Goal: Information Seeking & Learning: Learn about a topic

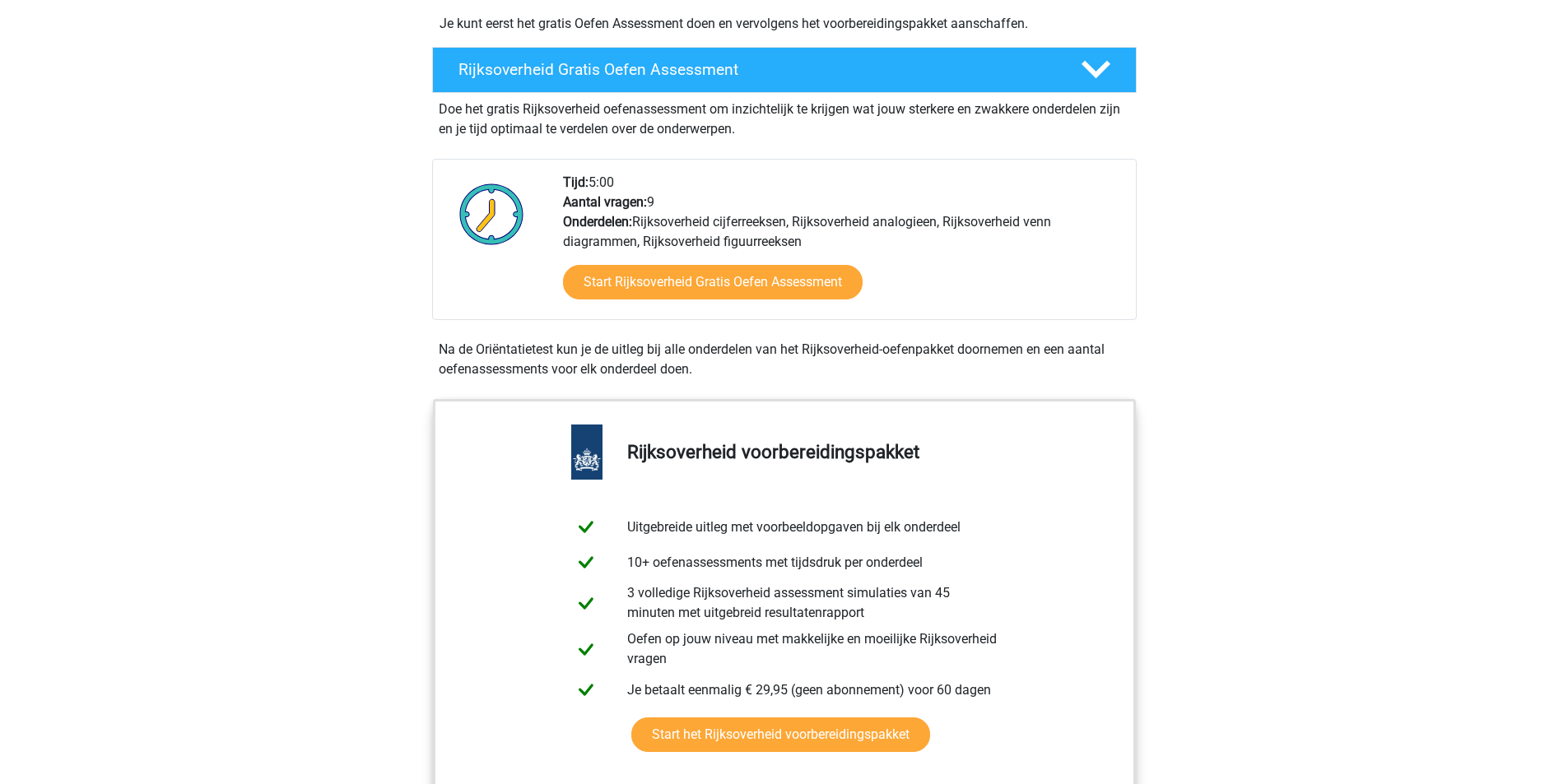
scroll to position [494, 0]
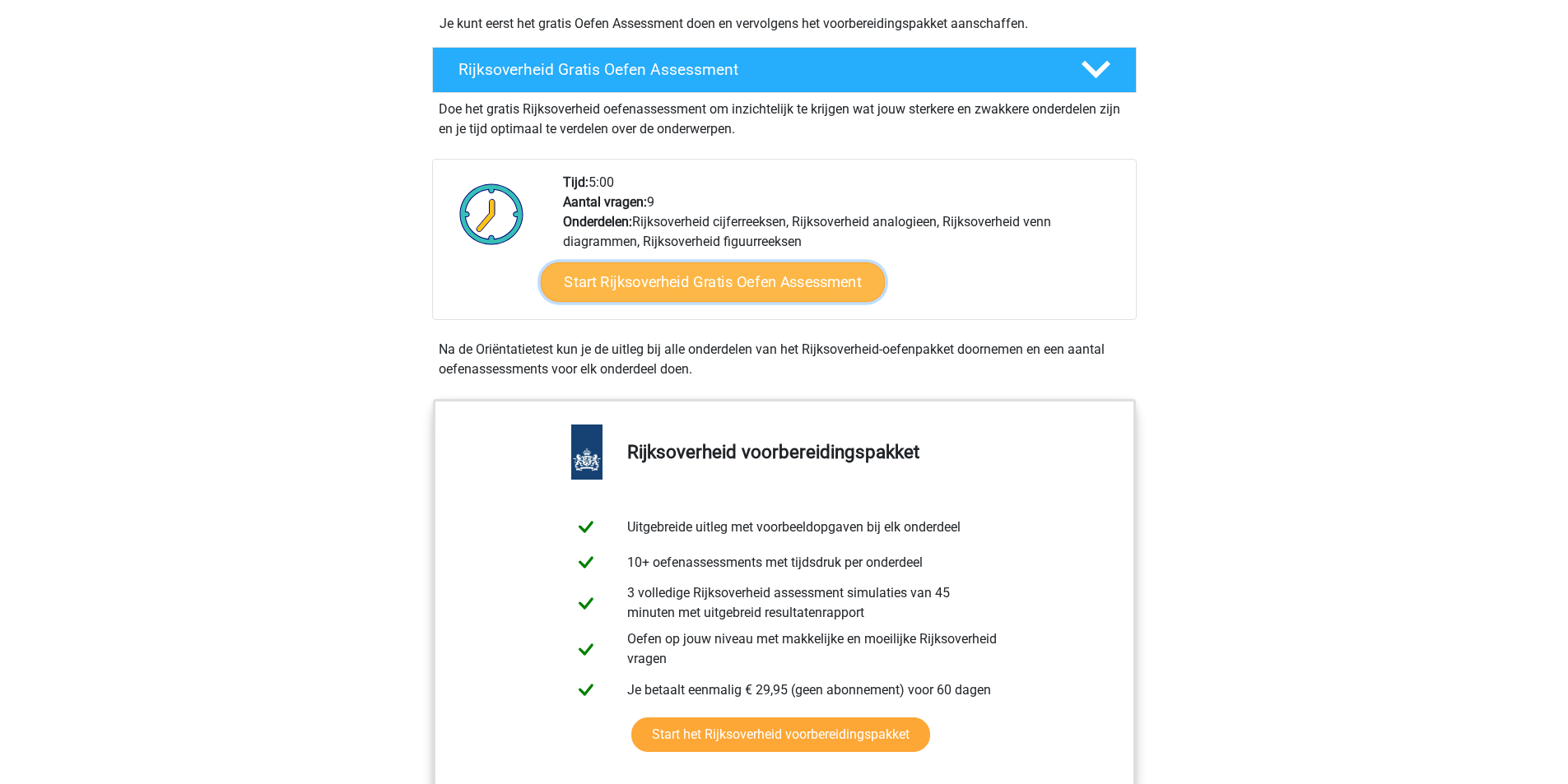
click at [677, 292] on link "Start Rijksoverheid Gratis Oefen Assessment" at bounding box center [713, 282] width 345 height 39
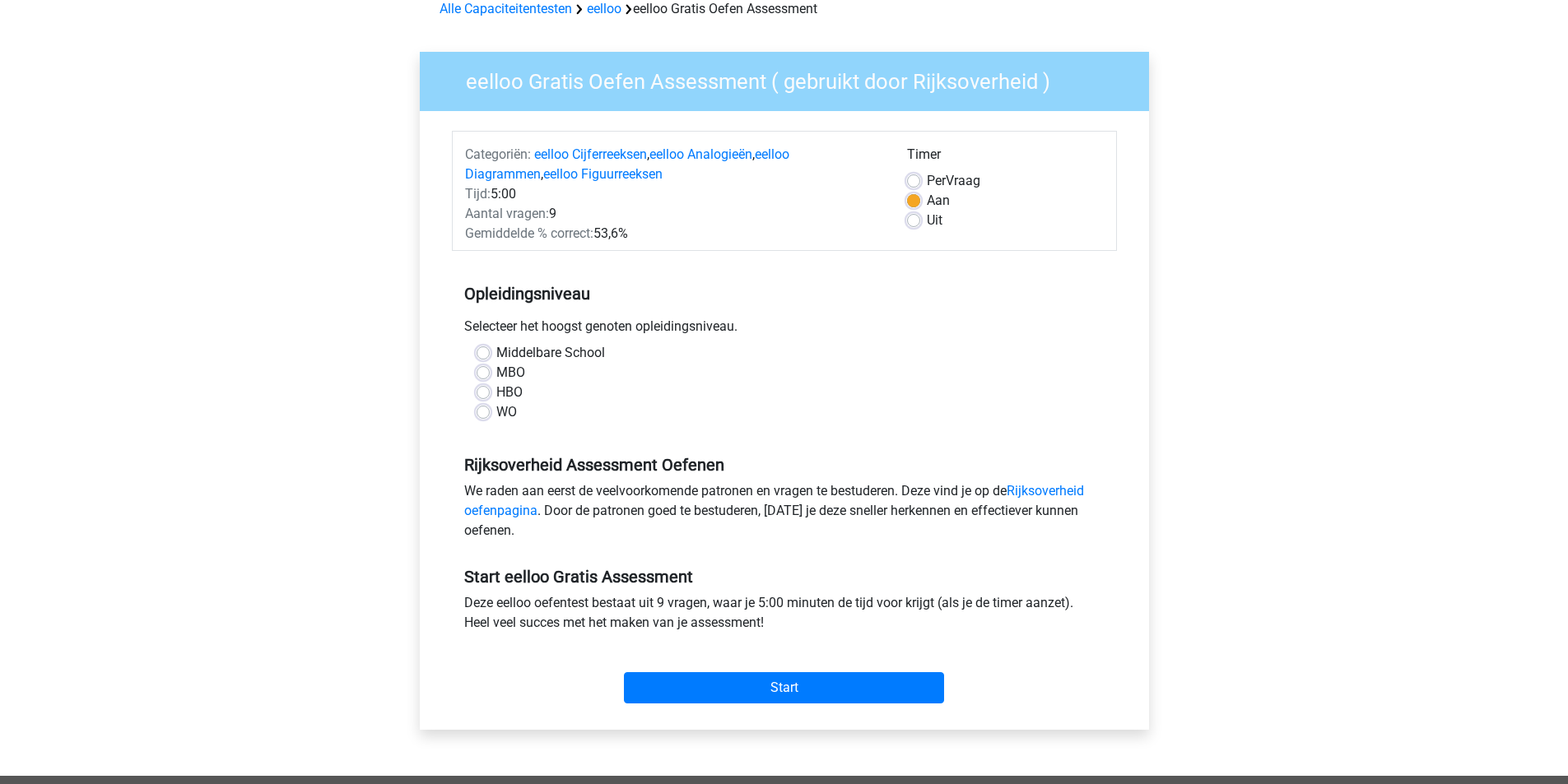
scroll to position [82, 0]
click at [511, 409] on label "WO" at bounding box center [507, 413] width 20 height 20
click at [490, 409] on input "WO" at bounding box center [482, 411] width 13 height 16
radio input "true"
click at [809, 695] on input "Start" at bounding box center [784, 688] width 320 height 32
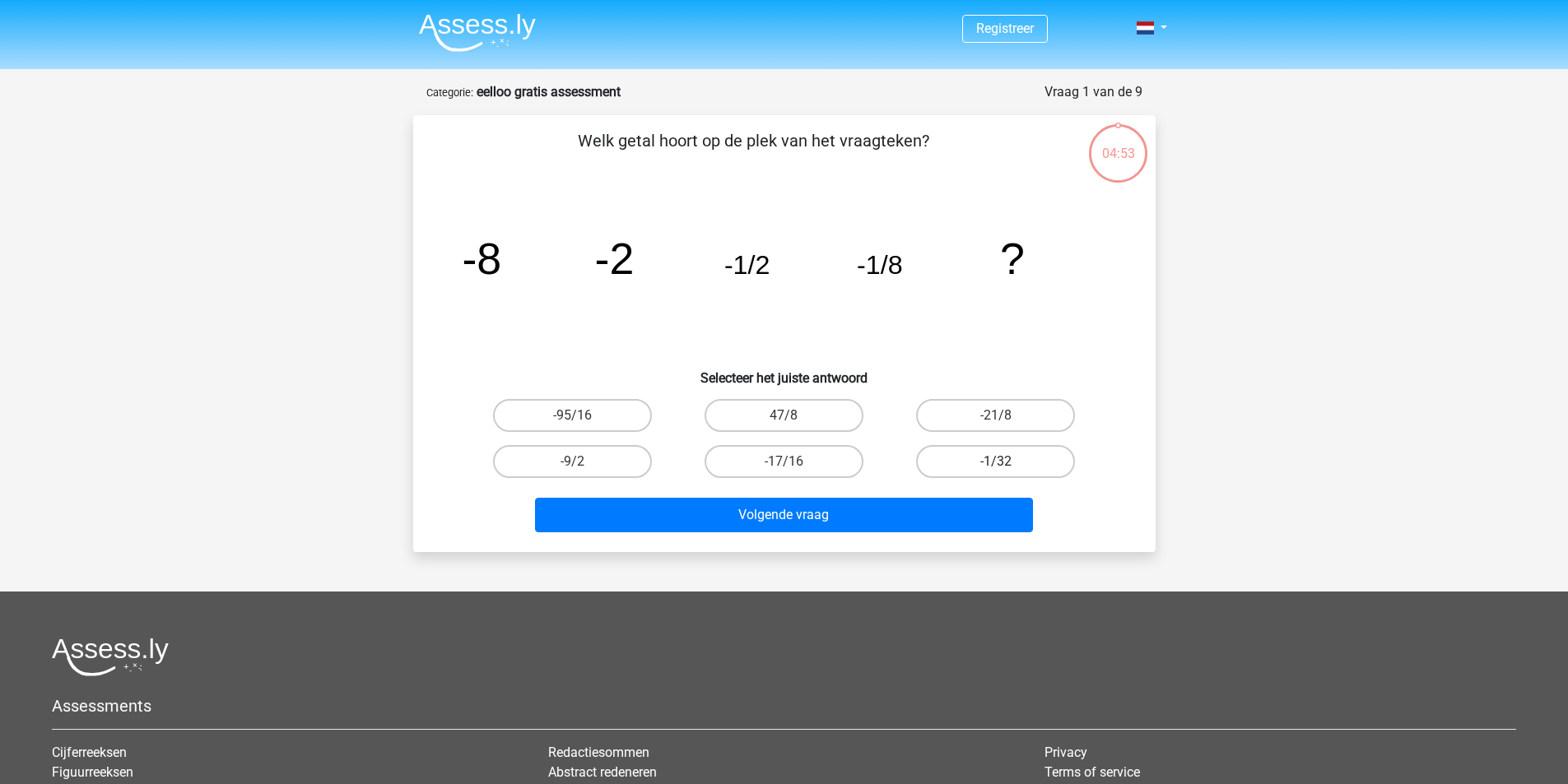
click at [953, 450] on label "-1/32" at bounding box center [995, 462] width 159 height 33
click at [996, 462] on input "-1/32" at bounding box center [1001, 467] width 11 height 11
radio input "true"
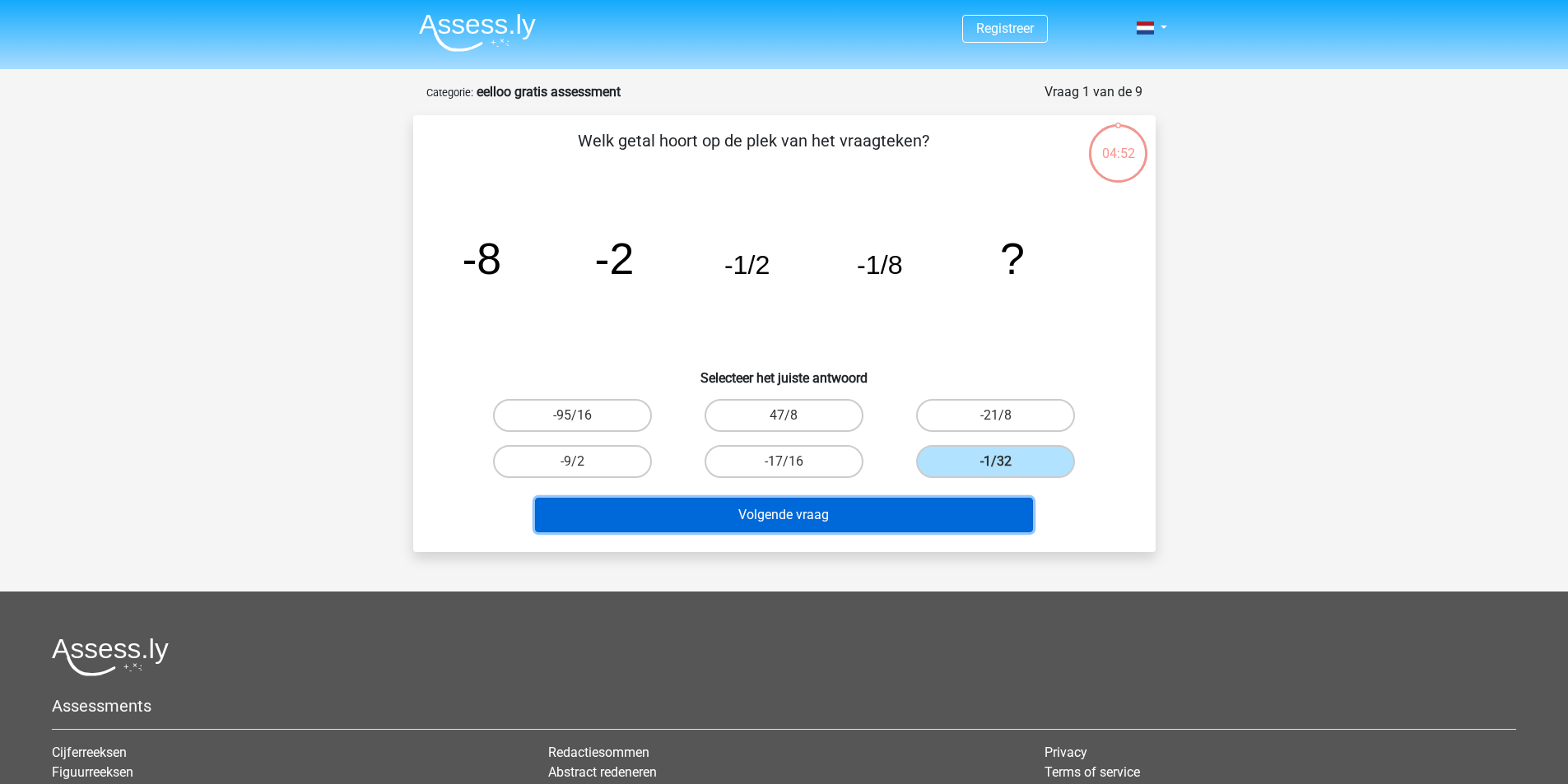
click at [936, 505] on button "Volgende vraag" at bounding box center [784, 515] width 498 height 35
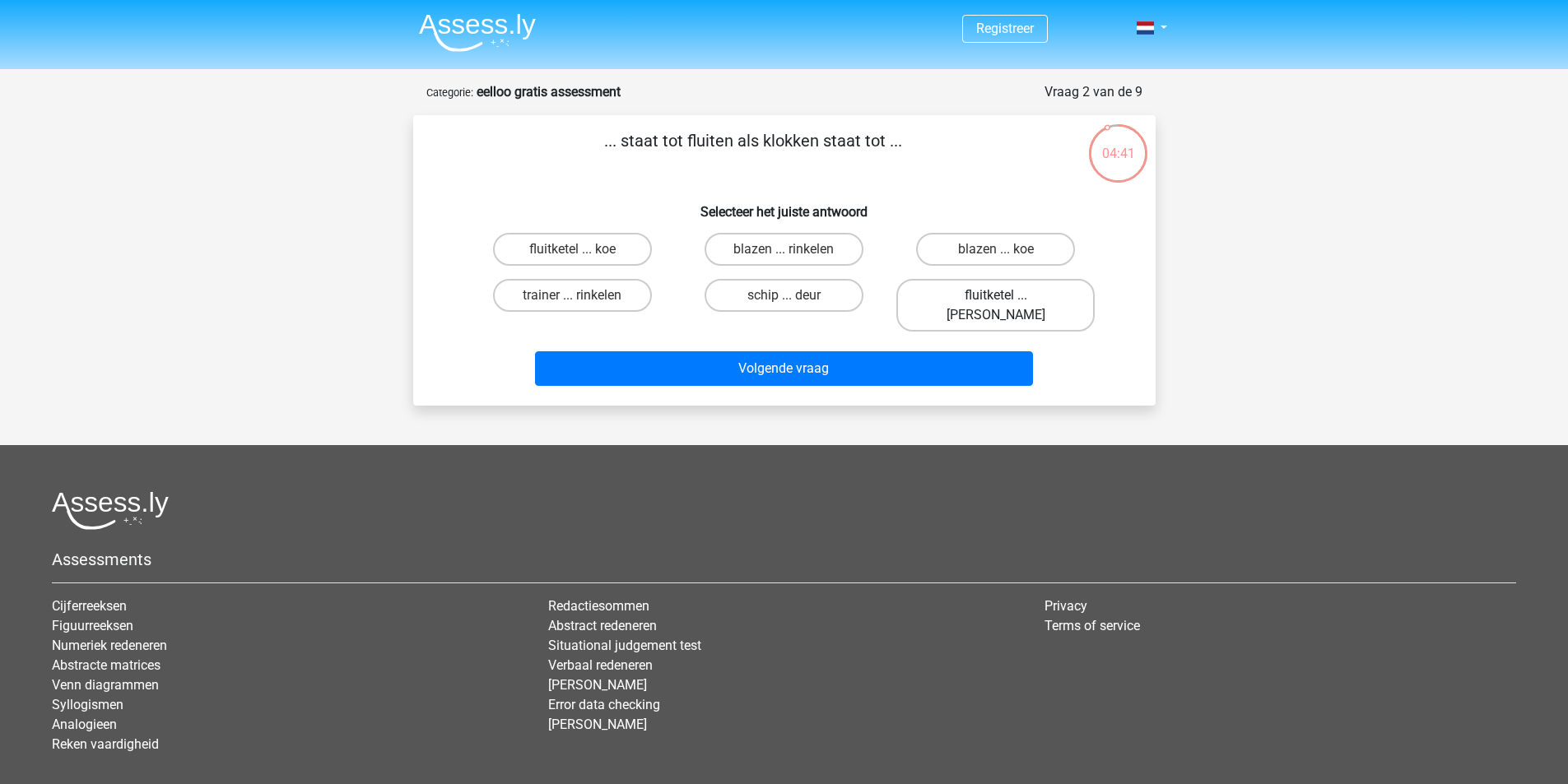
click at [985, 291] on label "fluitketel ... luiden" at bounding box center [995, 305] width 198 height 53
click at [996, 295] on input "fluitketel ... luiden" at bounding box center [1001, 300] width 11 height 11
radio input "true"
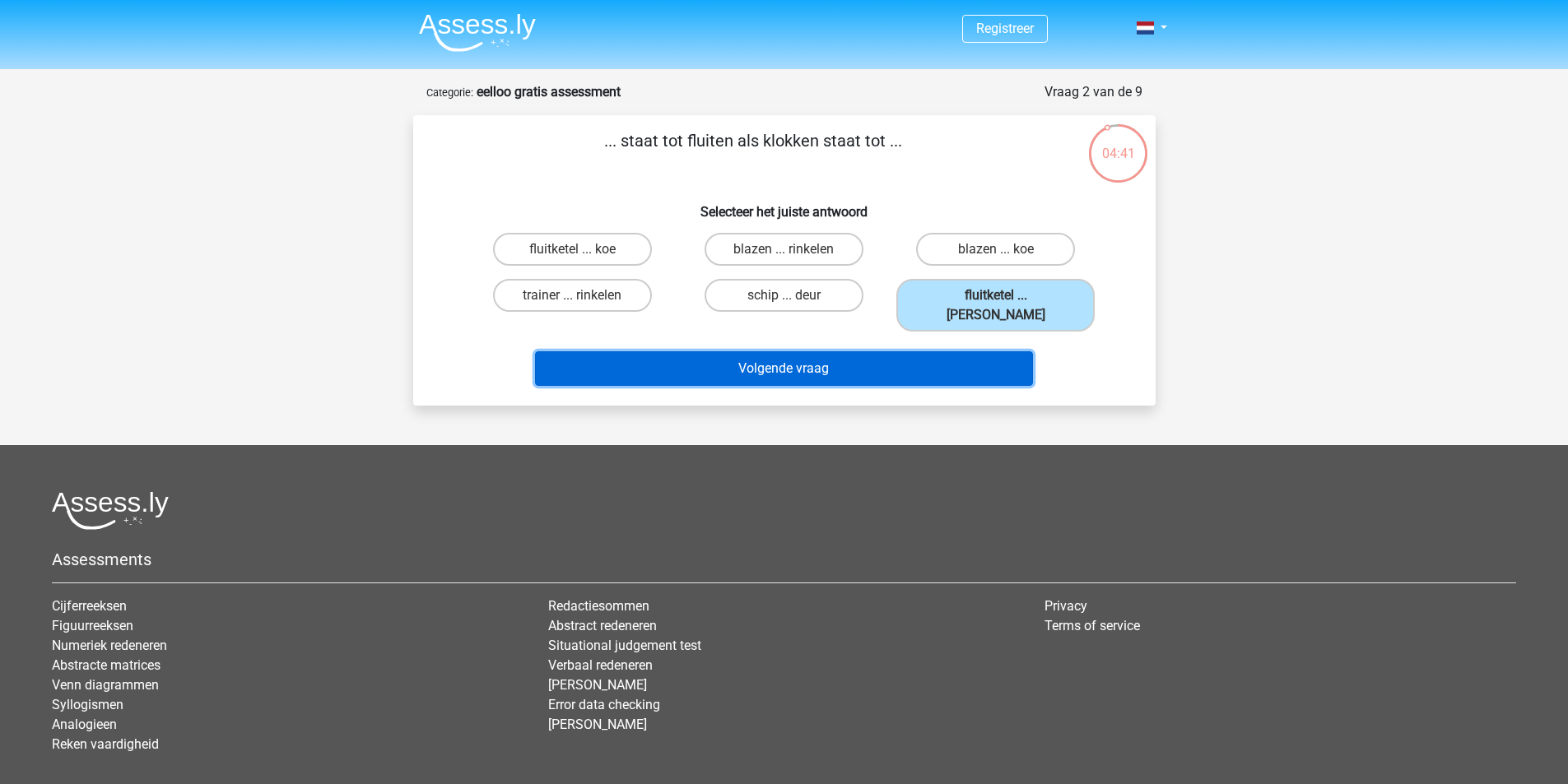
click at [968, 351] on button "Volgende vraag" at bounding box center [784, 369] width 498 height 35
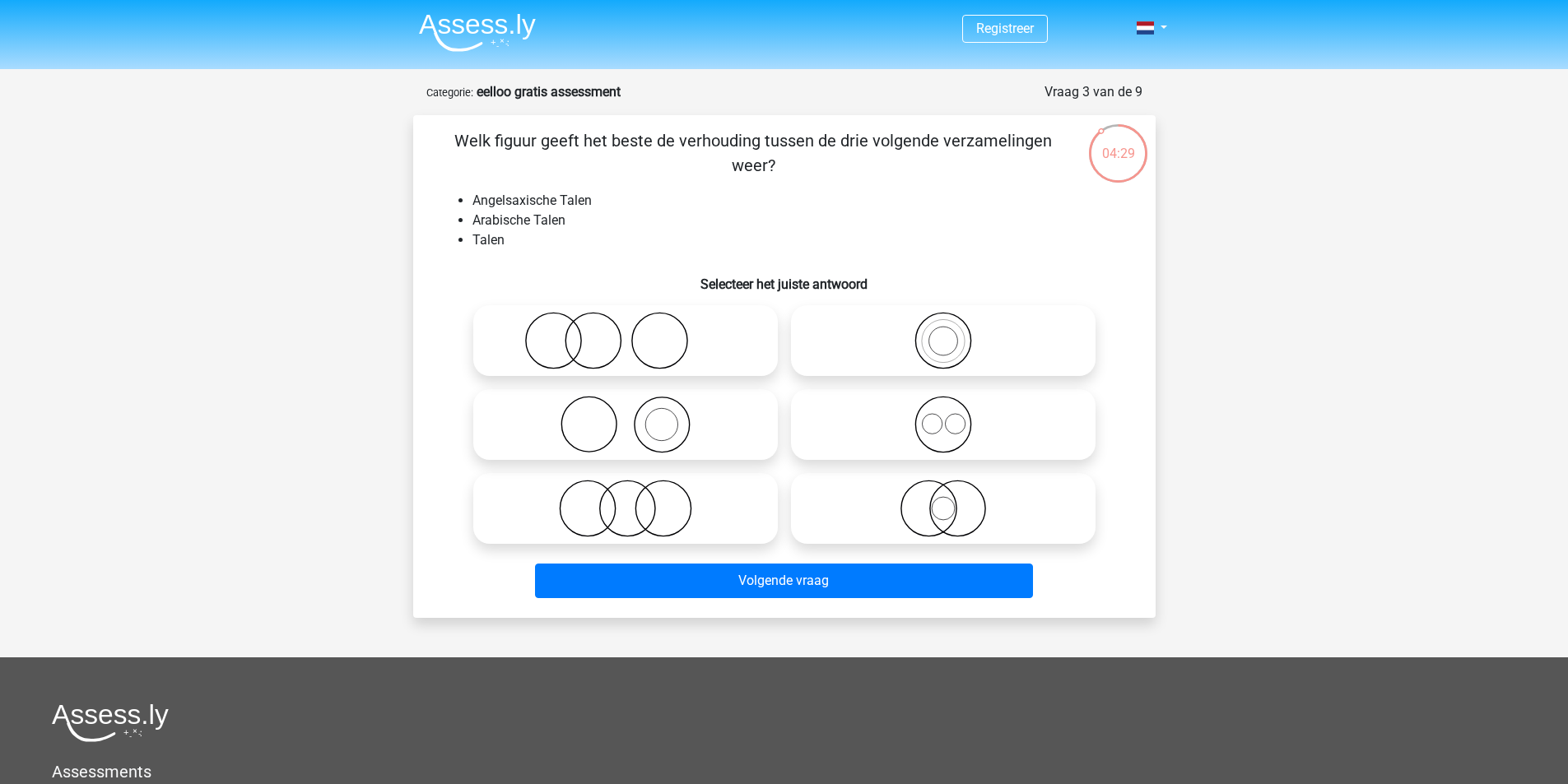
click at [872, 340] on icon at bounding box center [943, 341] width 291 height 58
click at [943, 333] on input "radio" at bounding box center [948, 327] width 11 height 11
radio input "true"
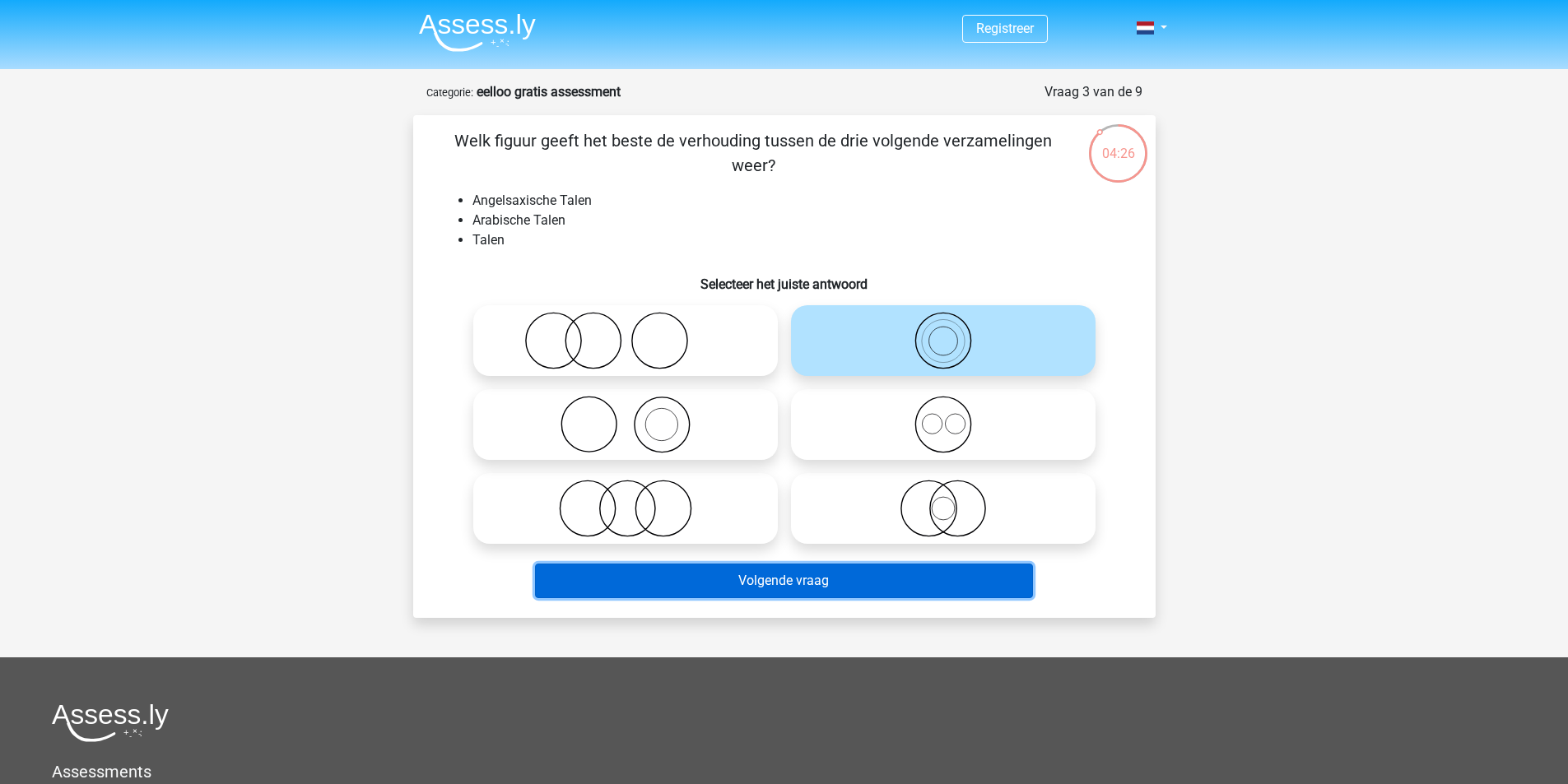
click at [756, 580] on button "Volgende vraag" at bounding box center [784, 581] width 498 height 35
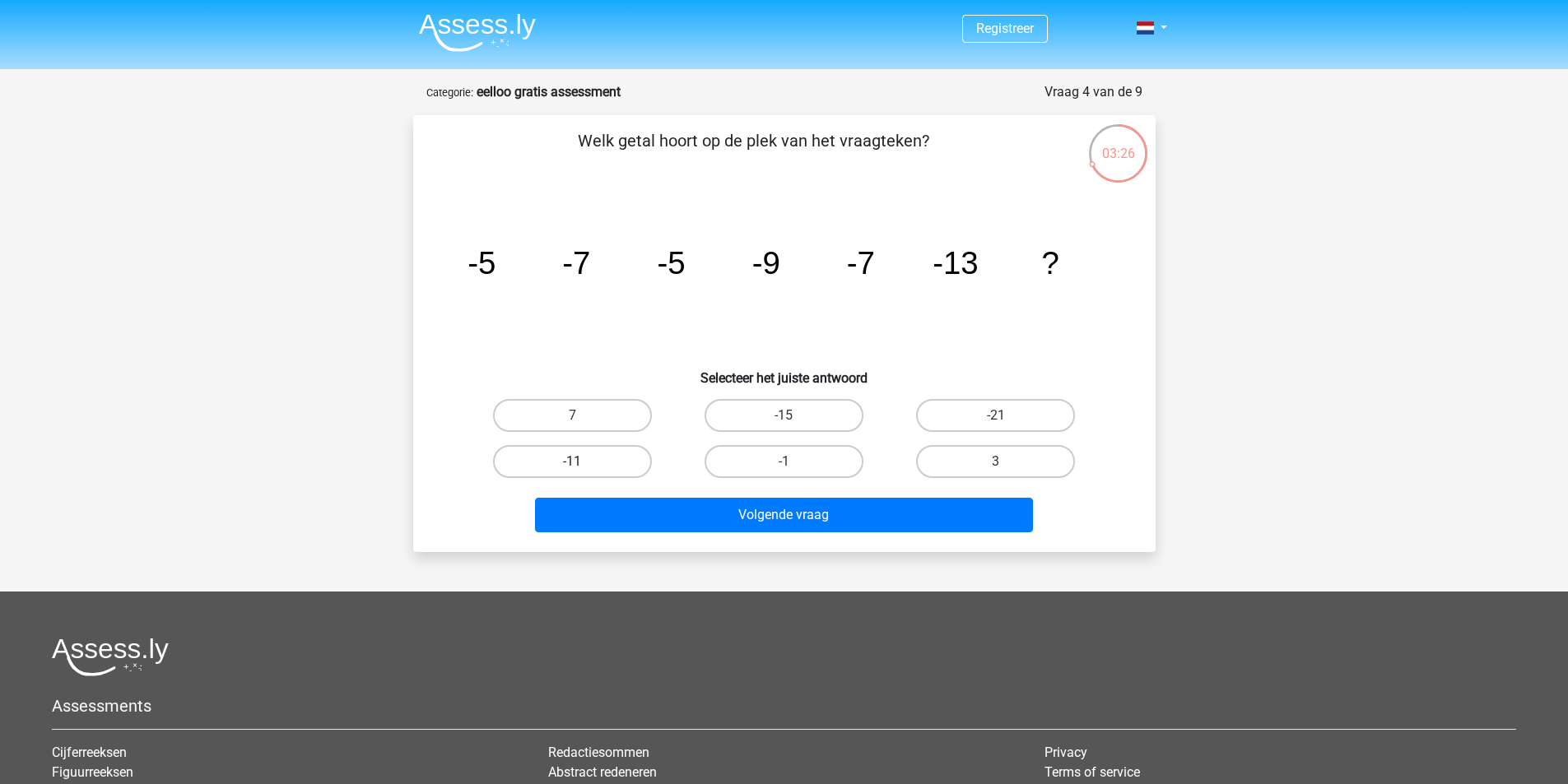
click at [593, 463] on label "-11" at bounding box center [573, 462] width 159 height 33
click at [583, 463] on input "-11" at bounding box center [577, 467] width 11 height 11
radio input "true"
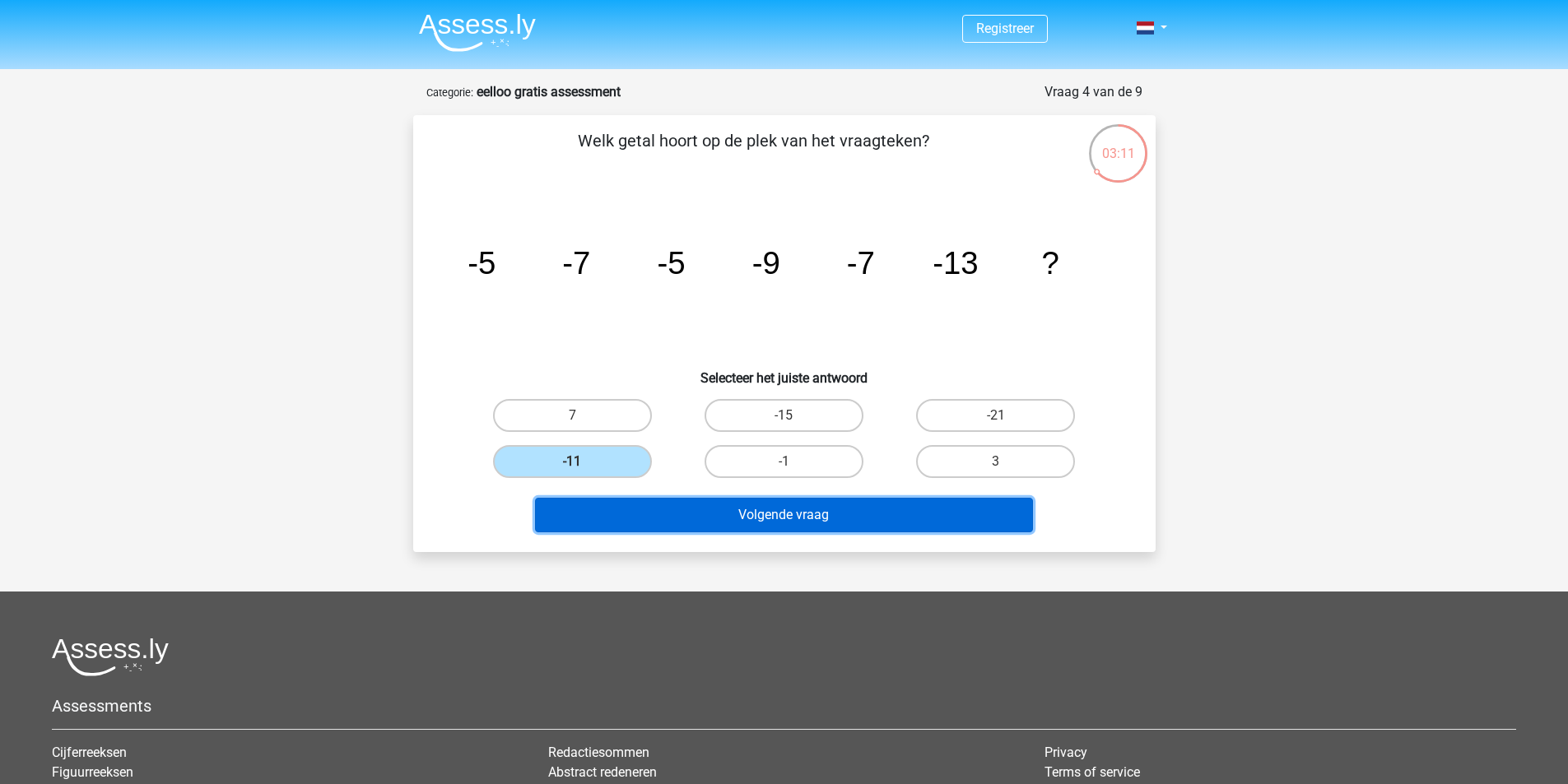
click at [668, 529] on button "Volgende vraag" at bounding box center [784, 515] width 498 height 35
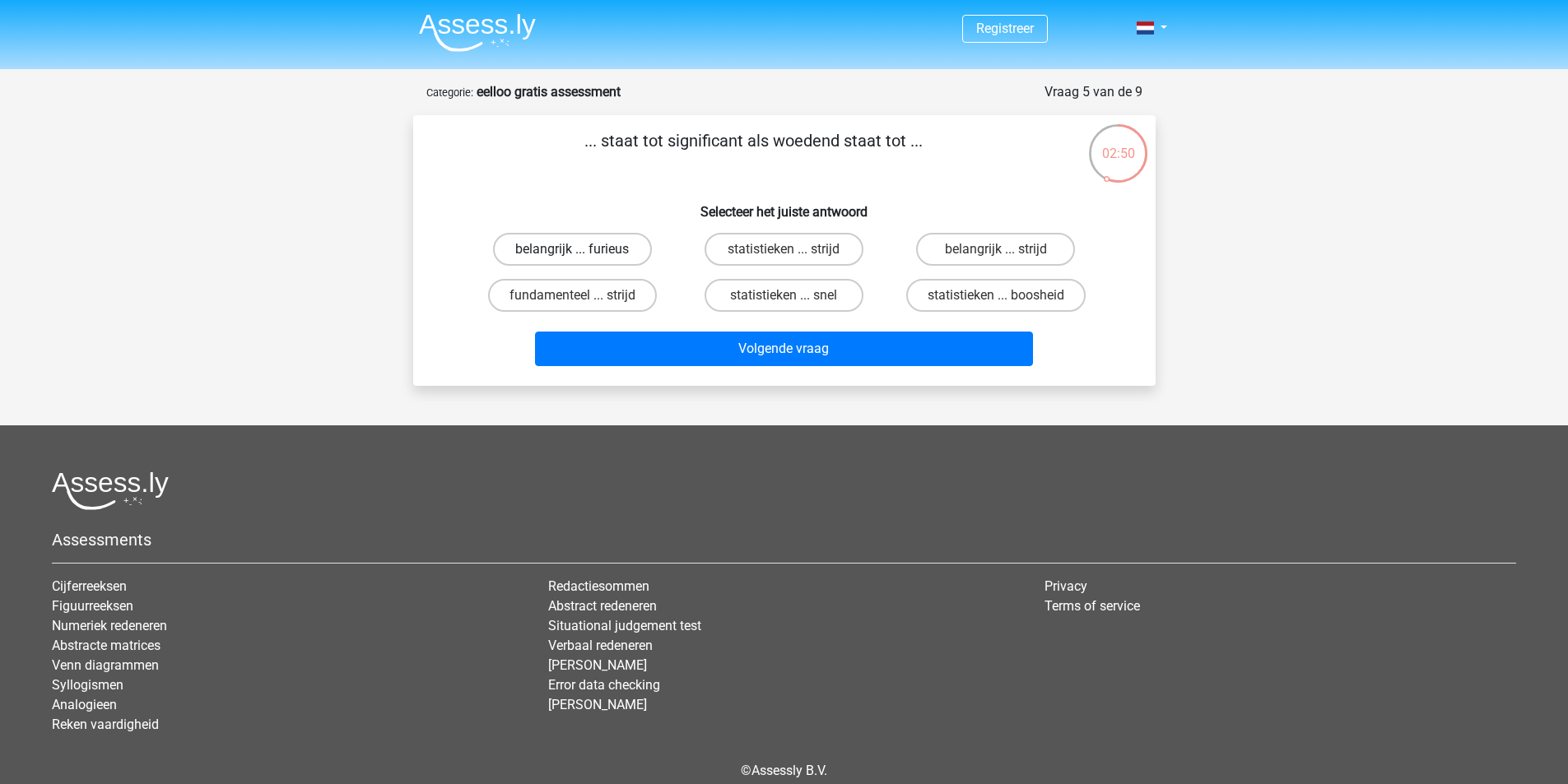
click at [628, 243] on label "belangrijk ... furieus" at bounding box center [573, 249] width 159 height 33
click at [583, 249] on input "belangrijk ... furieus" at bounding box center [577, 254] width 11 height 11
radio input "true"
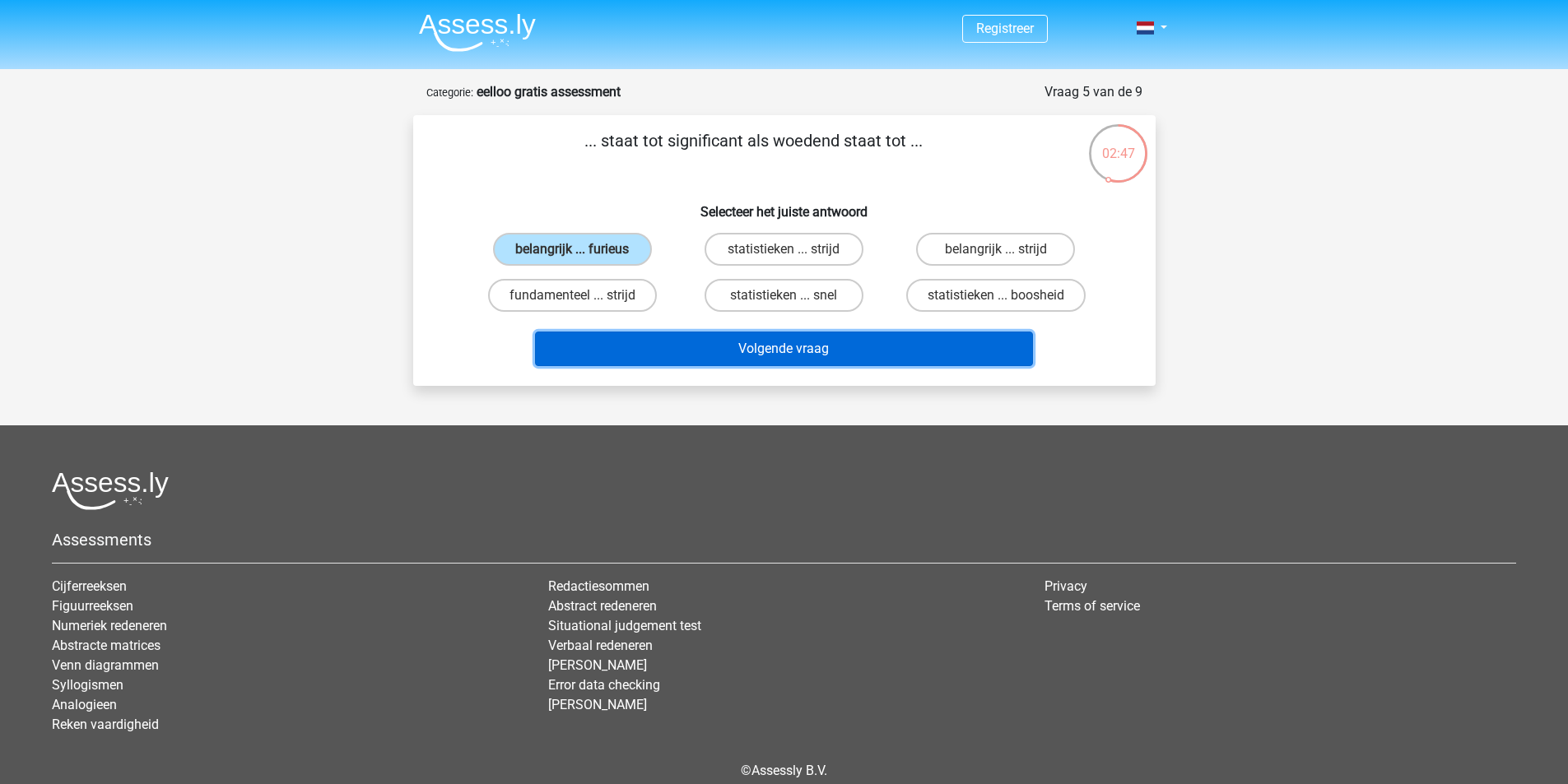
click at [684, 354] on button "Volgende vraag" at bounding box center [784, 349] width 498 height 35
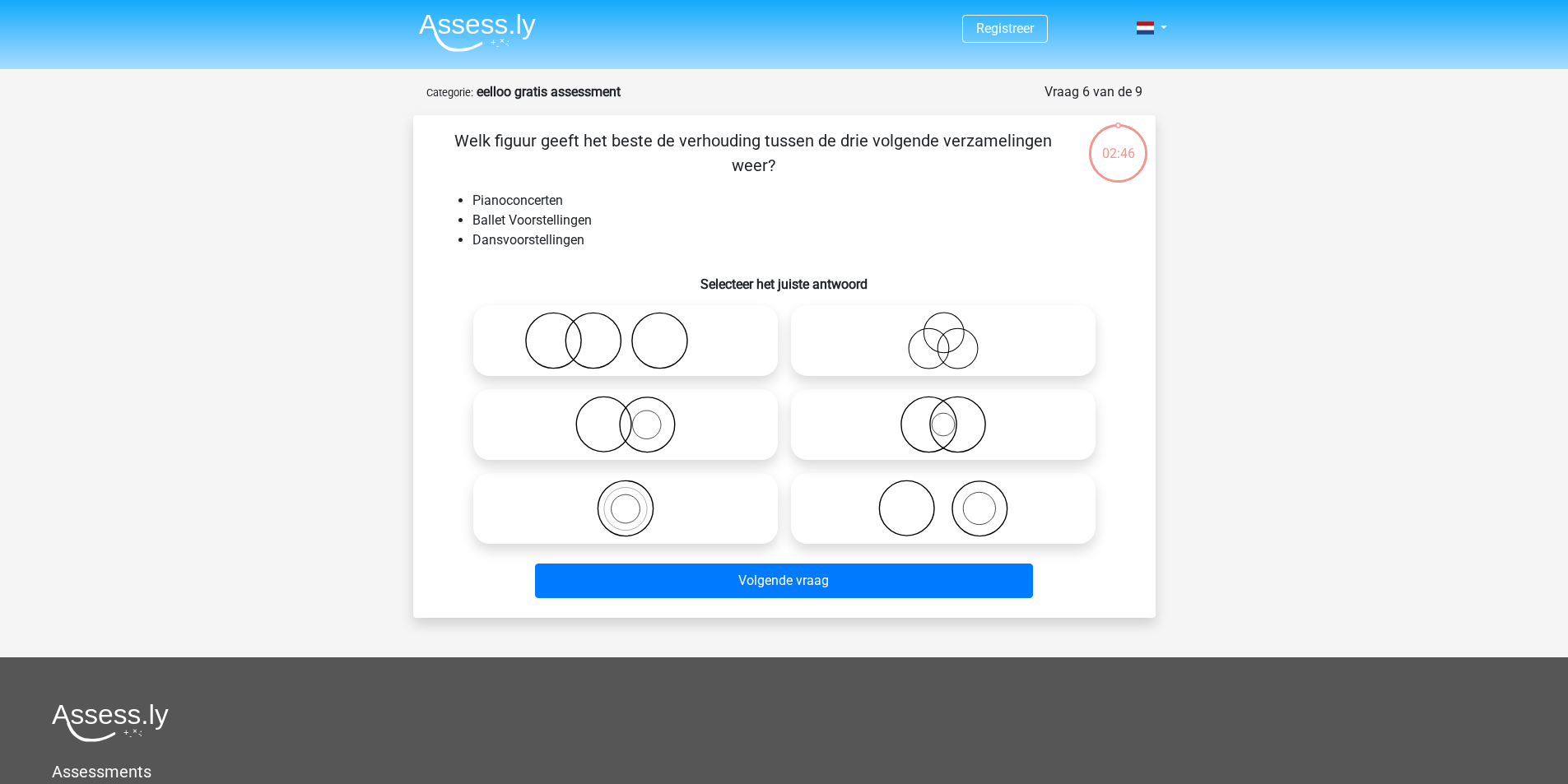
scroll to position [82, 0]
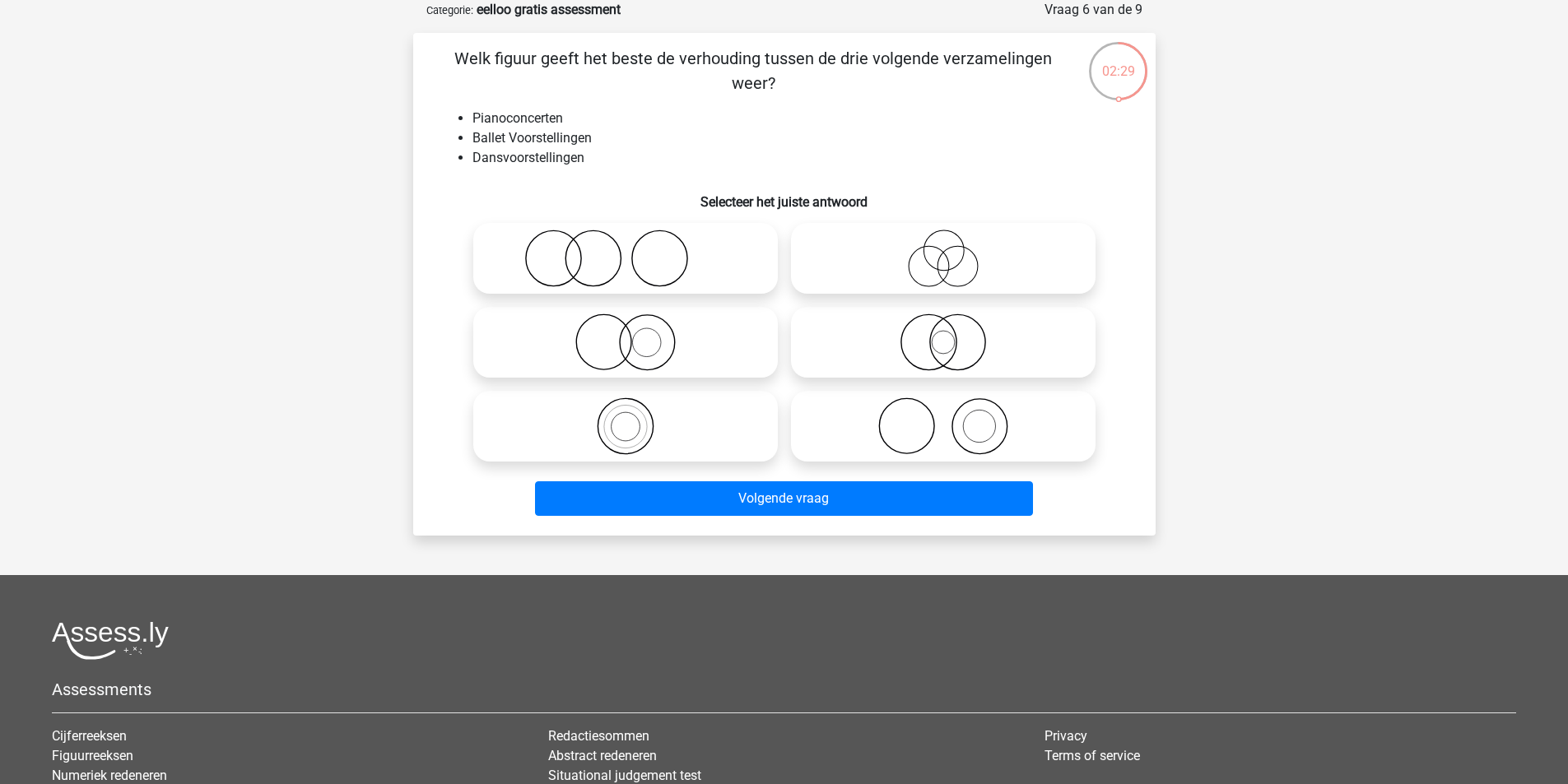
click at [958, 438] on icon at bounding box center [943, 427] width 291 height 58
click at [954, 418] on input "radio" at bounding box center [948, 412] width 11 height 11
radio input "true"
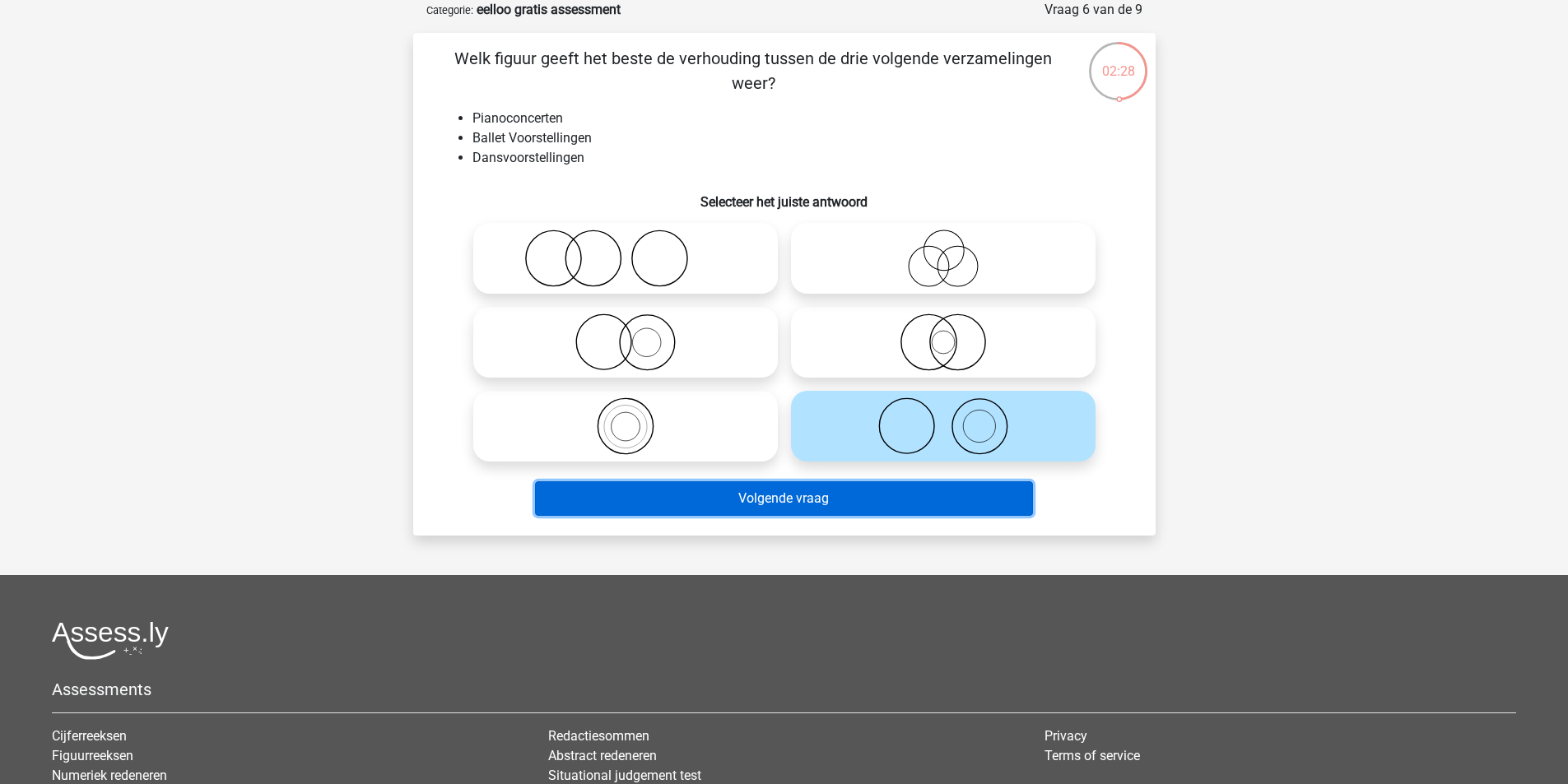
click at [943, 490] on button "Volgende vraag" at bounding box center [784, 498] width 498 height 35
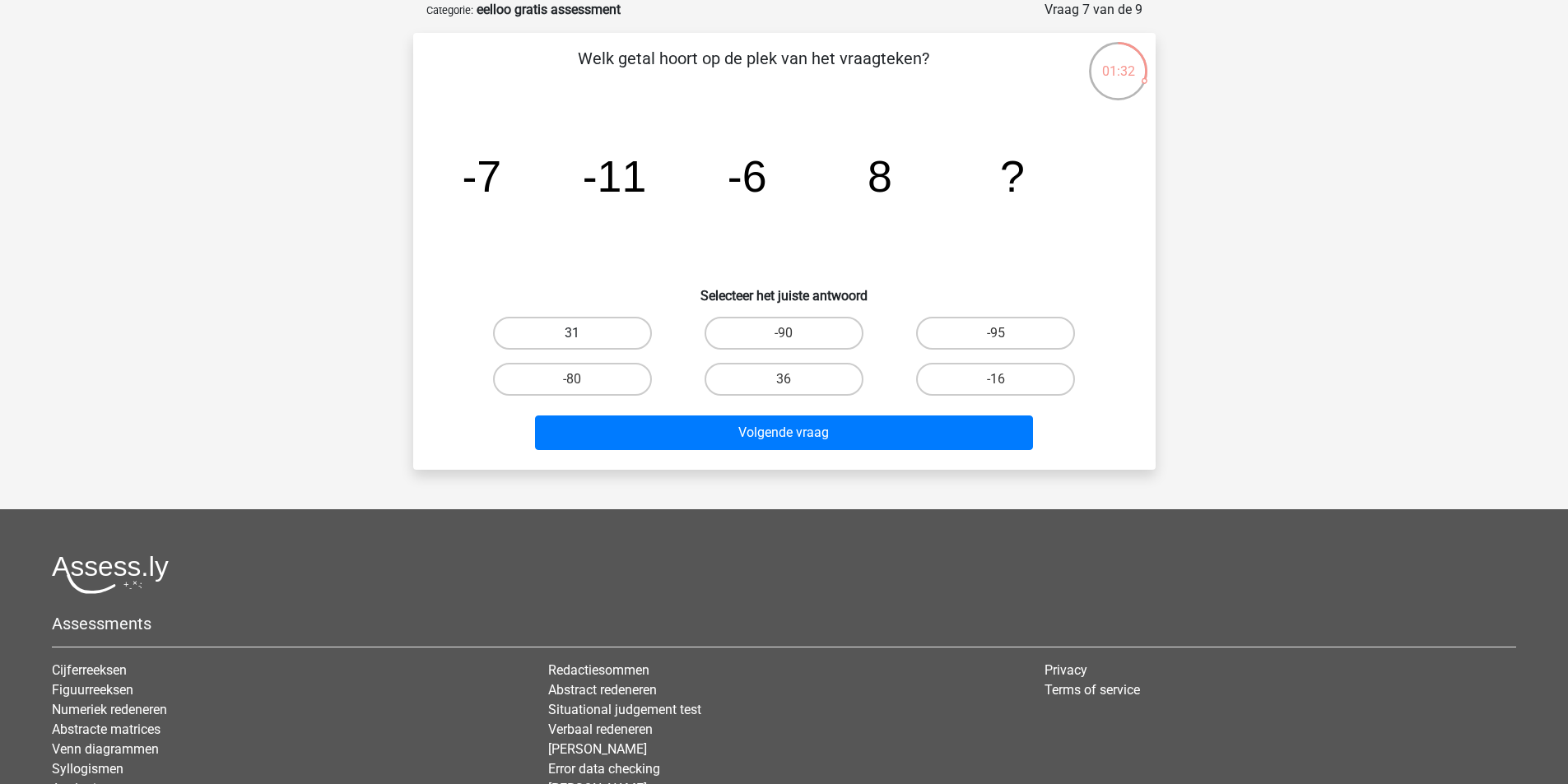
click at [626, 332] on label "31" at bounding box center [573, 333] width 159 height 33
click at [583, 334] on input "31" at bounding box center [577, 339] width 11 height 11
radio input "true"
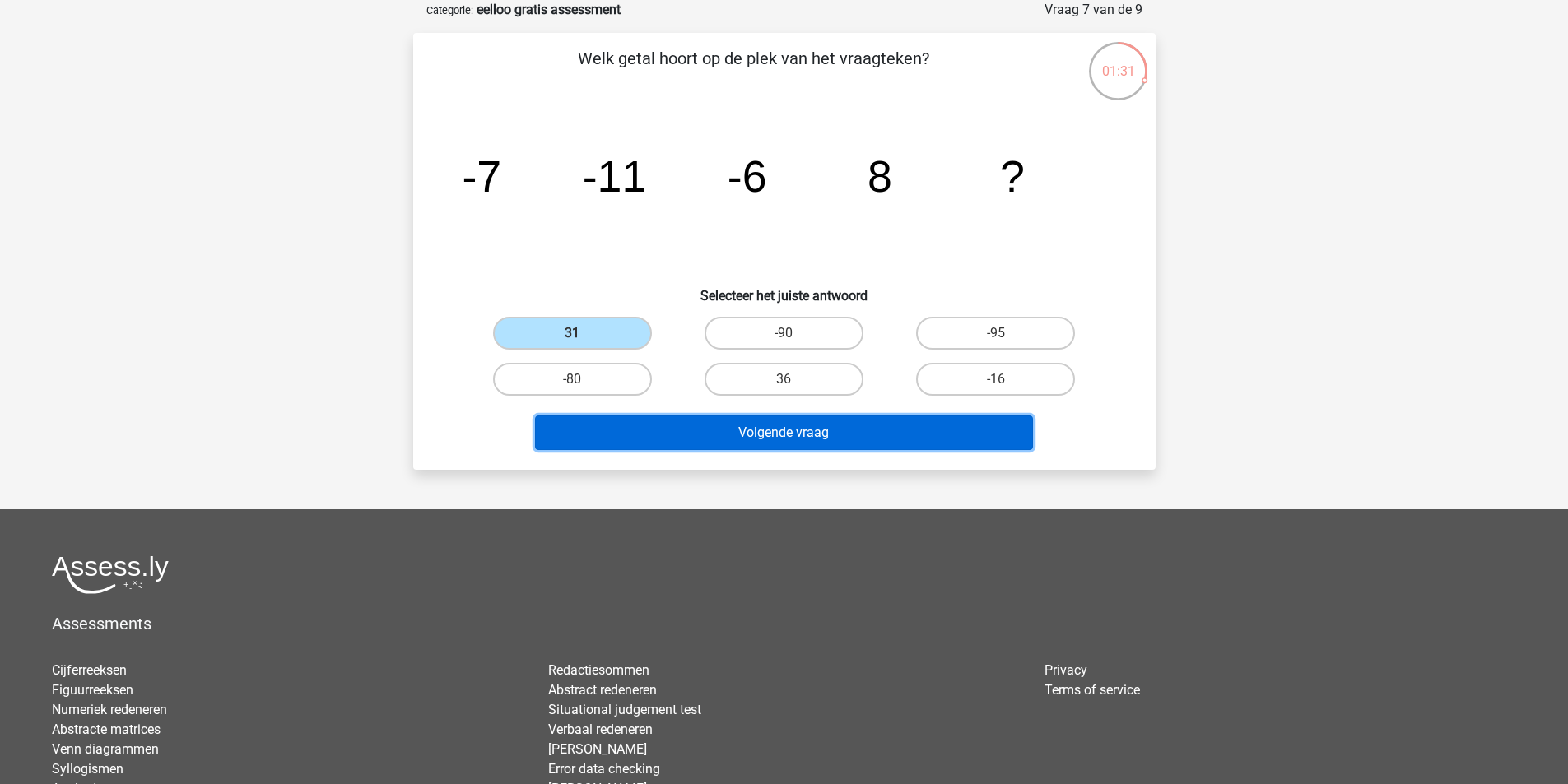
click at [828, 433] on button "Volgende vraag" at bounding box center [784, 433] width 498 height 35
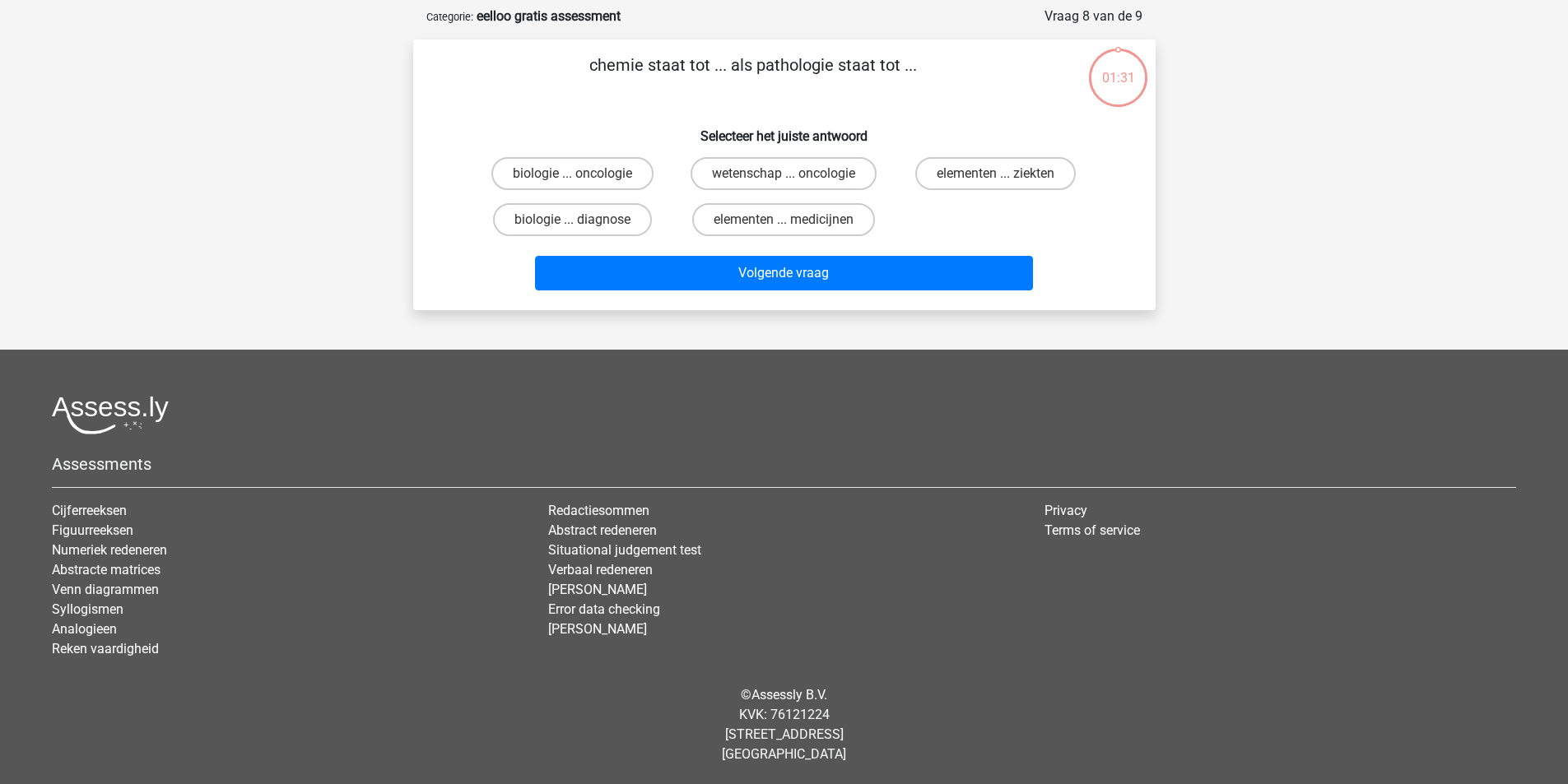
scroll to position [76, 0]
click at [752, 228] on label "elementen ... medicijnen" at bounding box center [784, 219] width 183 height 33
click at [784, 228] on input "elementen ... medicijnen" at bounding box center [789, 225] width 11 height 11
radio input "true"
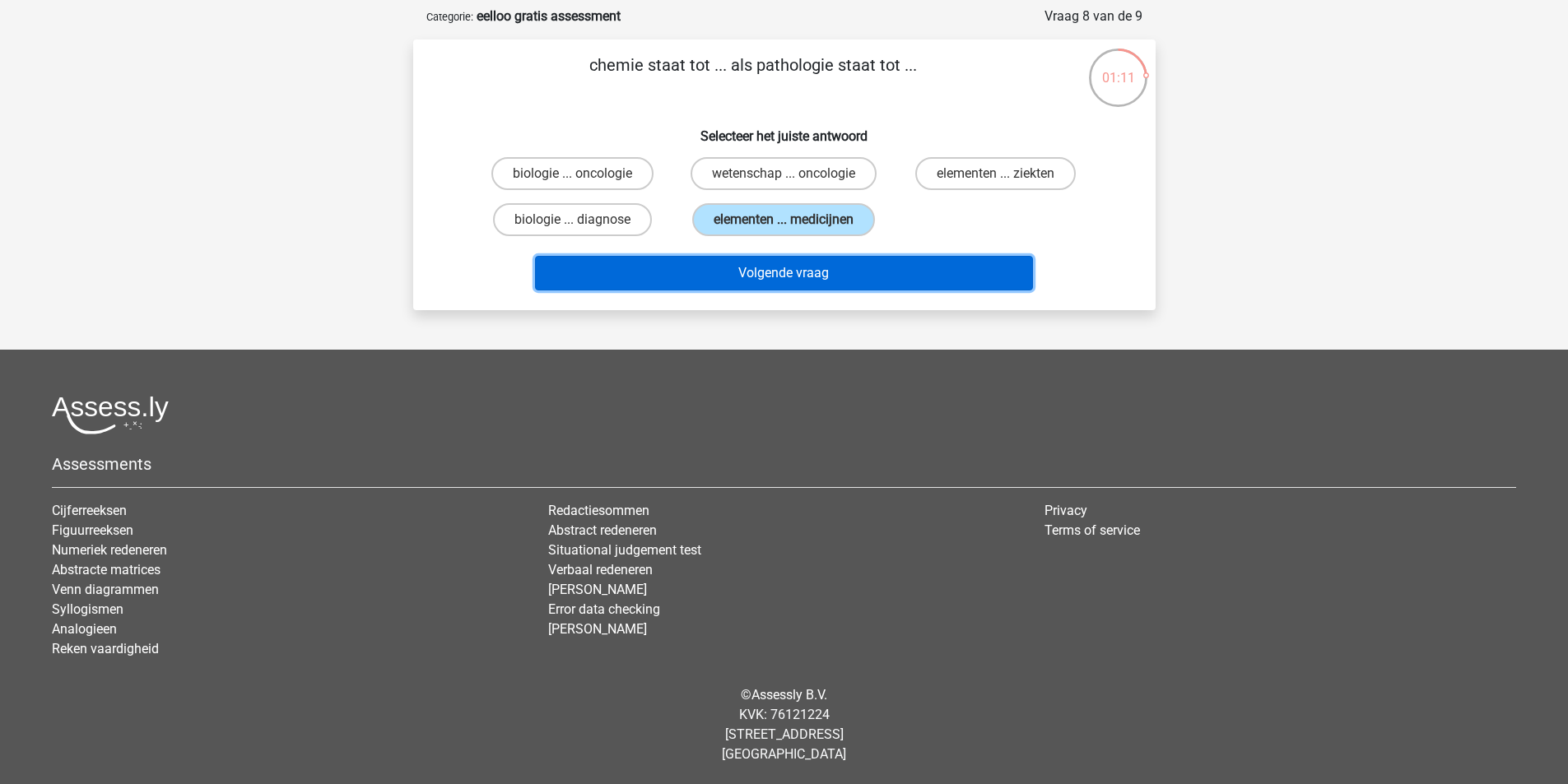
click at [759, 274] on button "Volgende vraag" at bounding box center [784, 273] width 498 height 35
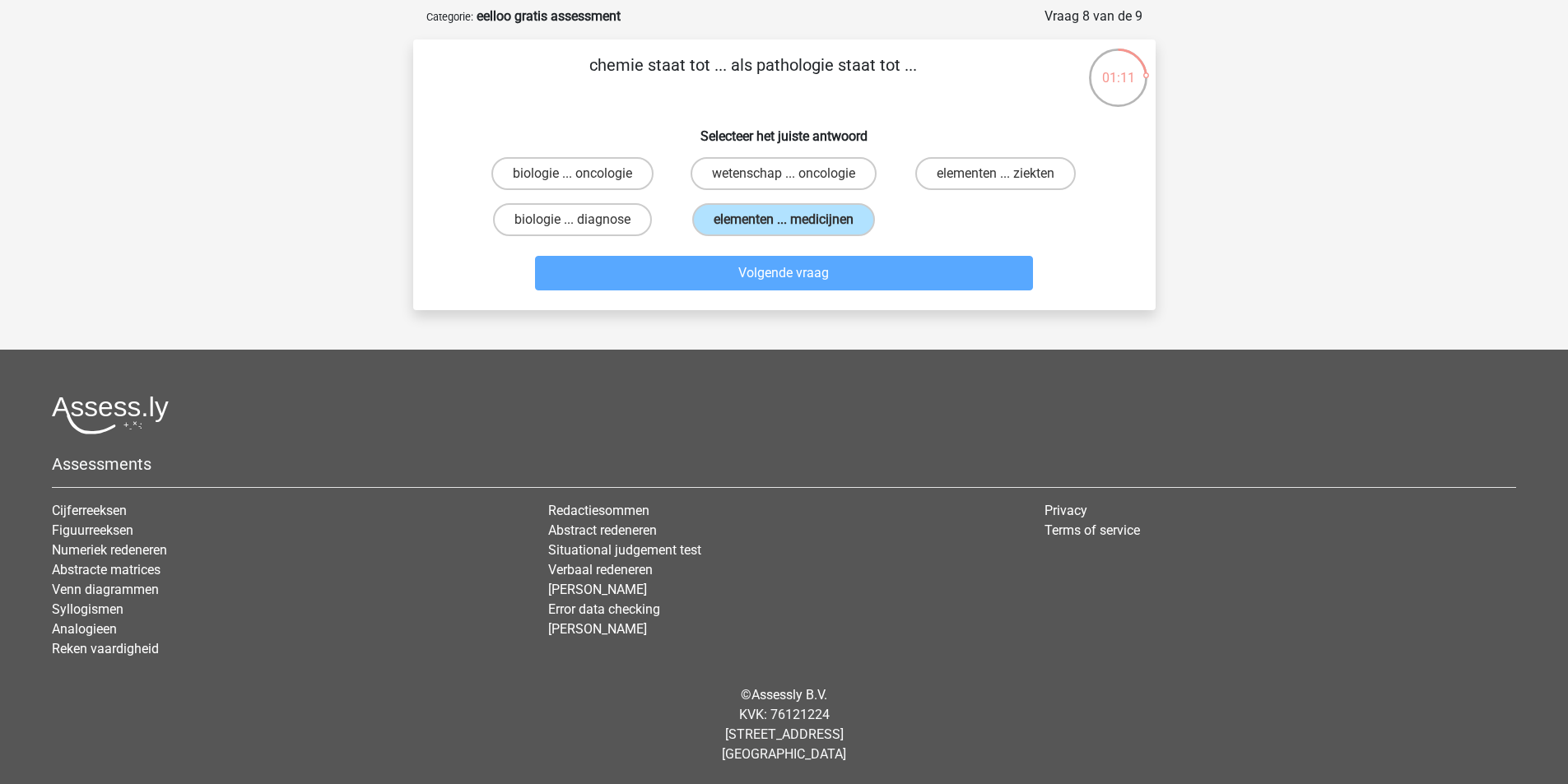
scroll to position [82, 0]
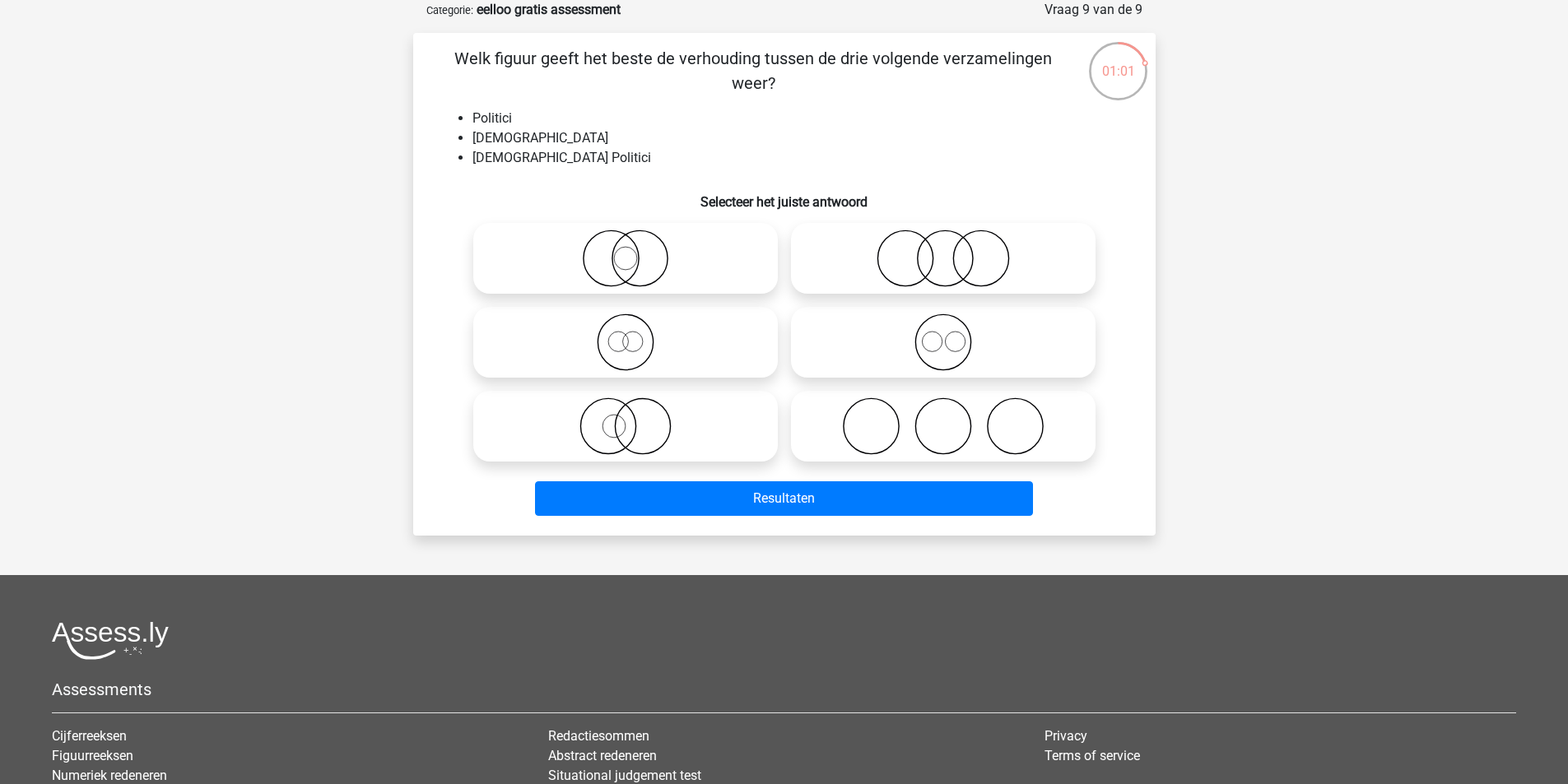
click at [618, 268] on icon at bounding box center [625, 258] width 291 height 58
click at [626, 250] on input "radio" at bounding box center [631, 245] width 11 height 11
radio input "true"
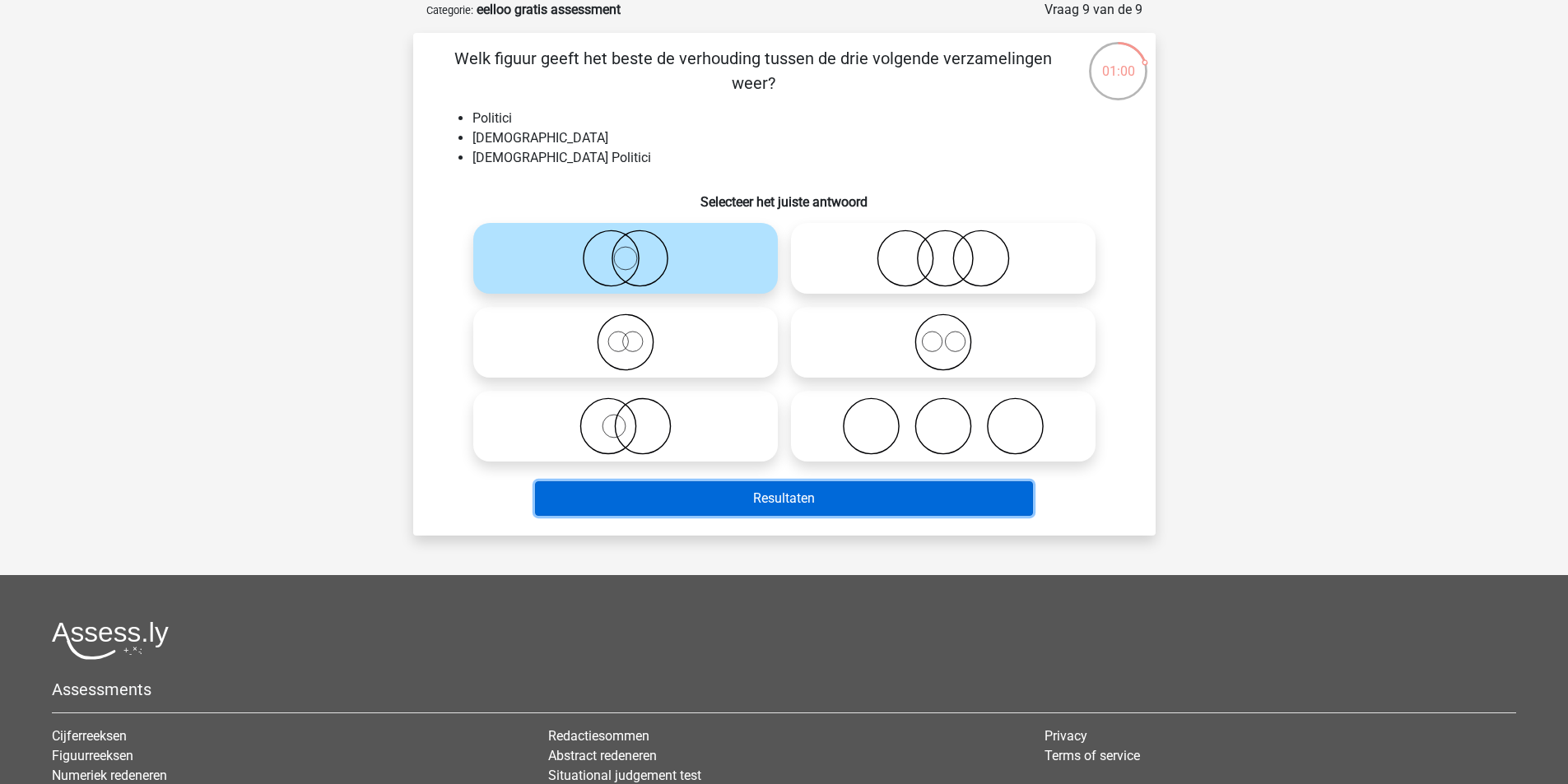
click at [735, 491] on button "Resultaten" at bounding box center [784, 498] width 498 height 35
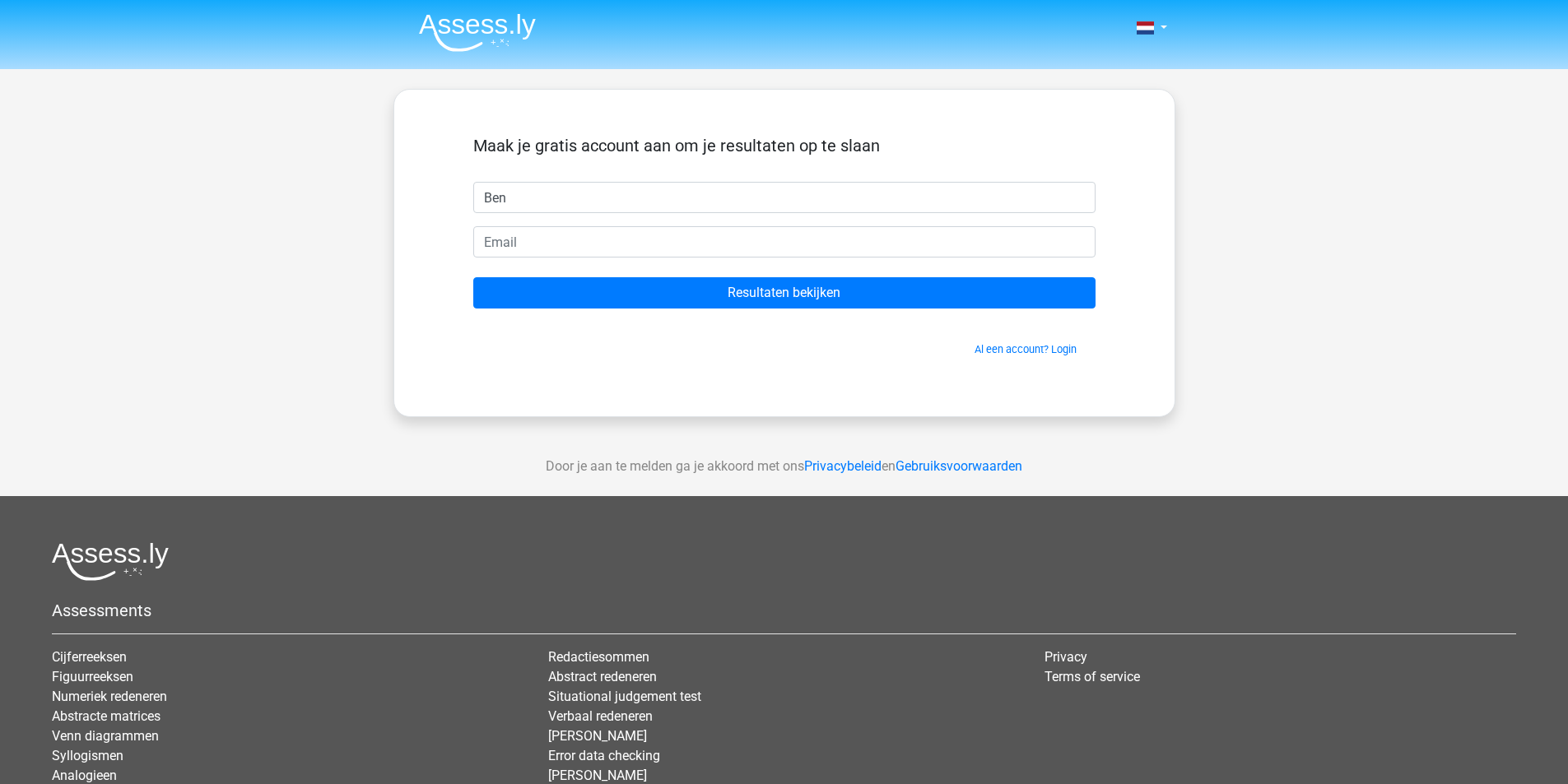
type input "Ben"
click at [885, 221] on form "Maak je gratis account aan om je resultaten op te slaan Ben Resultaten bekijken…" at bounding box center [784, 246] width 622 height 221
click at [882, 258] on form "Maak je gratis account aan om je resultaten op te slaan Ben Resultaten bekijken…" at bounding box center [784, 246] width 622 height 221
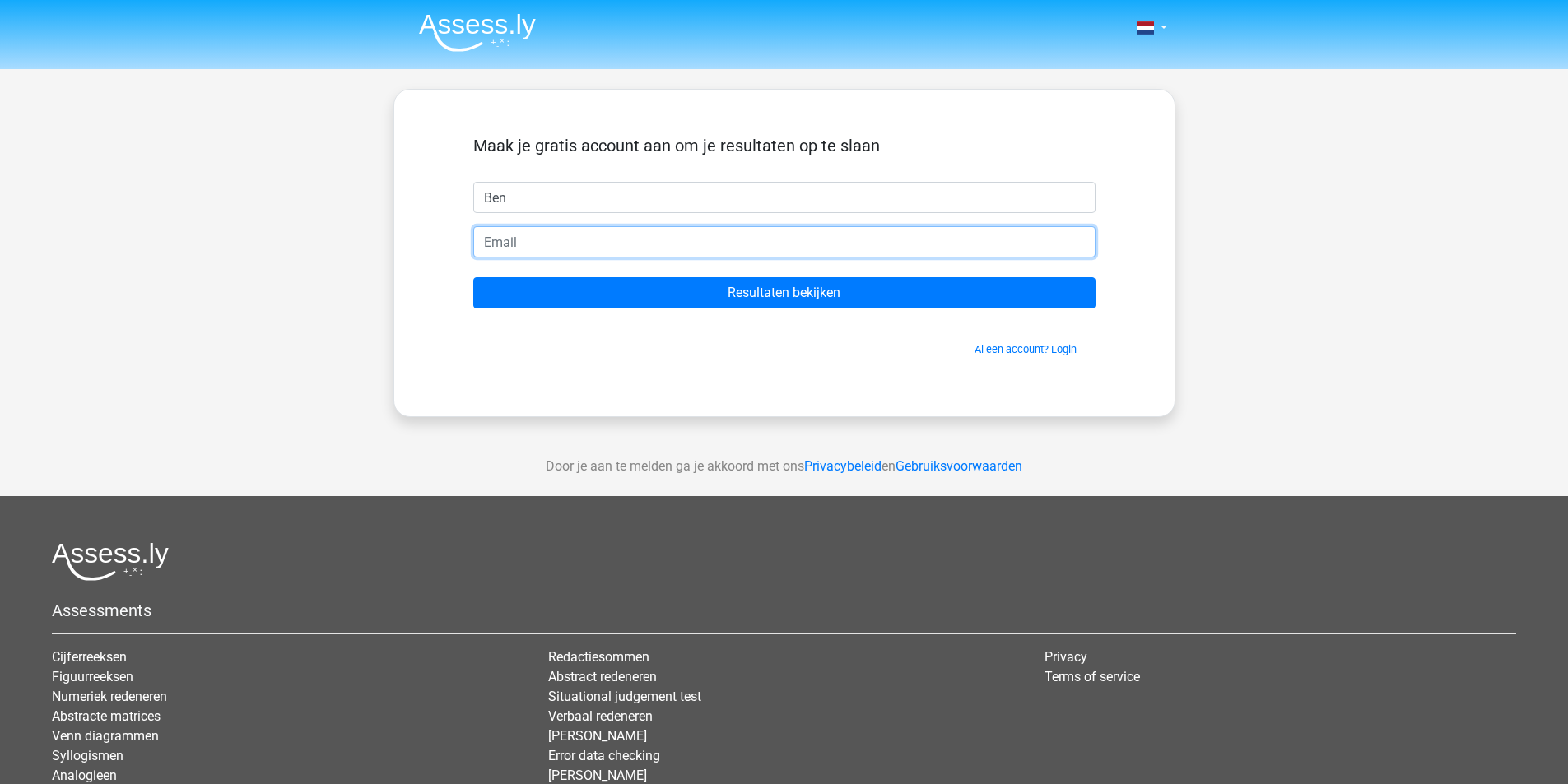
click at [882, 227] on input "email" at bounding box center [784, 241] width 622 height 32
type input "[EMAIL_ADDRESS][DOMAIN_NAME]"
click at [474, 277] on input "Resultaten bekijken" at bounding box center [784, 293] width 622 height 32
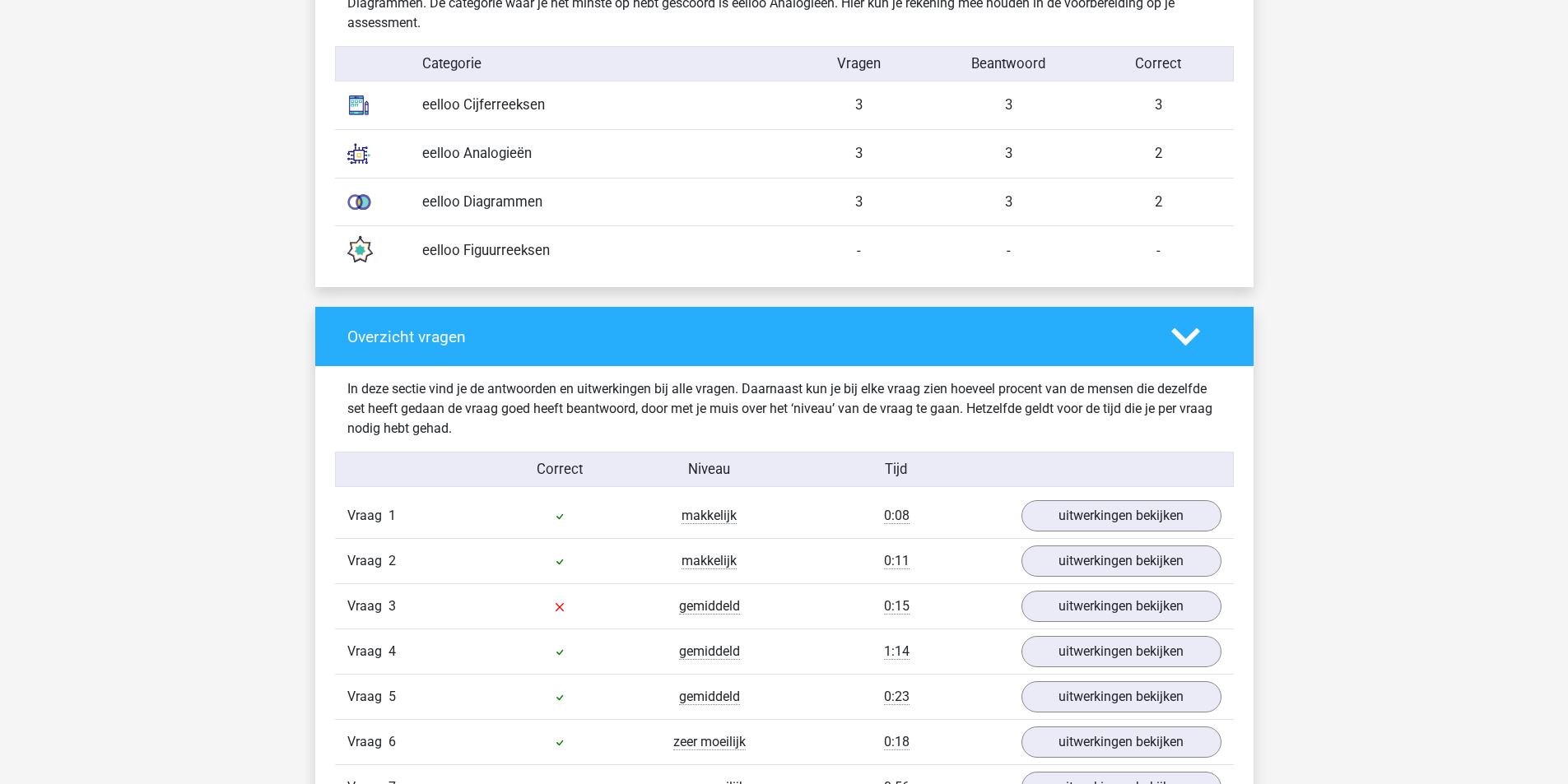
scroll to position [1646, 0]
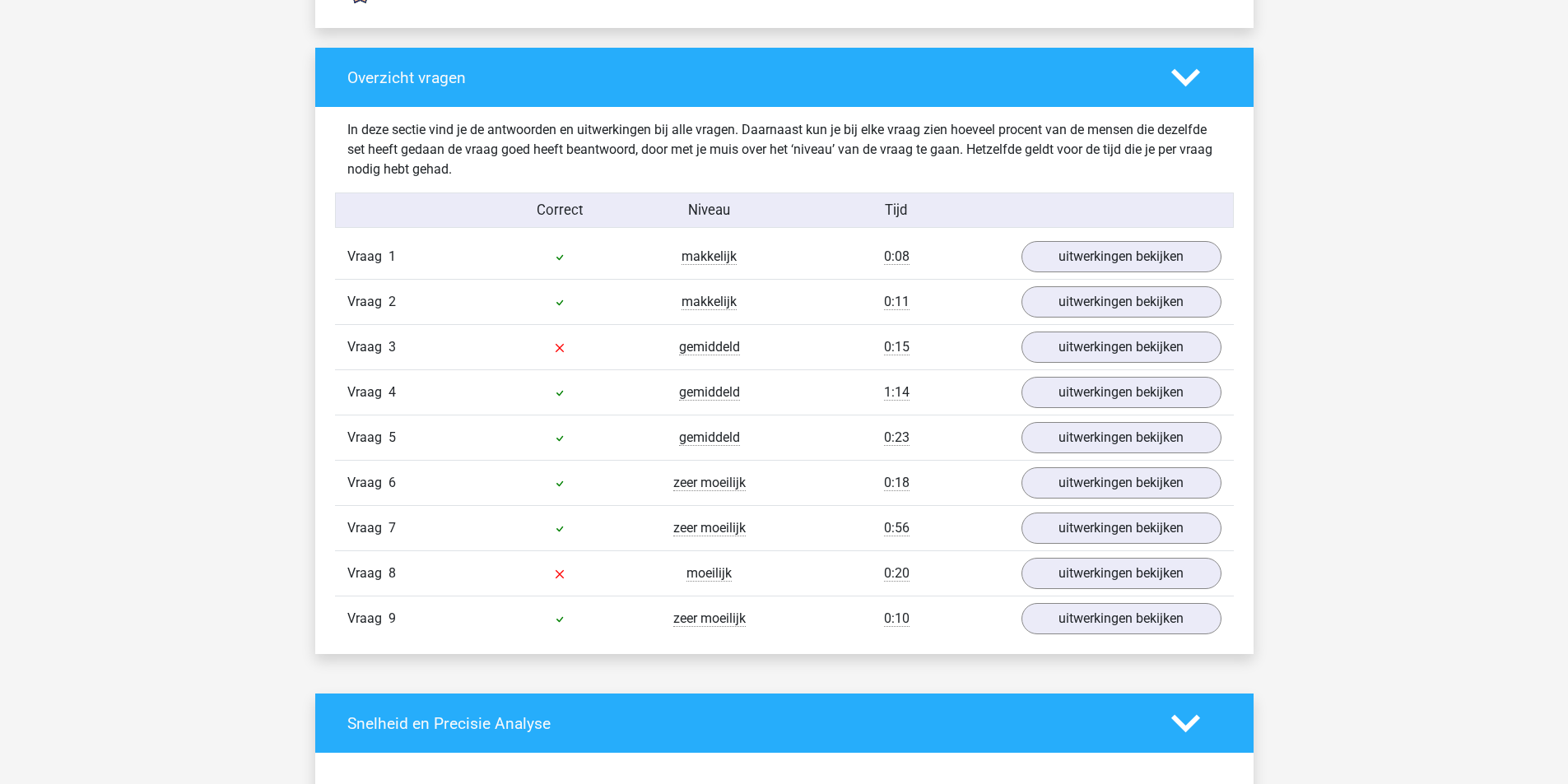
click at [1078, 502] on div "Vraag 6 zeer moeilijk 0:18 uitwerkingen bekijken" at bounding box center [784, 482] width 899 height 45
click at [1078, 488] on link "uitwerkingen bekijken" at bounding box center [1121, 484] width 230 height 36
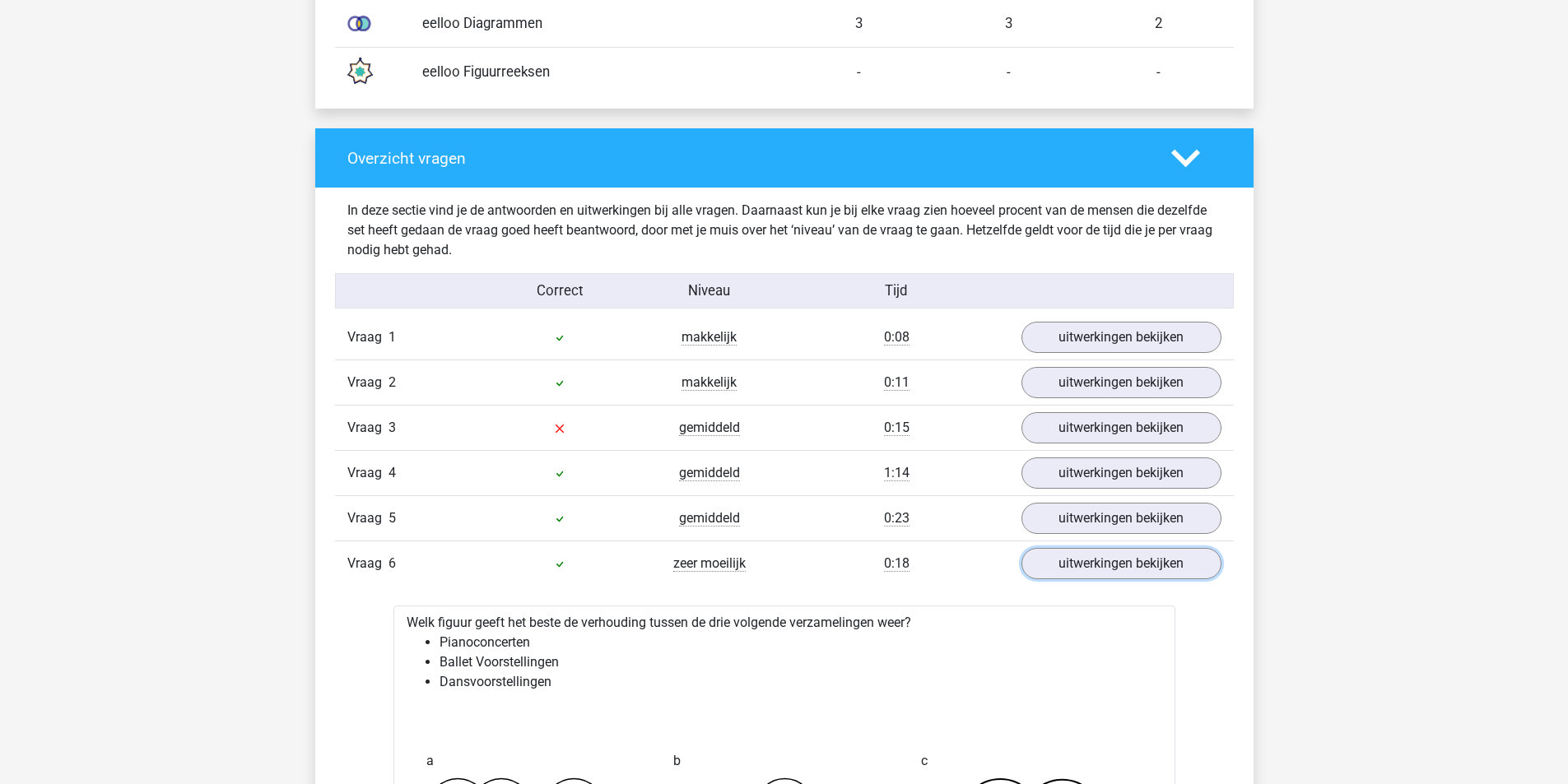
scroll to position [1564, 0]
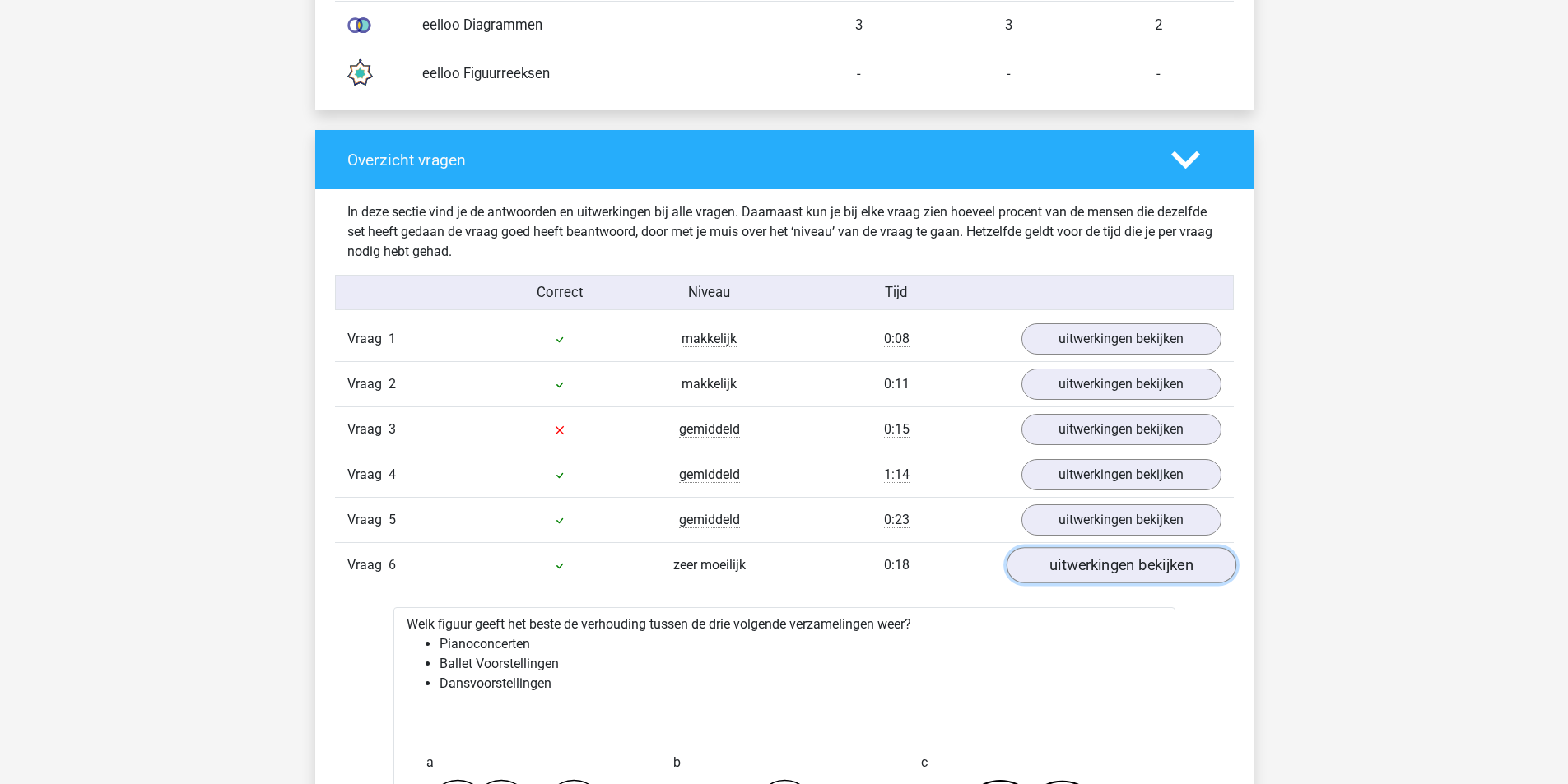
click at [1061, 556] on link "uitwerkingen bekijken" at bounding box center [1121, 566] width 230 height 36
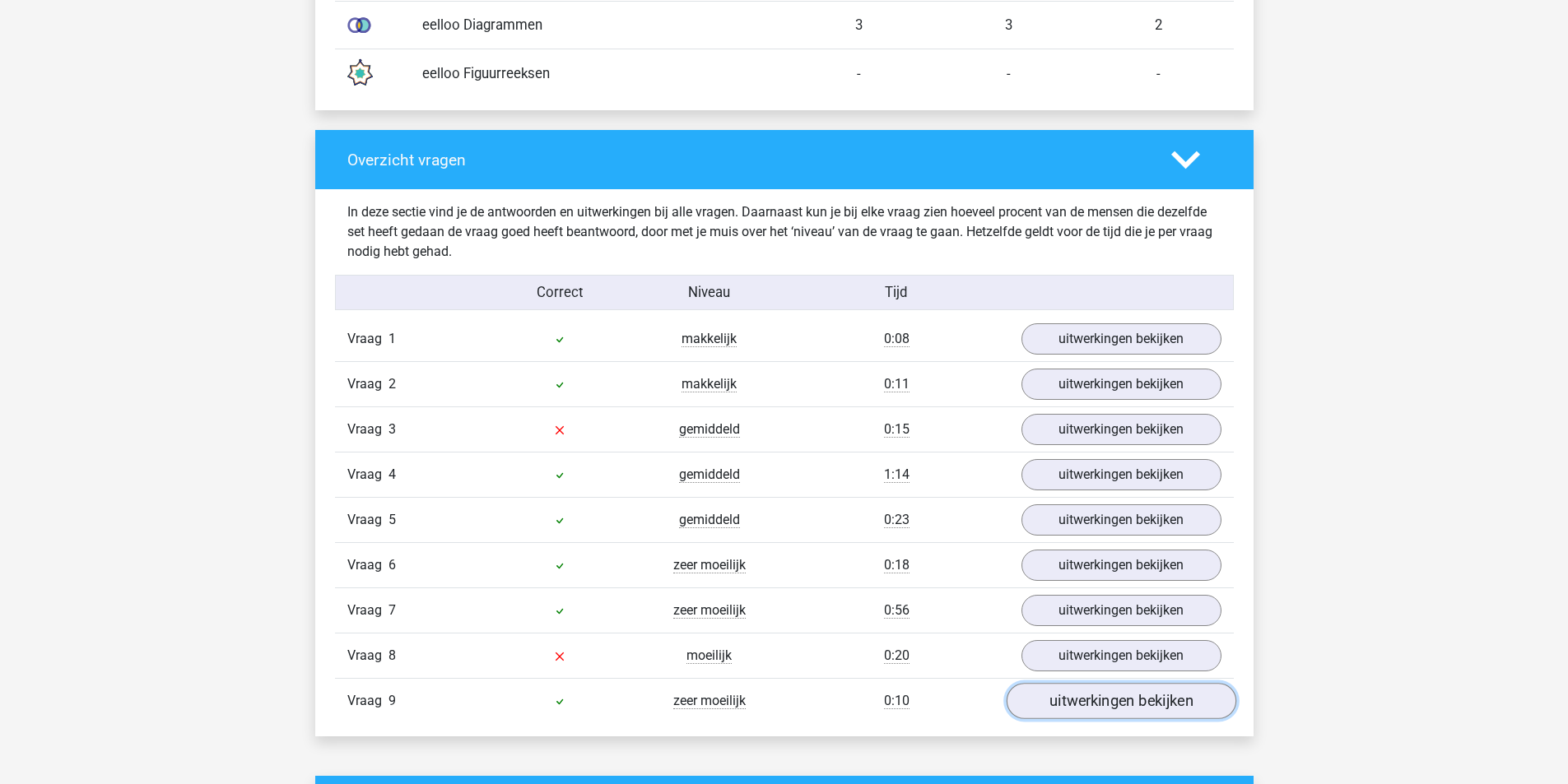
click at [1087, 714] on link "uitwerkingen bekijken" at bounding box center [1121, 701] width 230 height 36
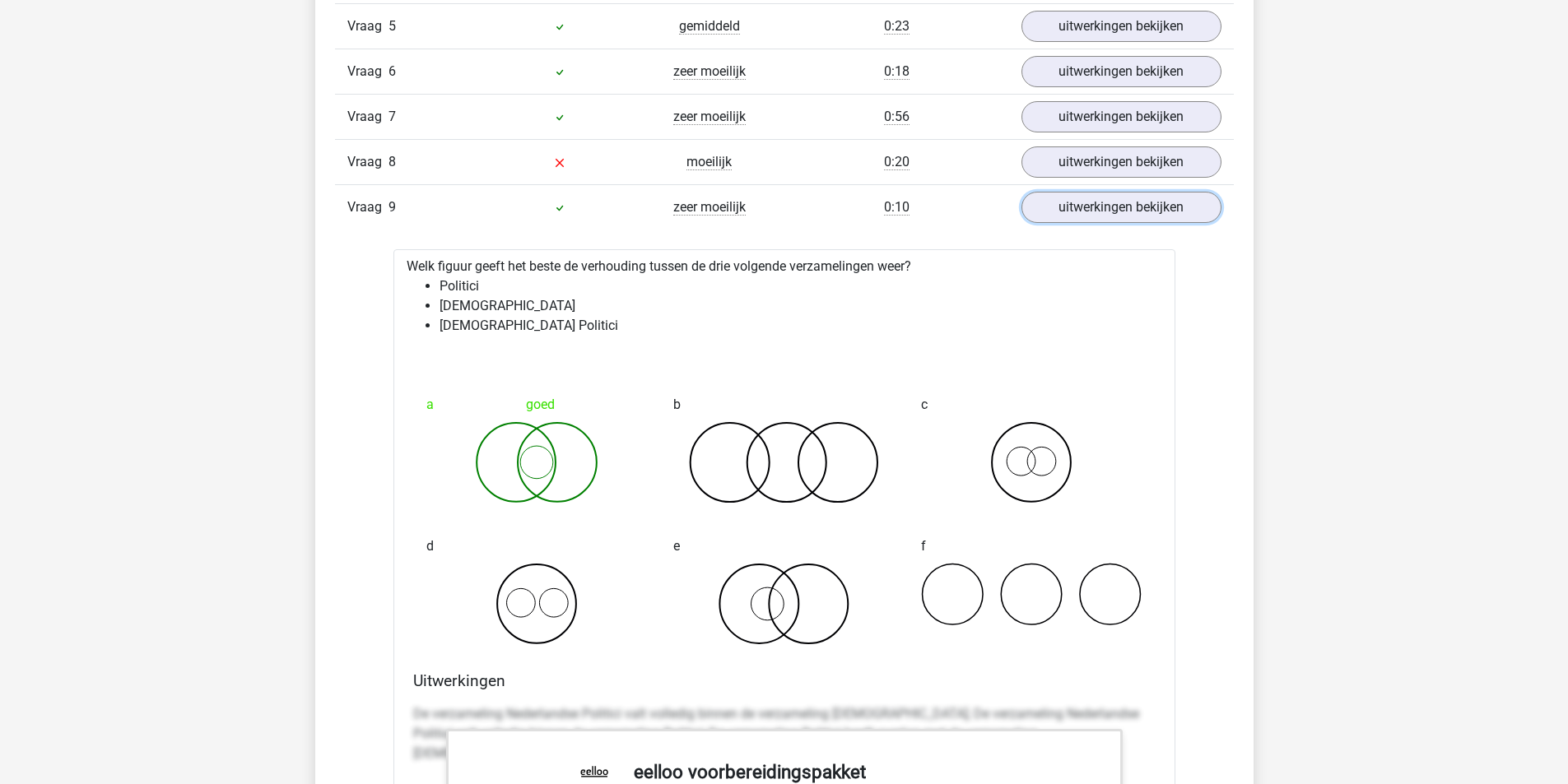
scroll to position [1810, 0]
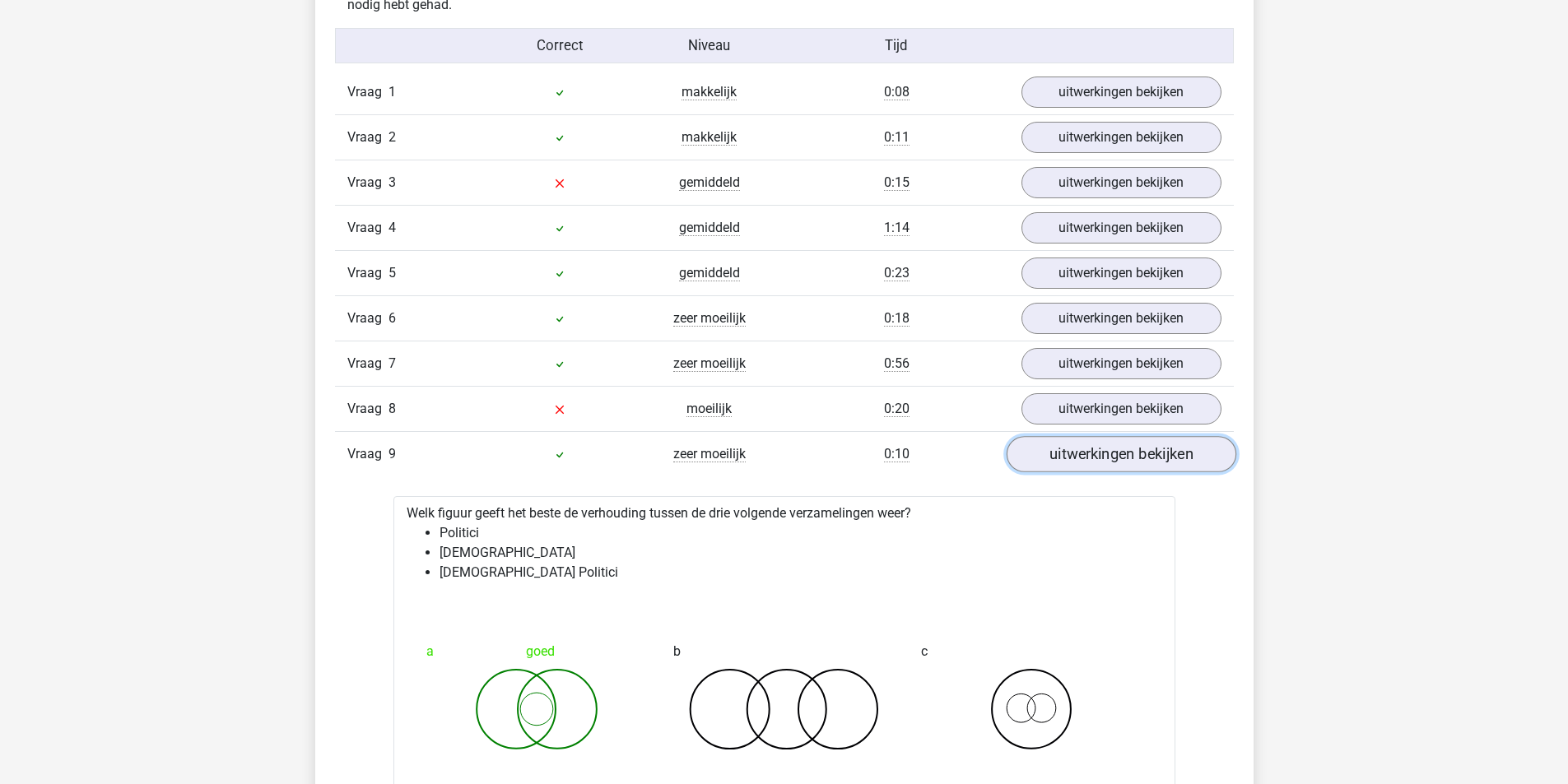
click at [1091, 440] on link "uitwerkingen bekijken" at bounding box center [1121, 455] width 230 height 36
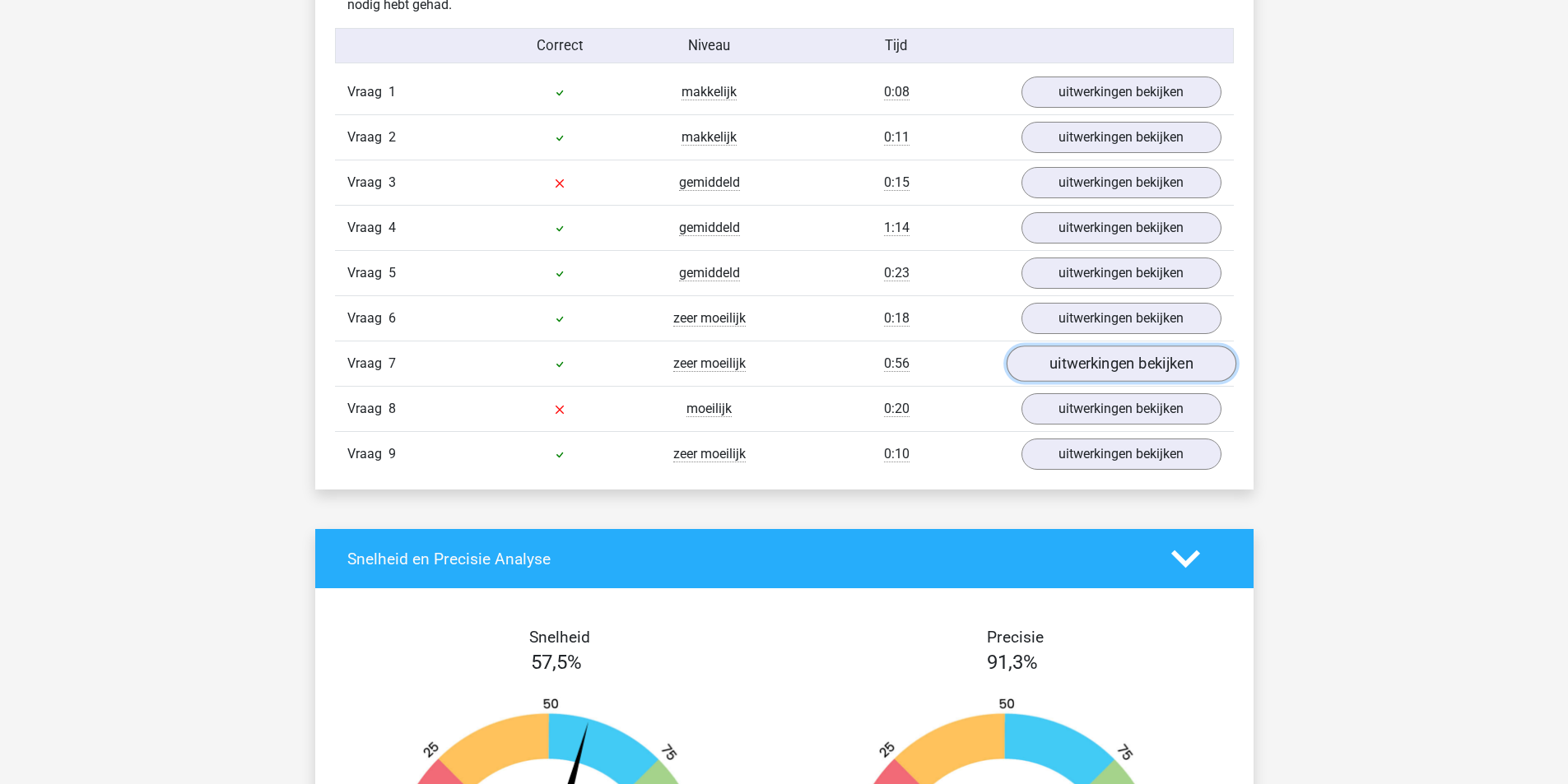
click at [1076, 359] on link "uitwerkingen bekijken" at bounding box center [1121, 364] width 230 height 36
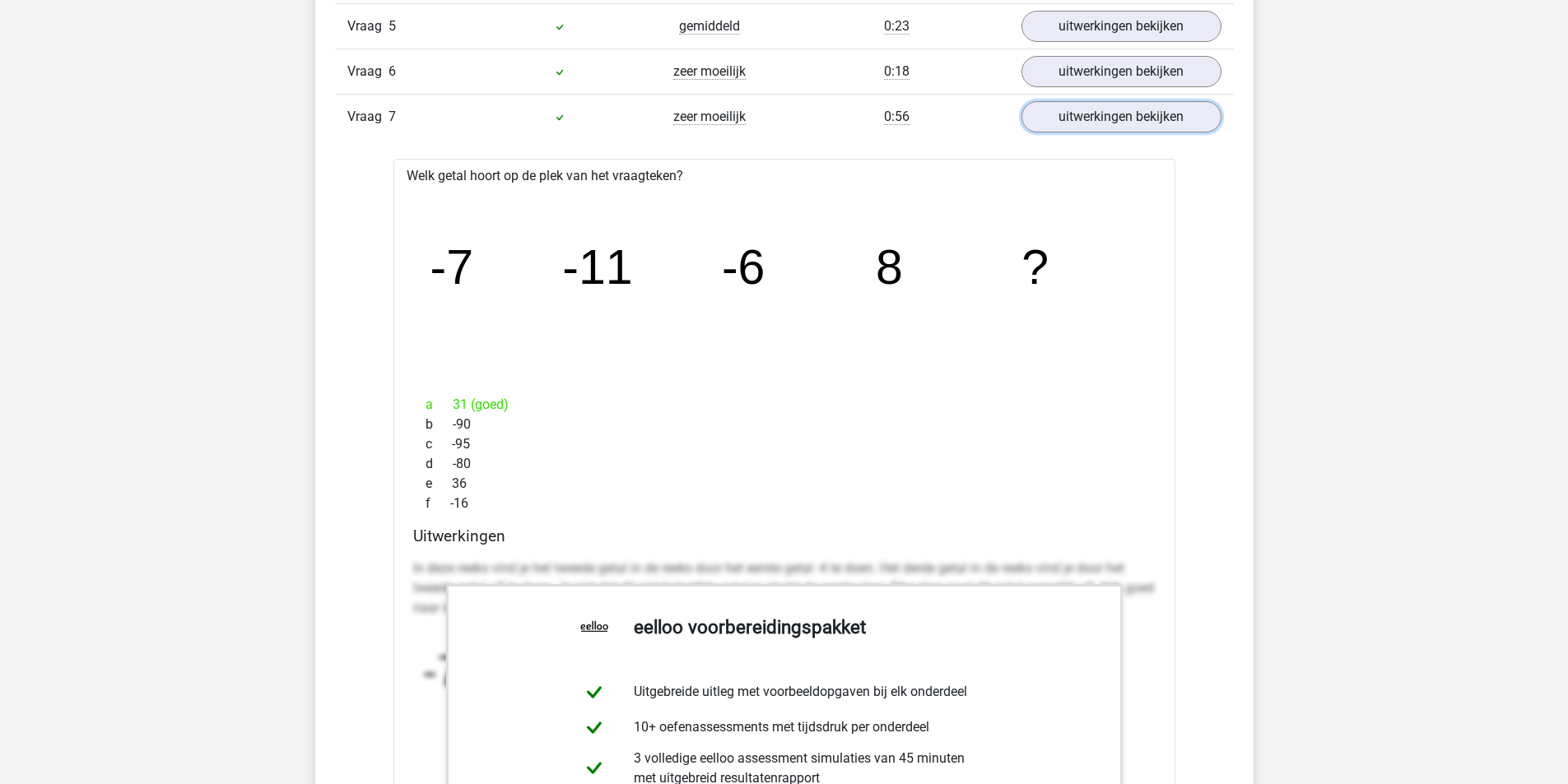
scroll to position [1646, 0]
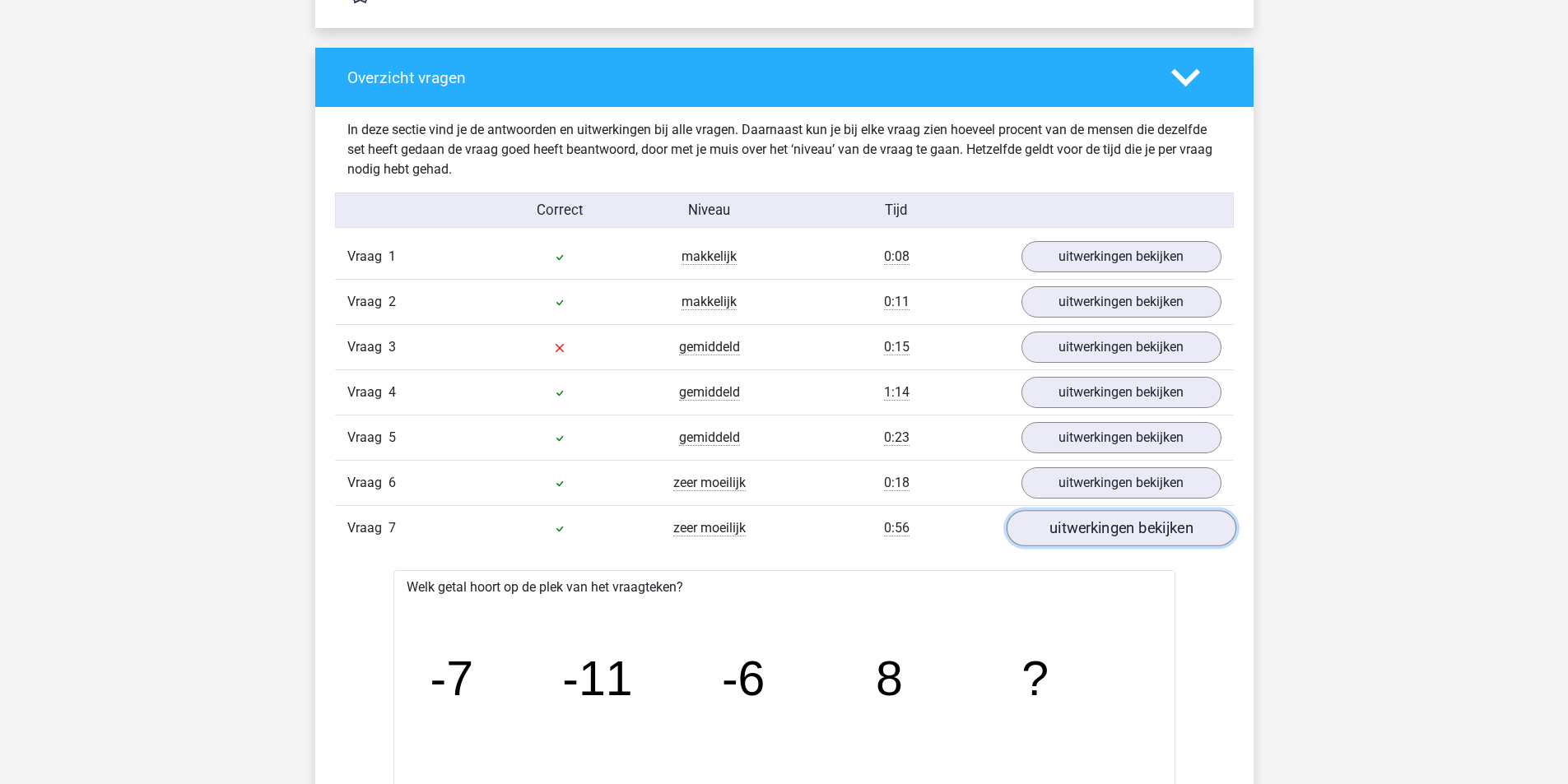
click at [1046, 527] on link "uitwerkingen bekijken" at bounding box center [1121, 529] width 230 height 36
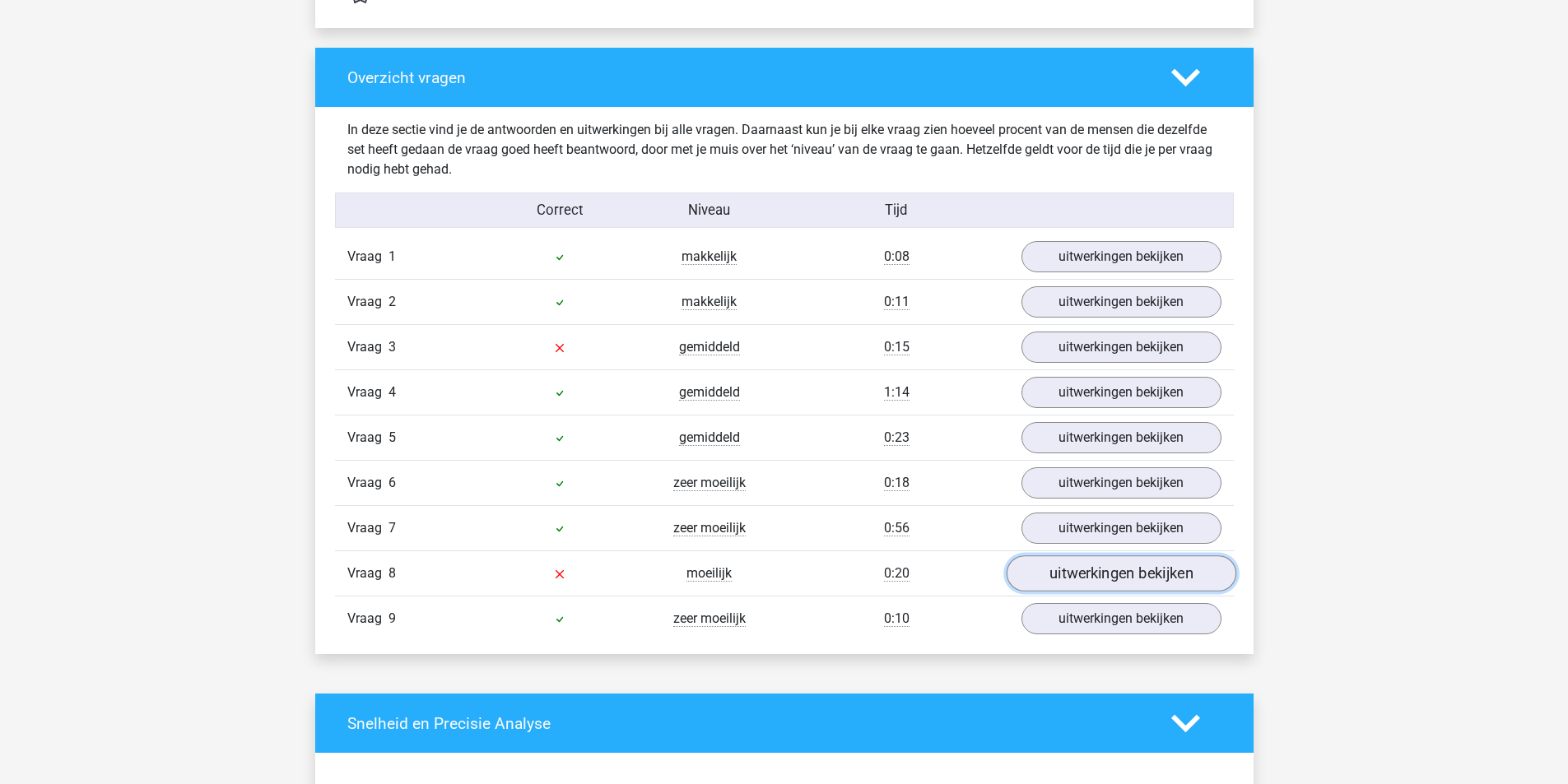
click at [1086, 577] on link "uitwerkingen bekijken" at bounding box center [1121, 574] width 230 height 36
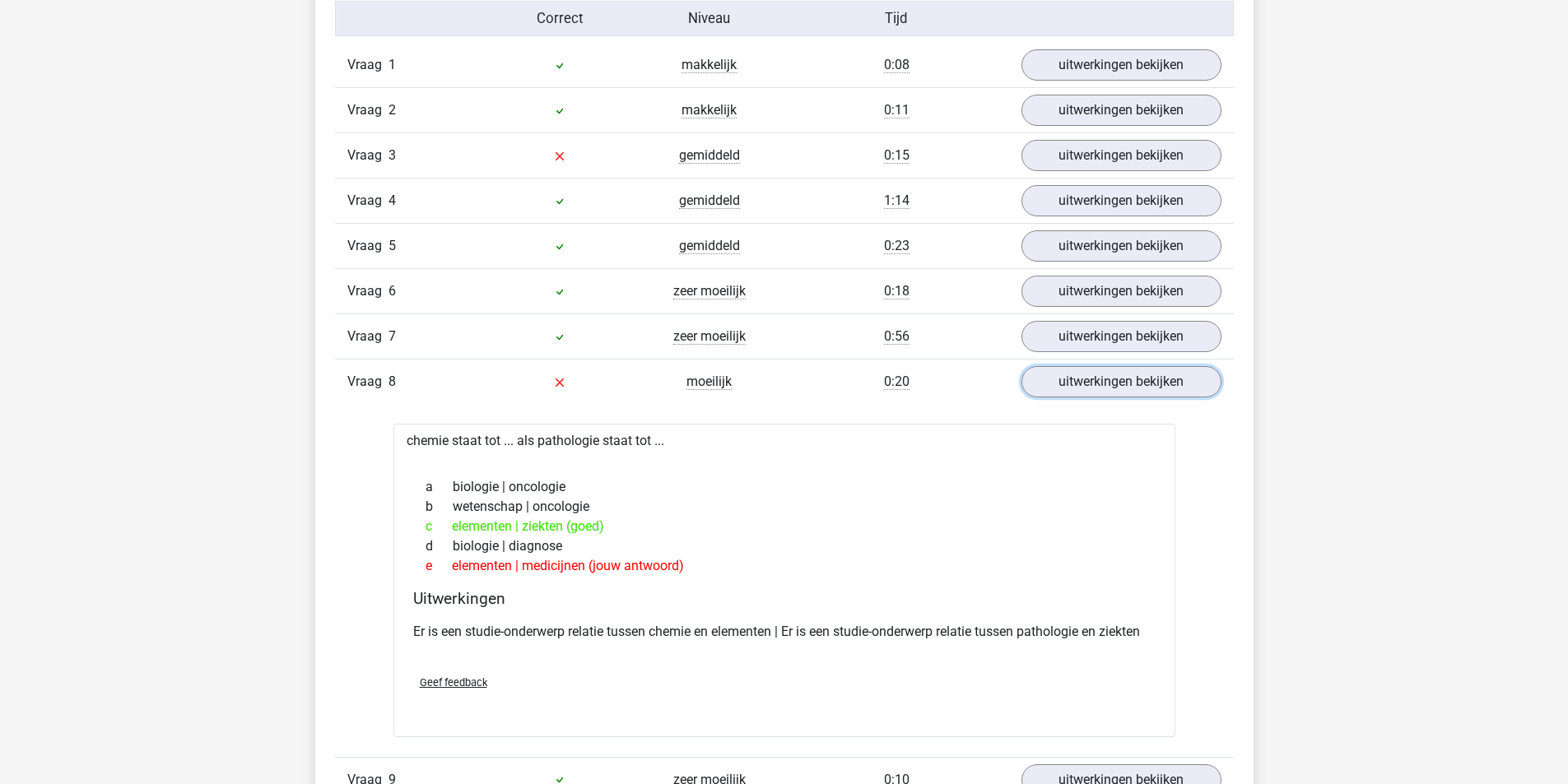
scroll to position [1564, 0]
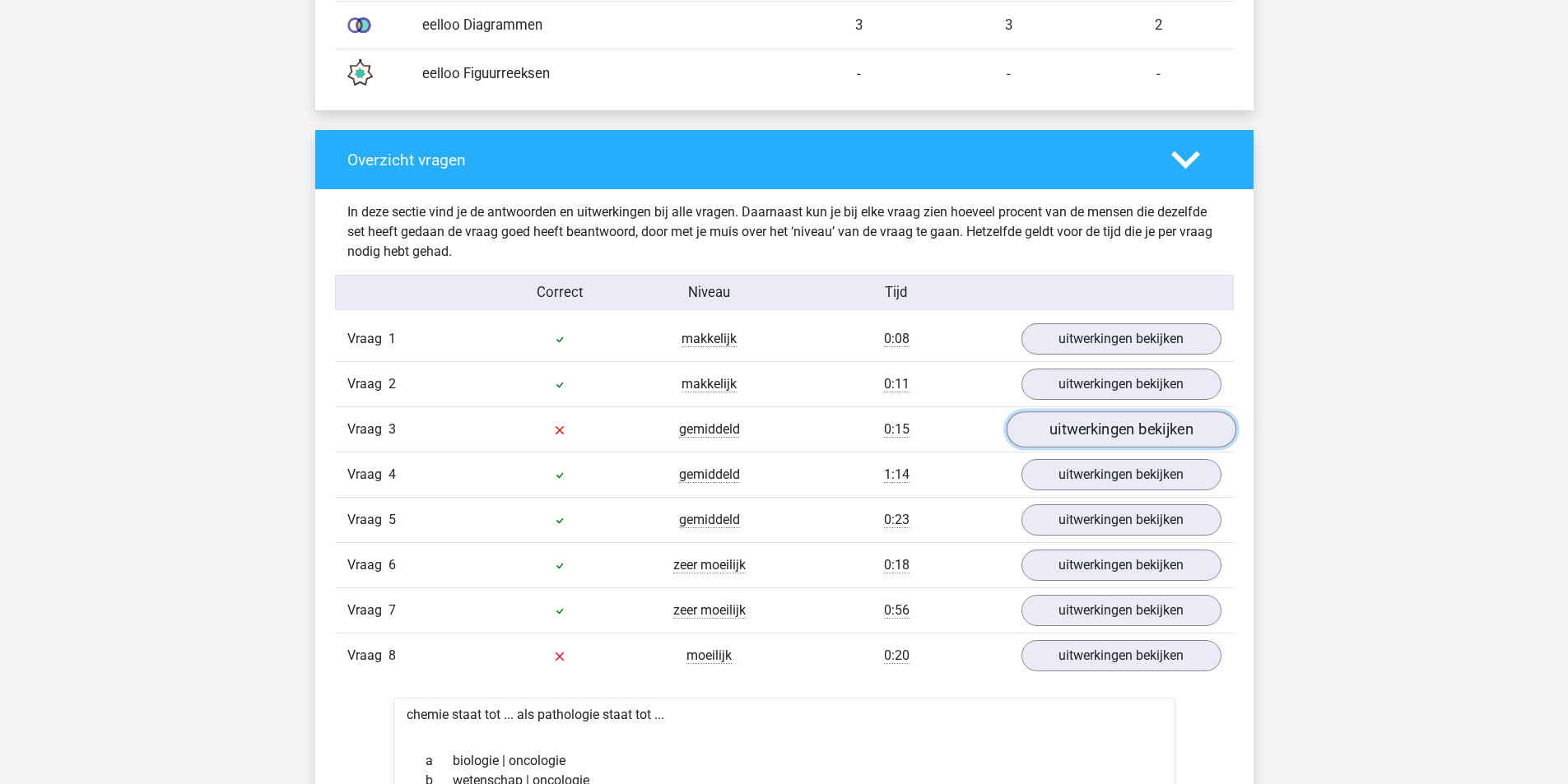
click at [1089, 412] on link "uitwerkingen bekijken" at bounding box center [1121, 430] width 230 height 36
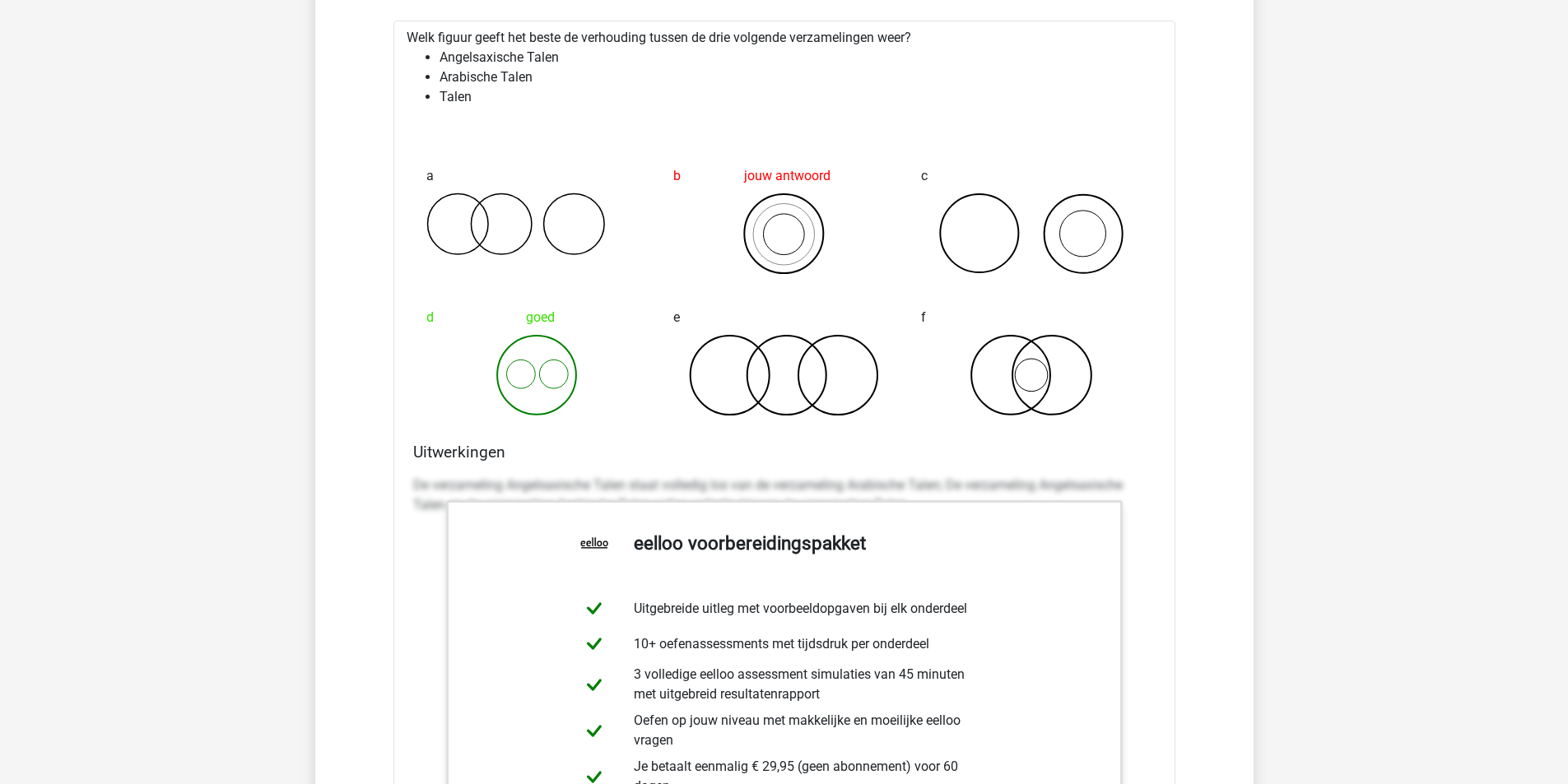
scroll to position [1810, 0]
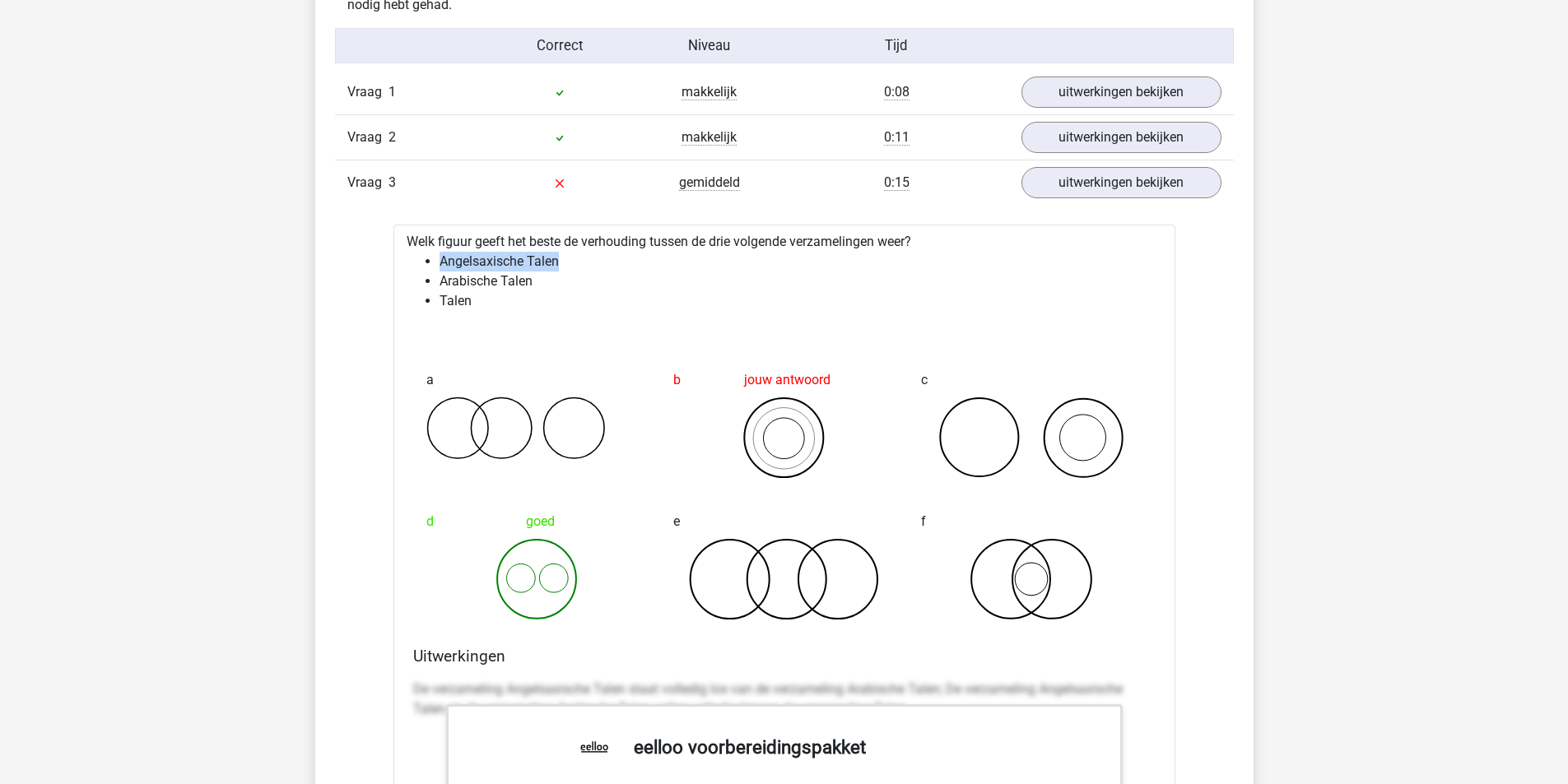
drag, startPoint x: 522, startPoint y: 257, endPoint x: 575, endPoint y: 258, distance: 53.0
click at [575, 258] on ul "Angelsaxische Talen Arabische Talen Talen" at bounding box center [784, 281] width 755 height 59
click at [530, 281] on li "Arabische Talen" at bounding box center [801, 281] width 723 height 20
click at [459, 266] on li "Angelsaxische Talen" at bounding box center [801, 261] width 723 height 20
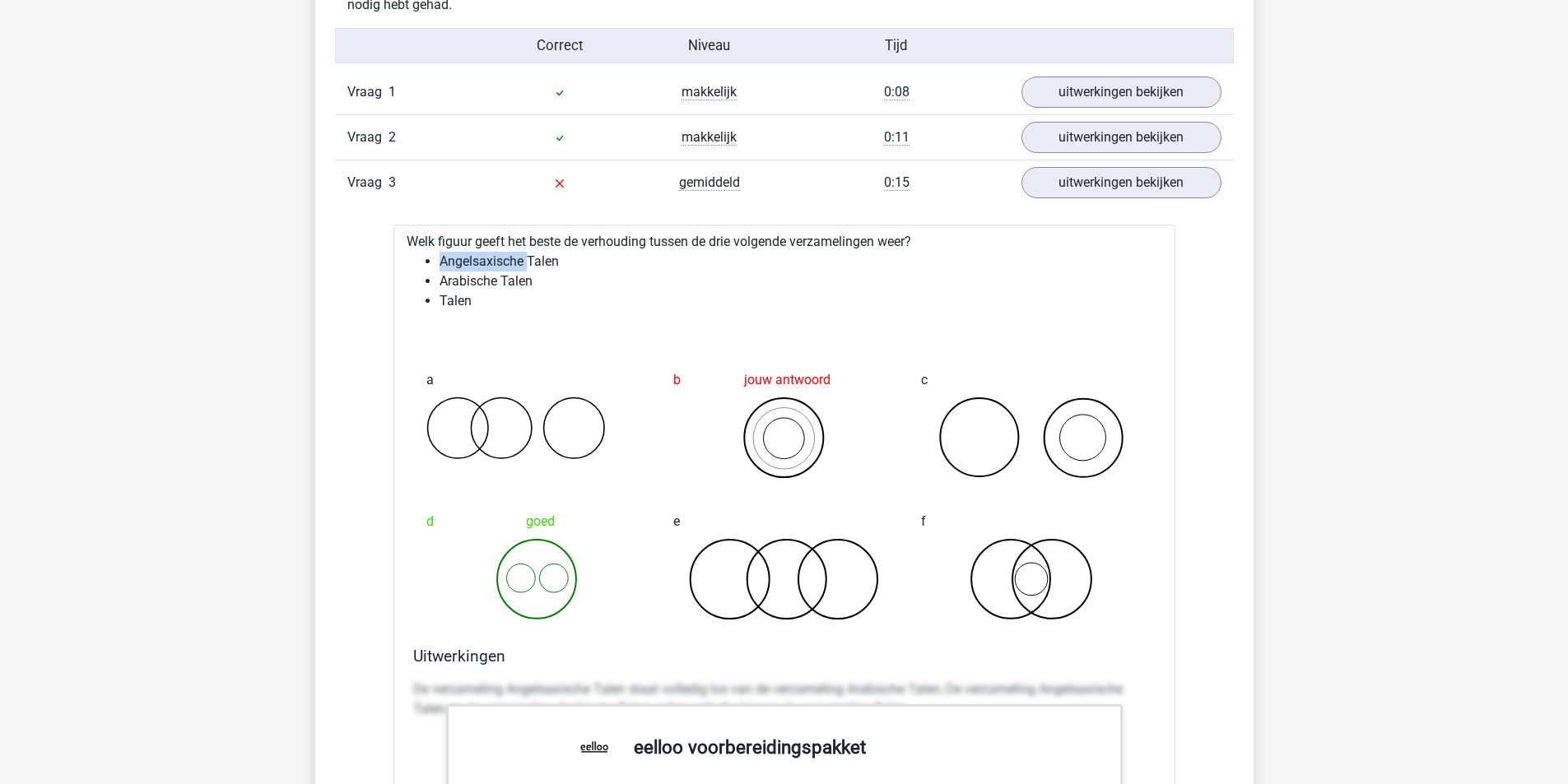
click at [516, 263] on li "Angelsaxische Talen" at bounding box center [801, 261] width 723 height 20
click at [522, 266] on li "Angelsaxische Talen" at bounding box center [801, 261] width 723 height 20
drag, startPoint x: 520, startPoint y: 266, endPoint x: 473, endPoint y: 271, distance: 47.3
click at [473, 271] on ul "Angelsaxische Talen Arabische Talen Talen" at bounding box center [784, 281] width 755 height 59
click at [503, 261] on li "Angelsaxische Talen" at bounding box center [801, 261] width 723 height 20
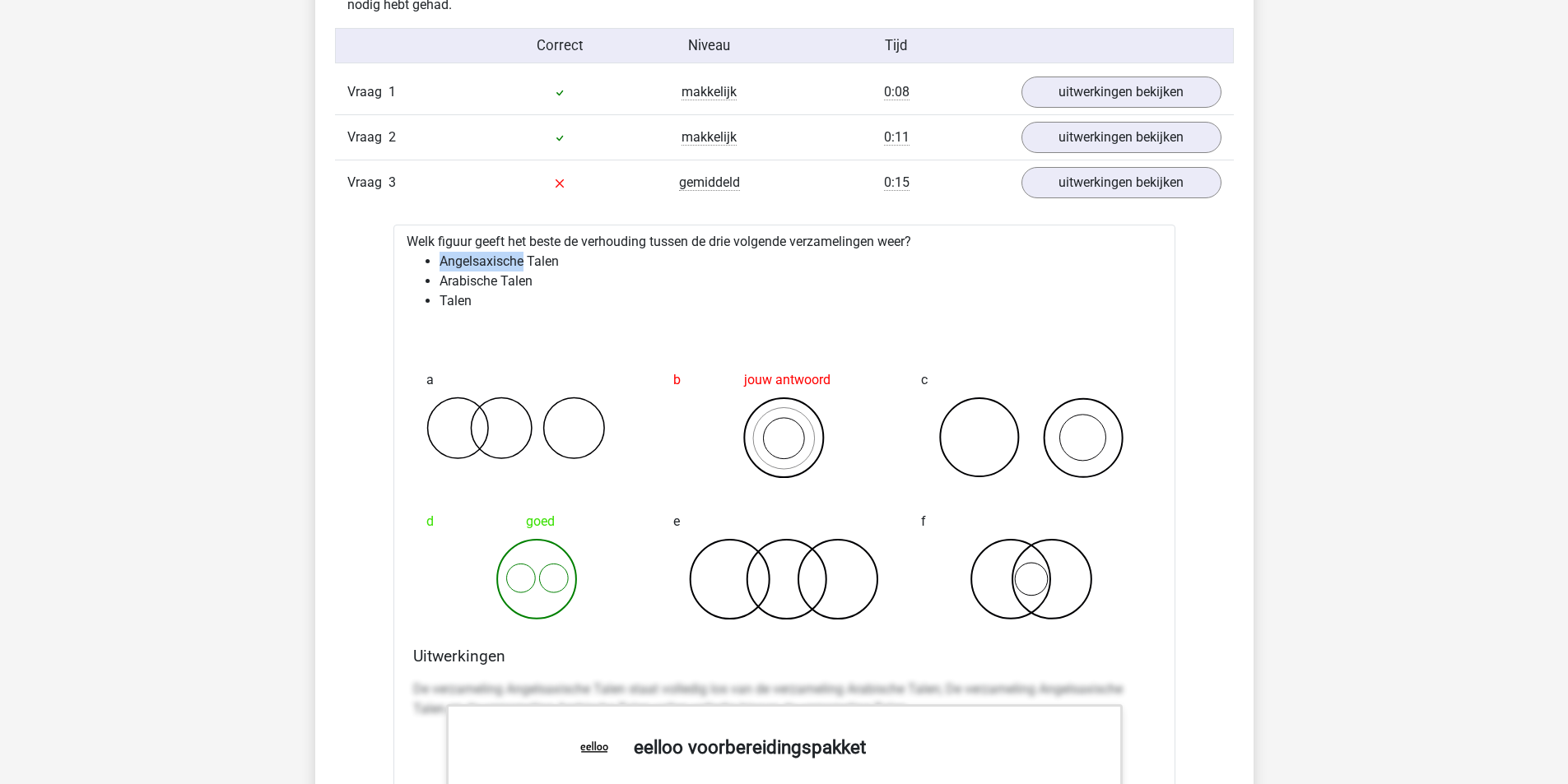
drag, startPoint x: 523, startPoint y: 263, endPoint x: 432, endPoint y: 268, distance: 91.1
click at [432, 268] on ul "Angelsaxische Talen Arabische Talen Talen" at bounding box center [784, 281] width 755 height 59
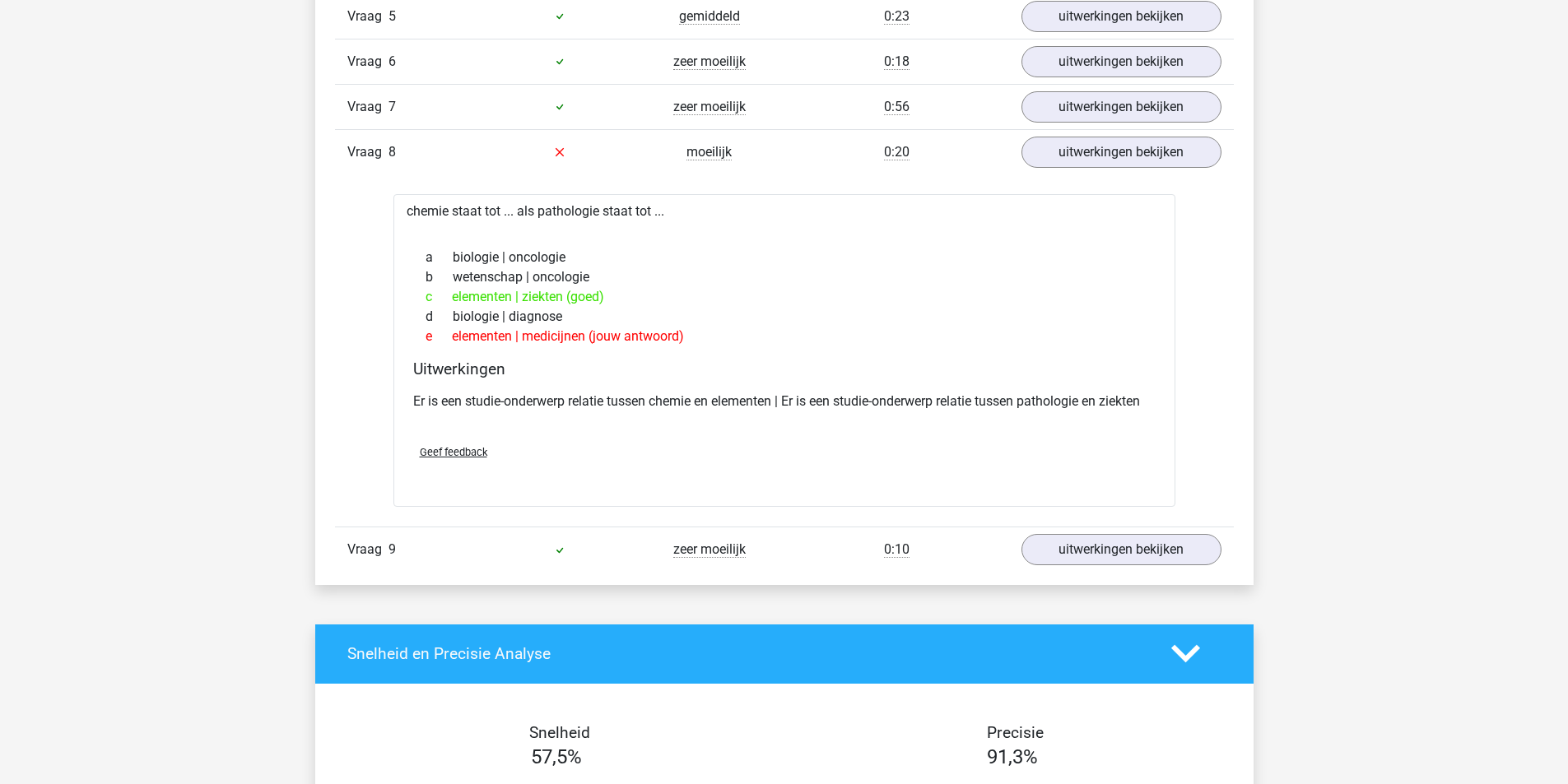
scroll to position [3127, 0]
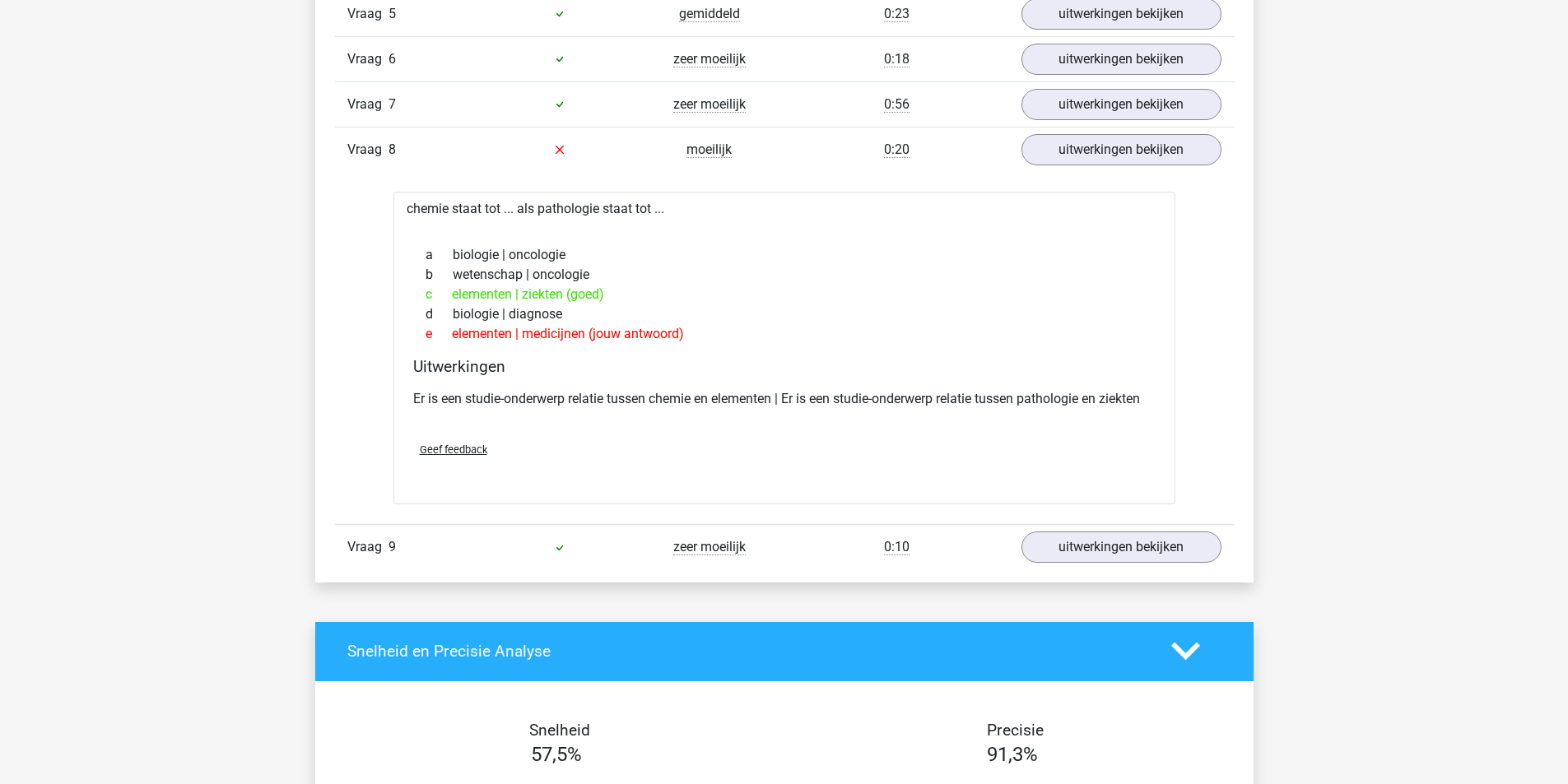
click at [1070, 397] on p "Er is een studie-onderwerp relatie tussen chemie en elementen | Er is een studi…" at bounding box center [784, 398] width 743 height 20
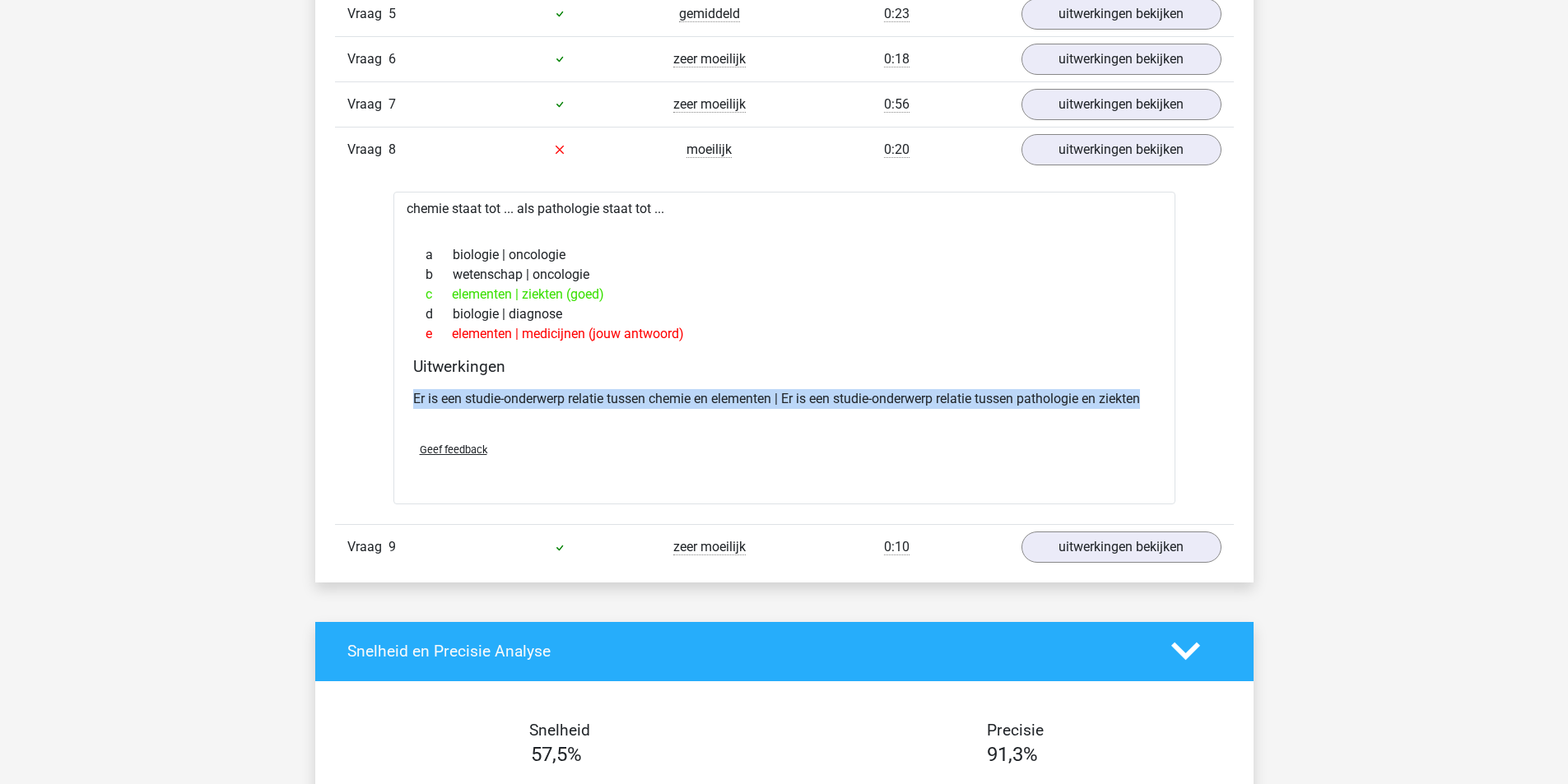
click at [1070, 397] on p "Er is een studie-onderwerp relatie tussen chemie en elementen | Er is een studi…" at bounding box center [784, 398] width 743 height 20
click at [1125, 409] on div "Er is een studie-onderwerp relatie tussen chemie en elementen | Er is een studi…" at bounding box center [784, 405] width 743 height 46
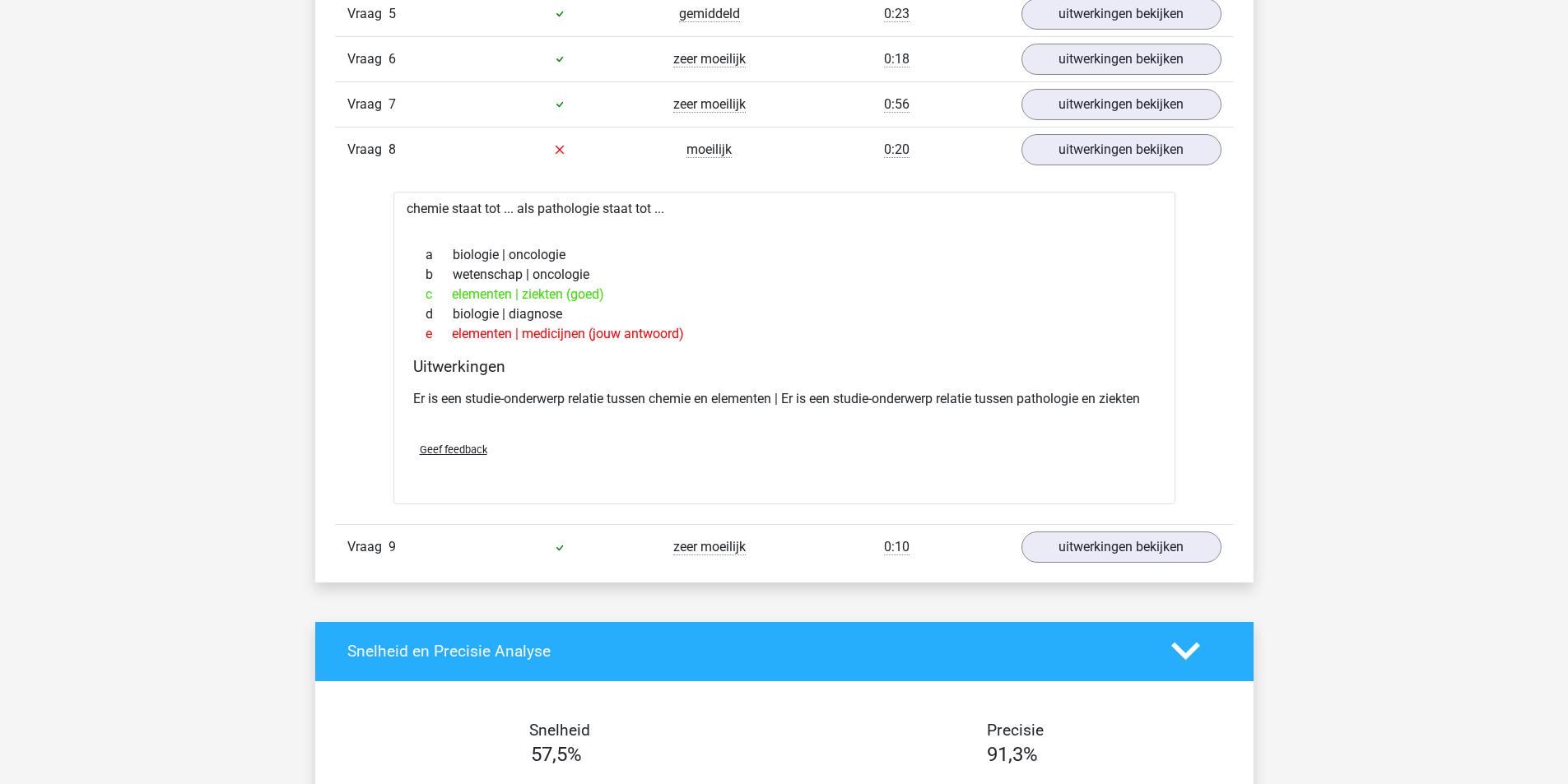
click at [1050, 385] on div "Er is een studie-onderwerp relatie tussen chemie en elementen | Er is een studi…" at bounding box center [784, 405] width 743 height 46
click at [1052, 396] on p "Er is een studie-onderwerp relatie tussen chemie en elementen | Er is een studi…" at bounding box center [784, 398] width 743 height 20
copy p "pathologie"
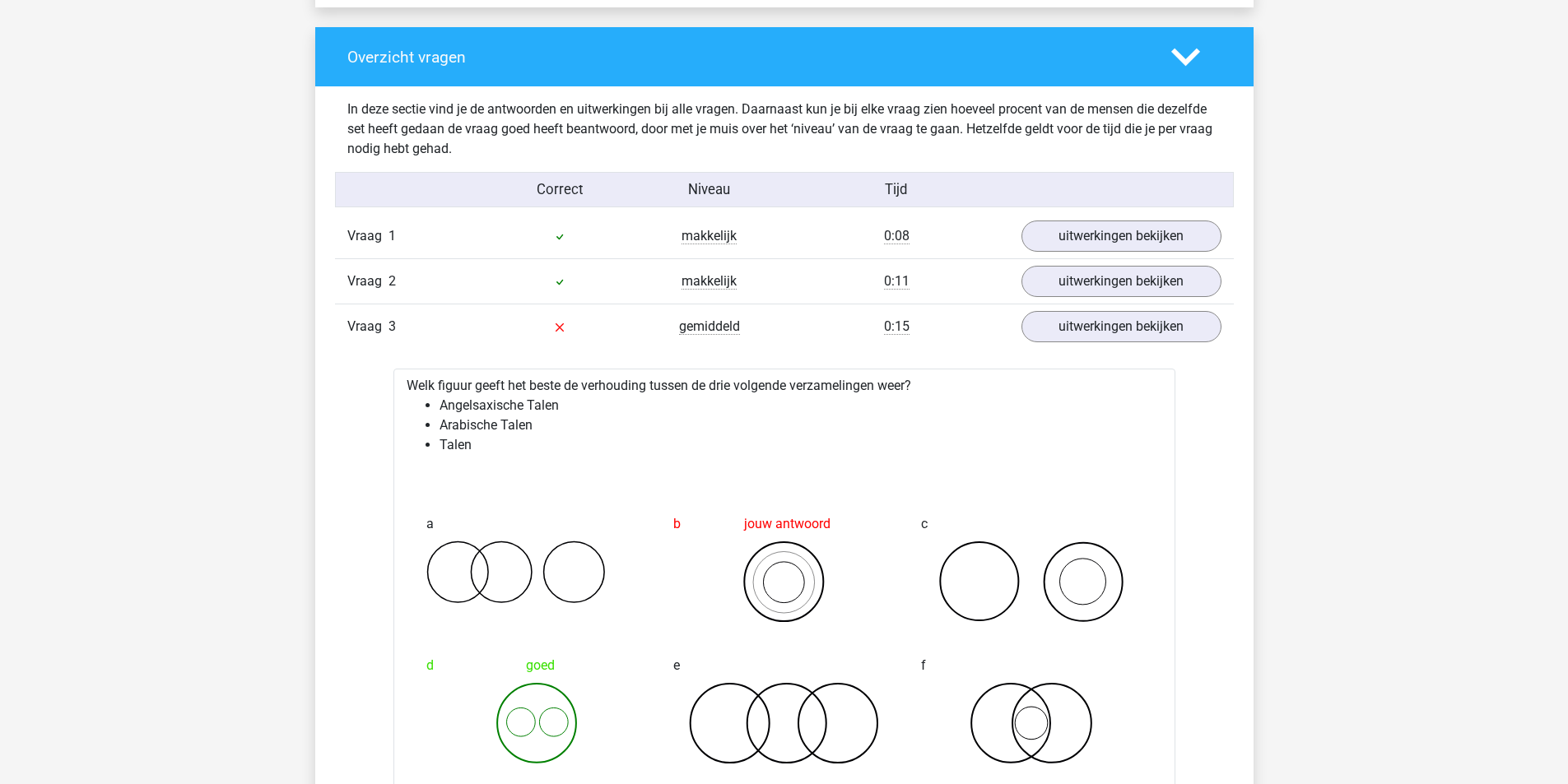
scroll to position [1646, 0]
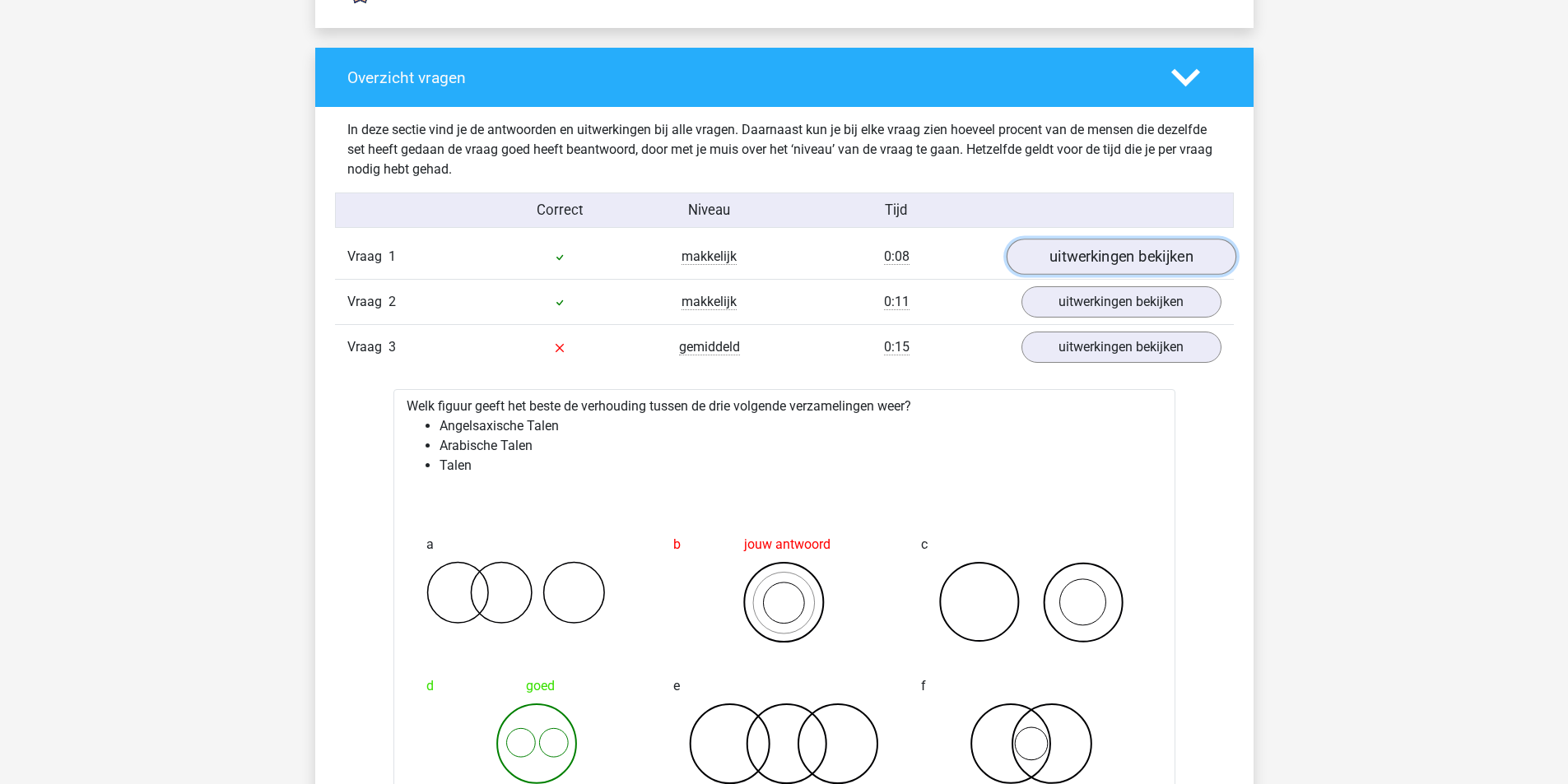
click at [1085, 251] on link "uitwerkingen bekijken" at bounding box center [1121, 258] width 230 height 36
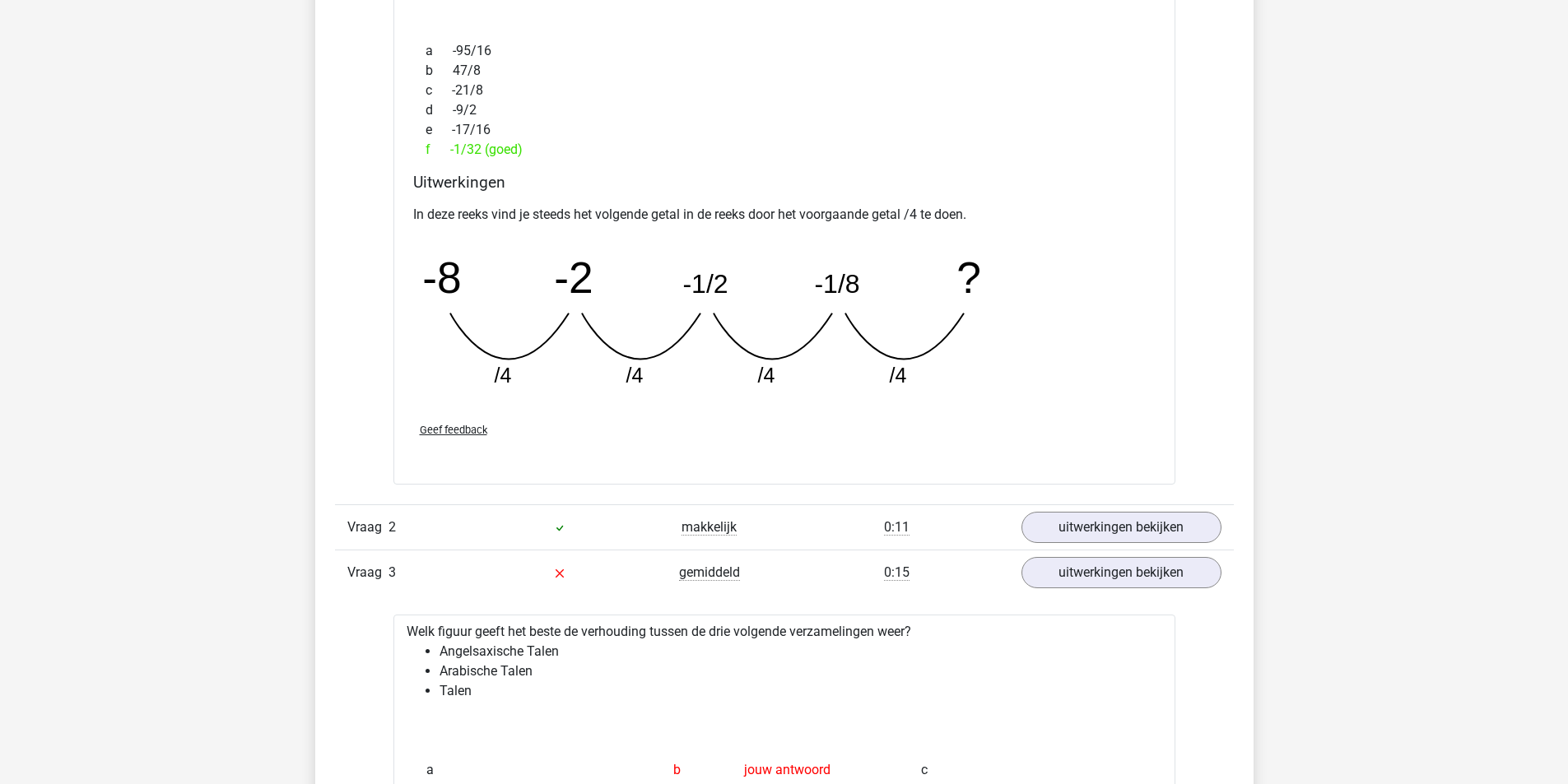
scroll to position [2468, 0]
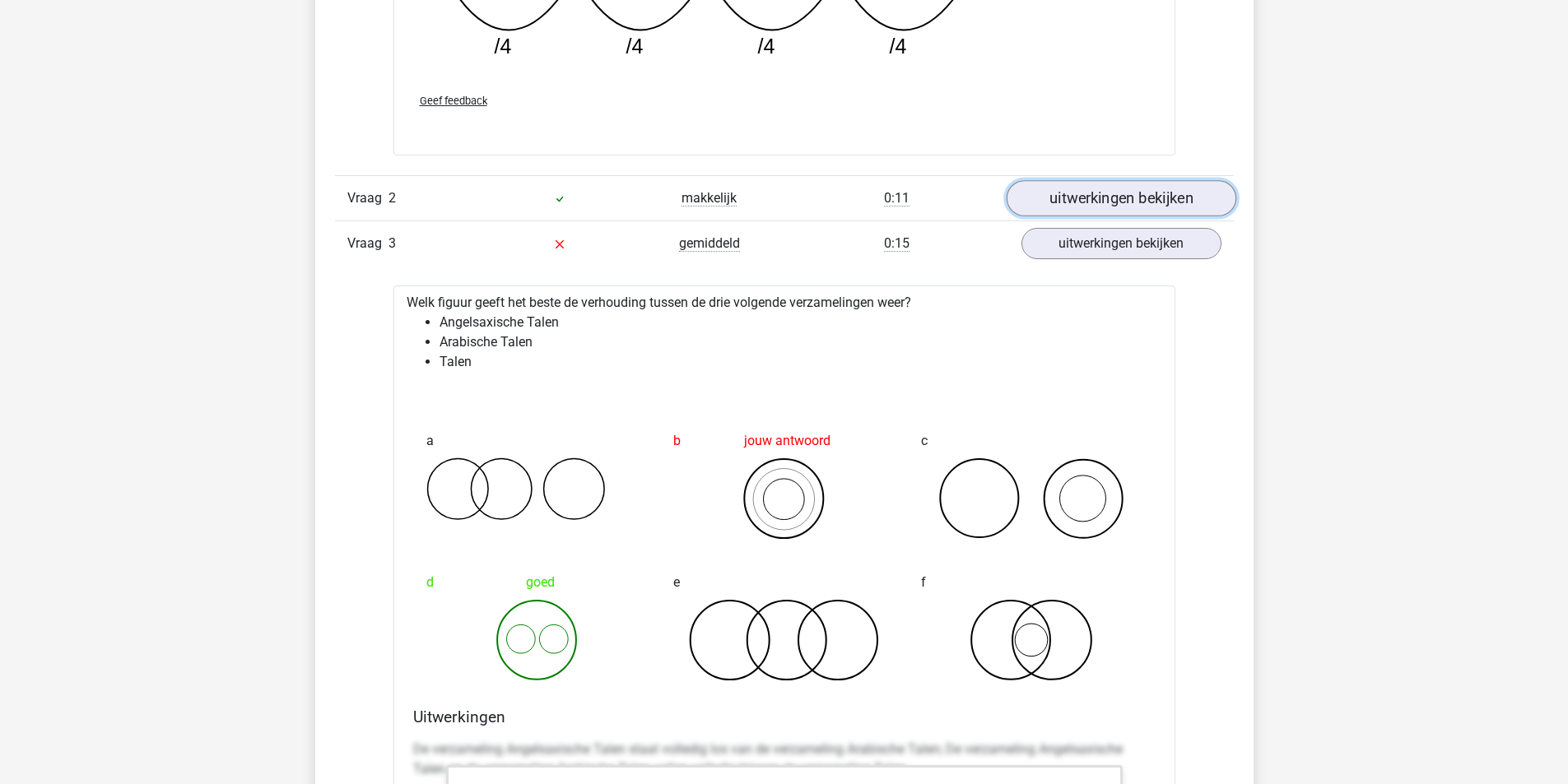
click at [1189, 187] on link "uitwerkingen bekijken" at bounding box center [1121, 198] width 230 height 36
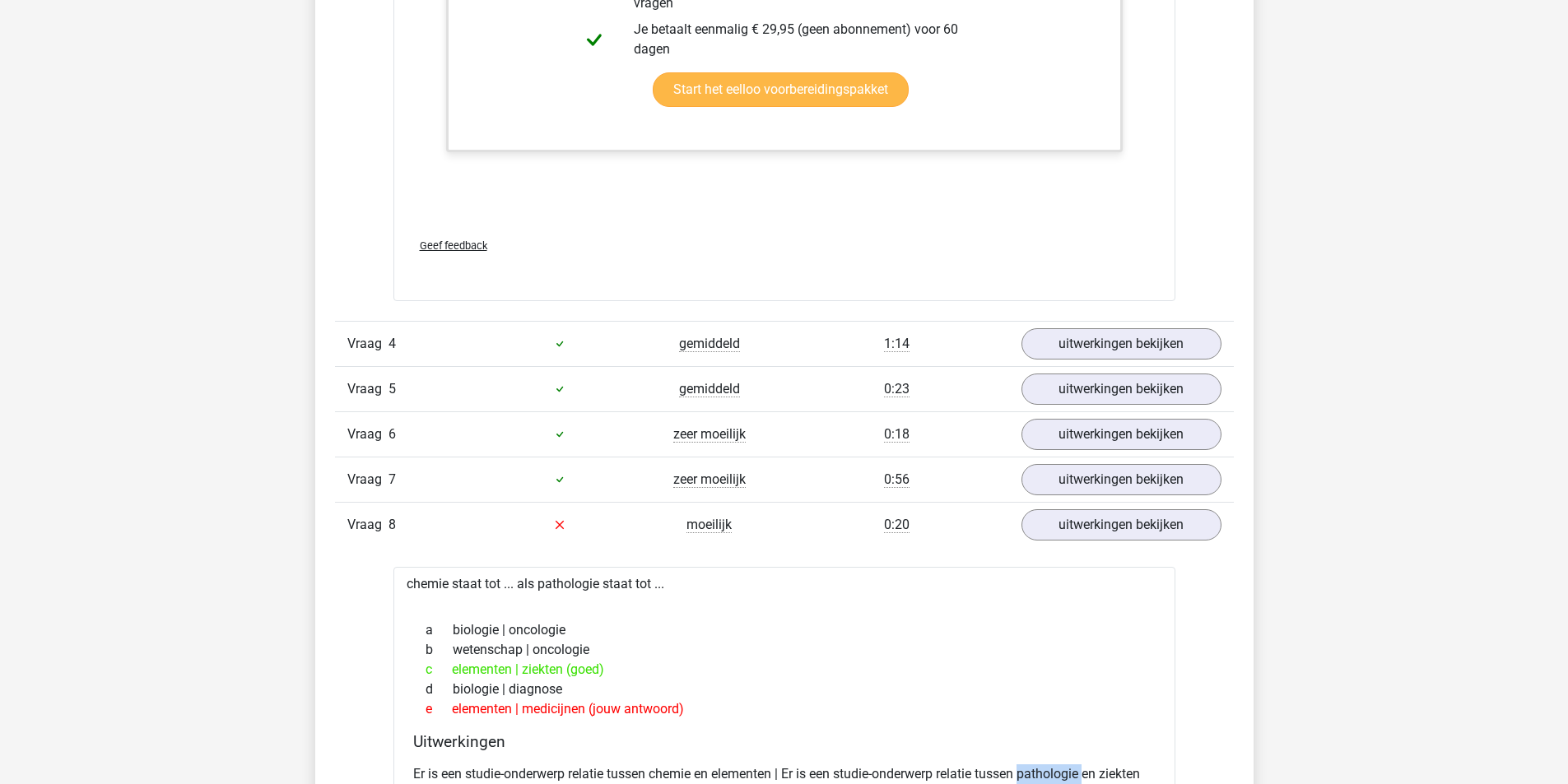
scroll to position [3867, 0]
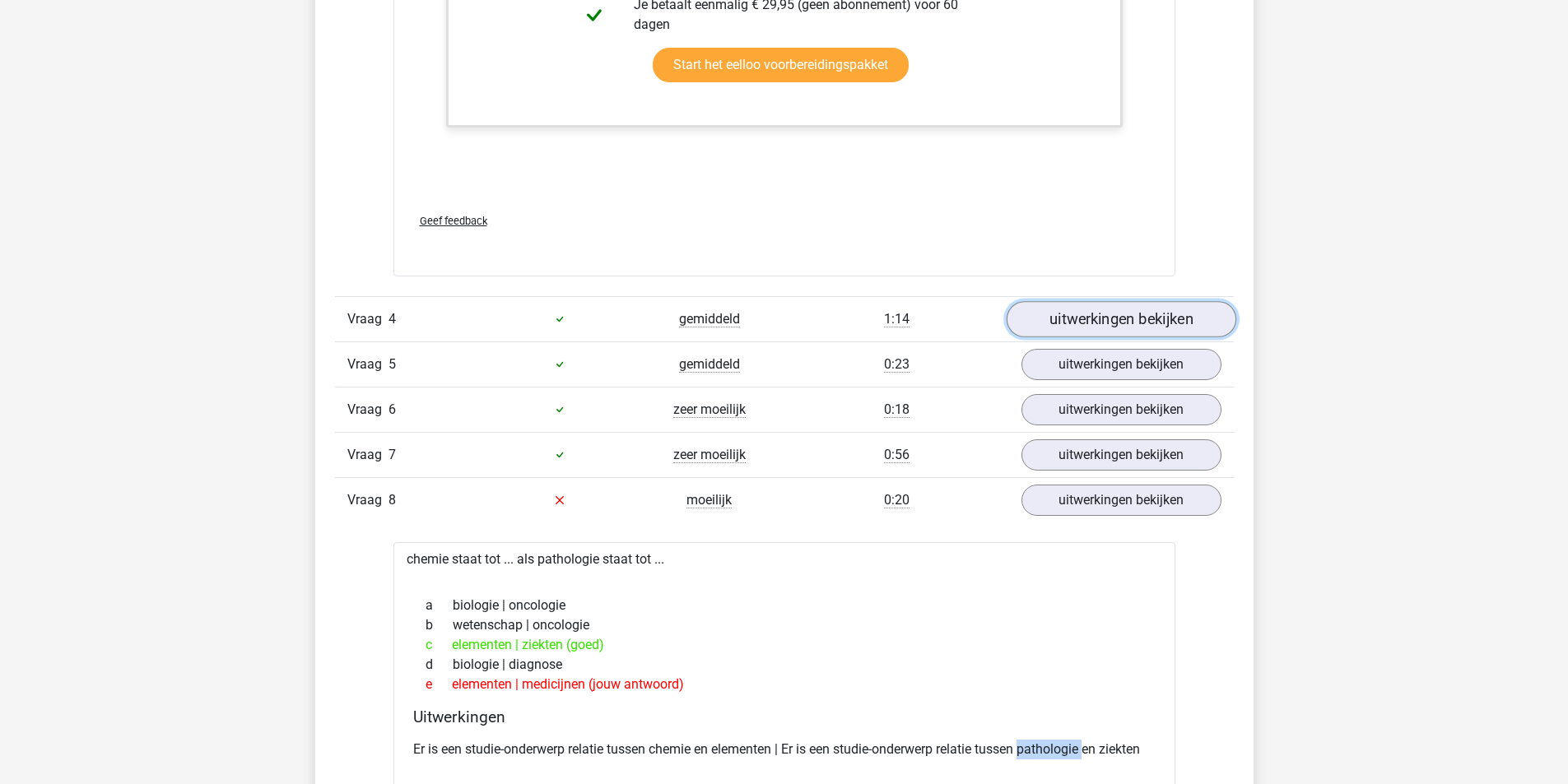
click at [1105, 328] on link "uitwerkingen bekijken" at bounding box center [1121, 319] width 230 height 36
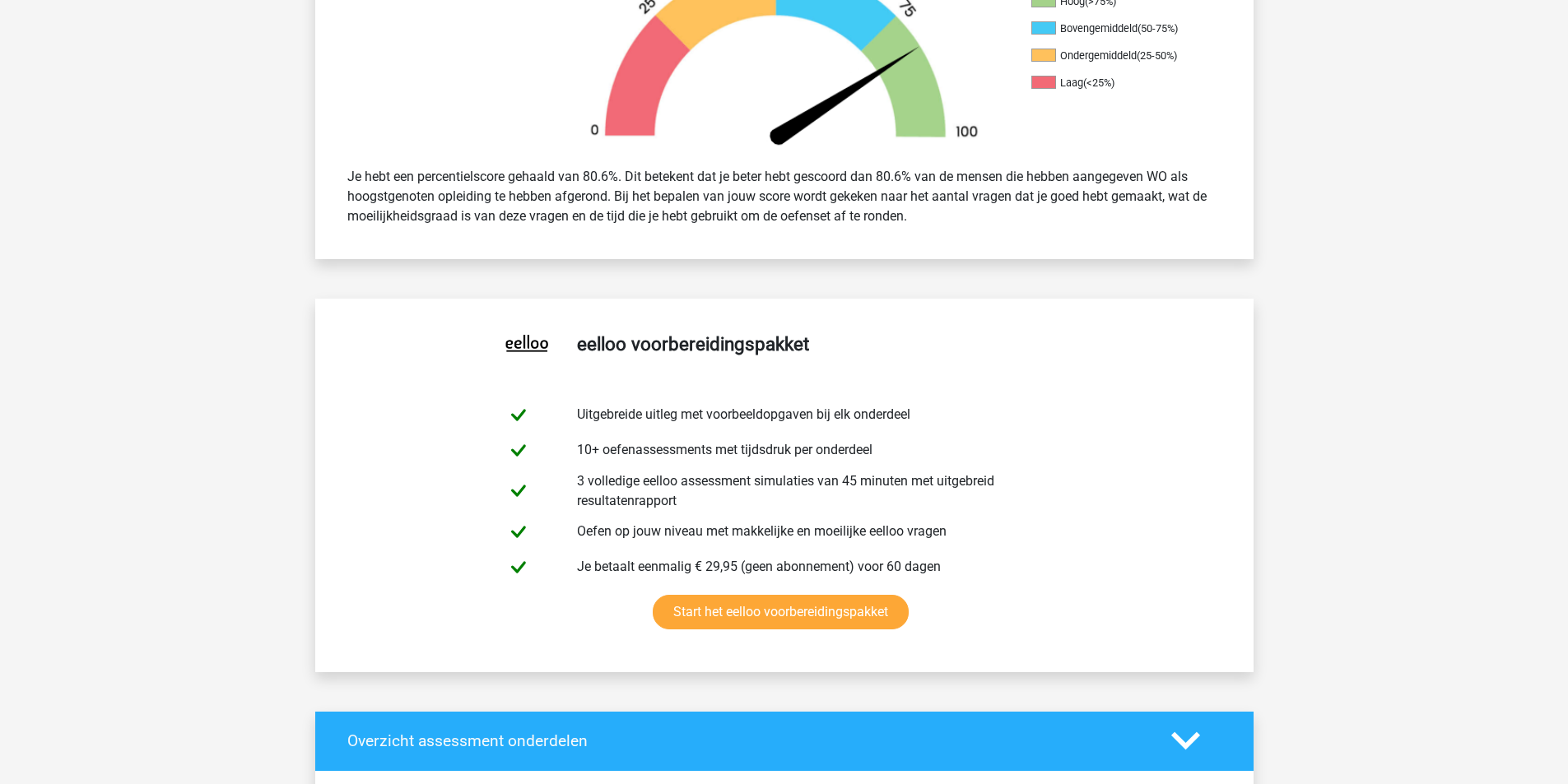
scroll to position [0, 0]
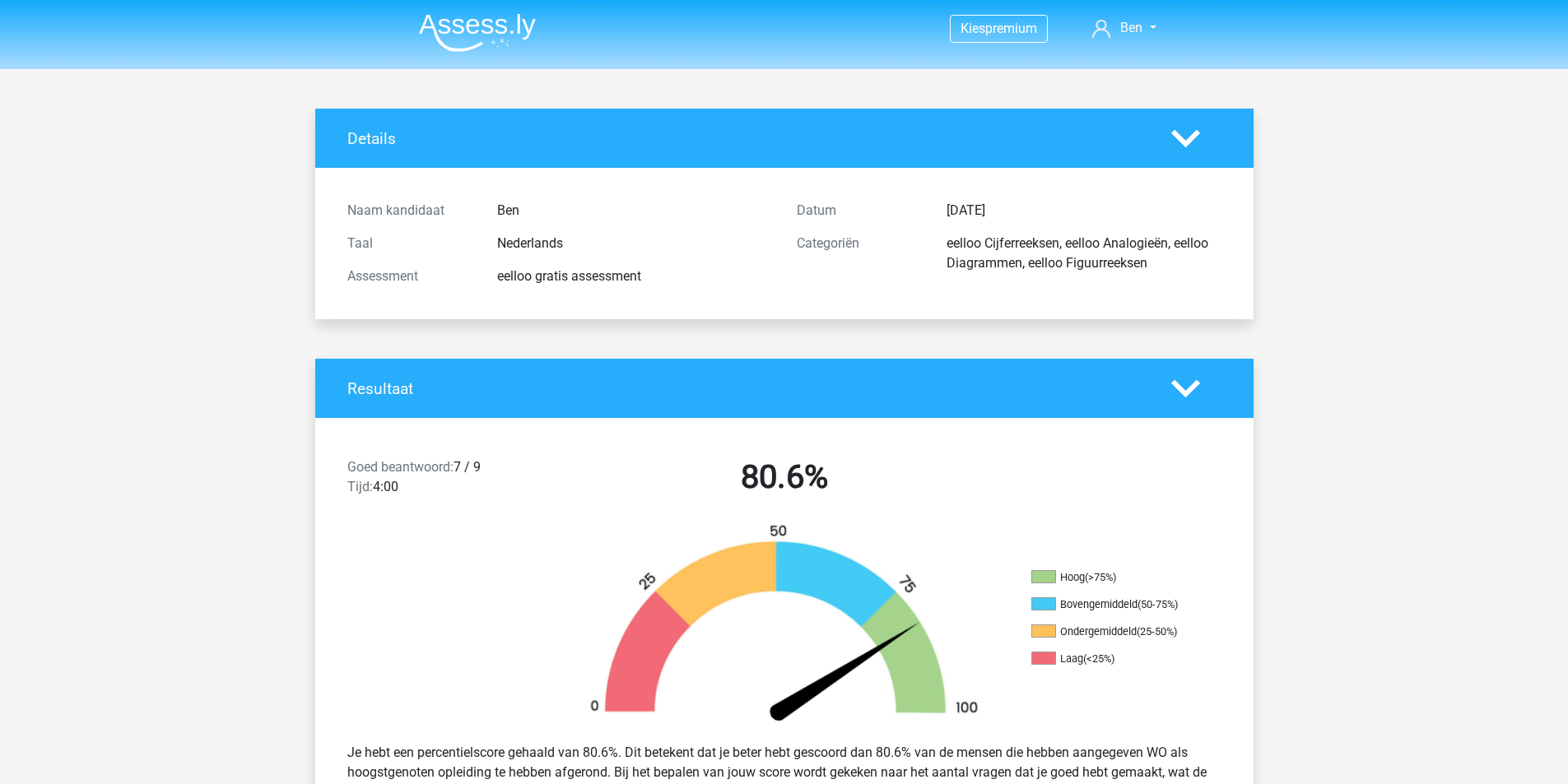
click at [465, 34] on img at bounding box center [477, 32] width 117 height 38
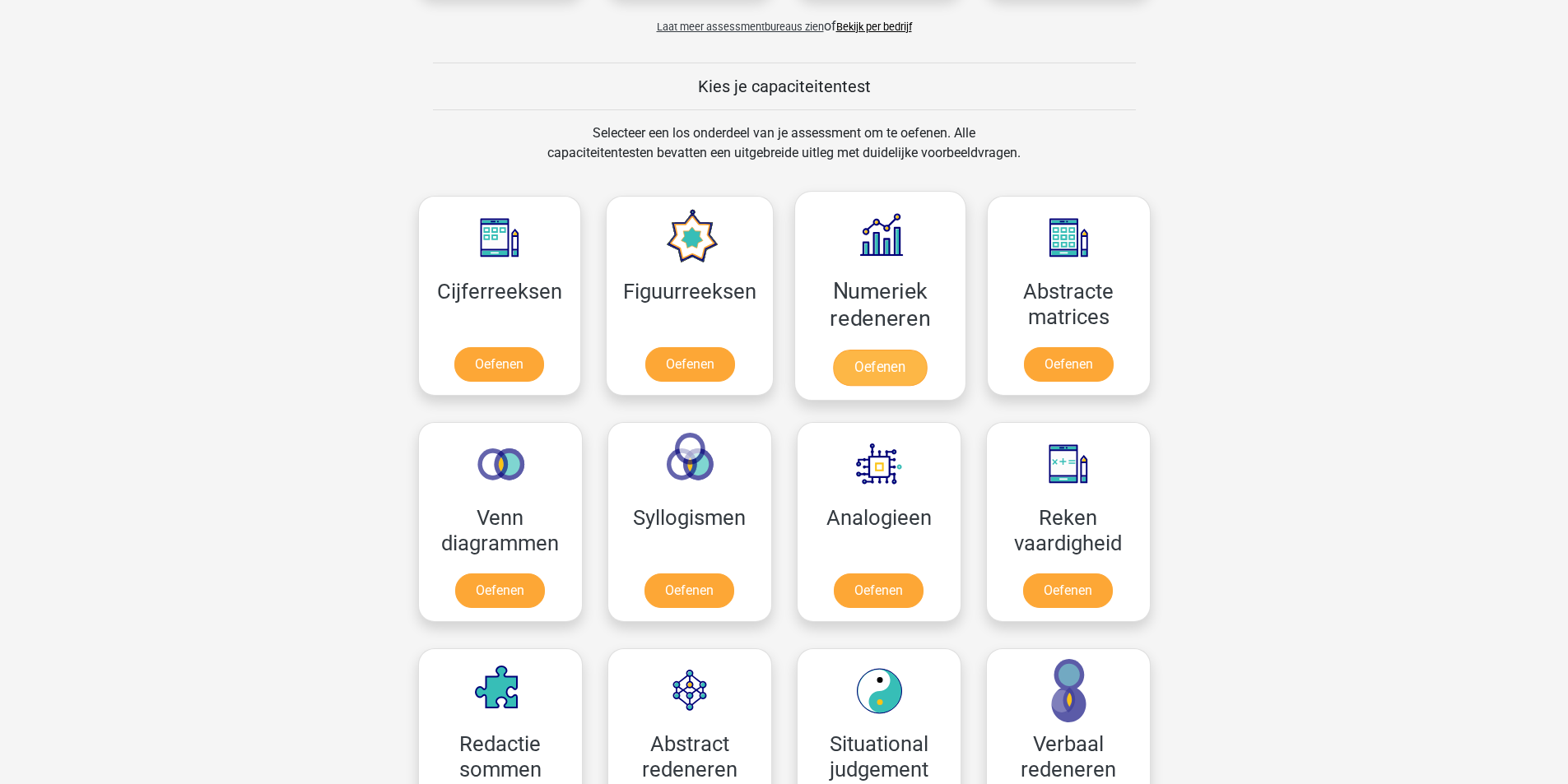
scroll to position [905, 0]
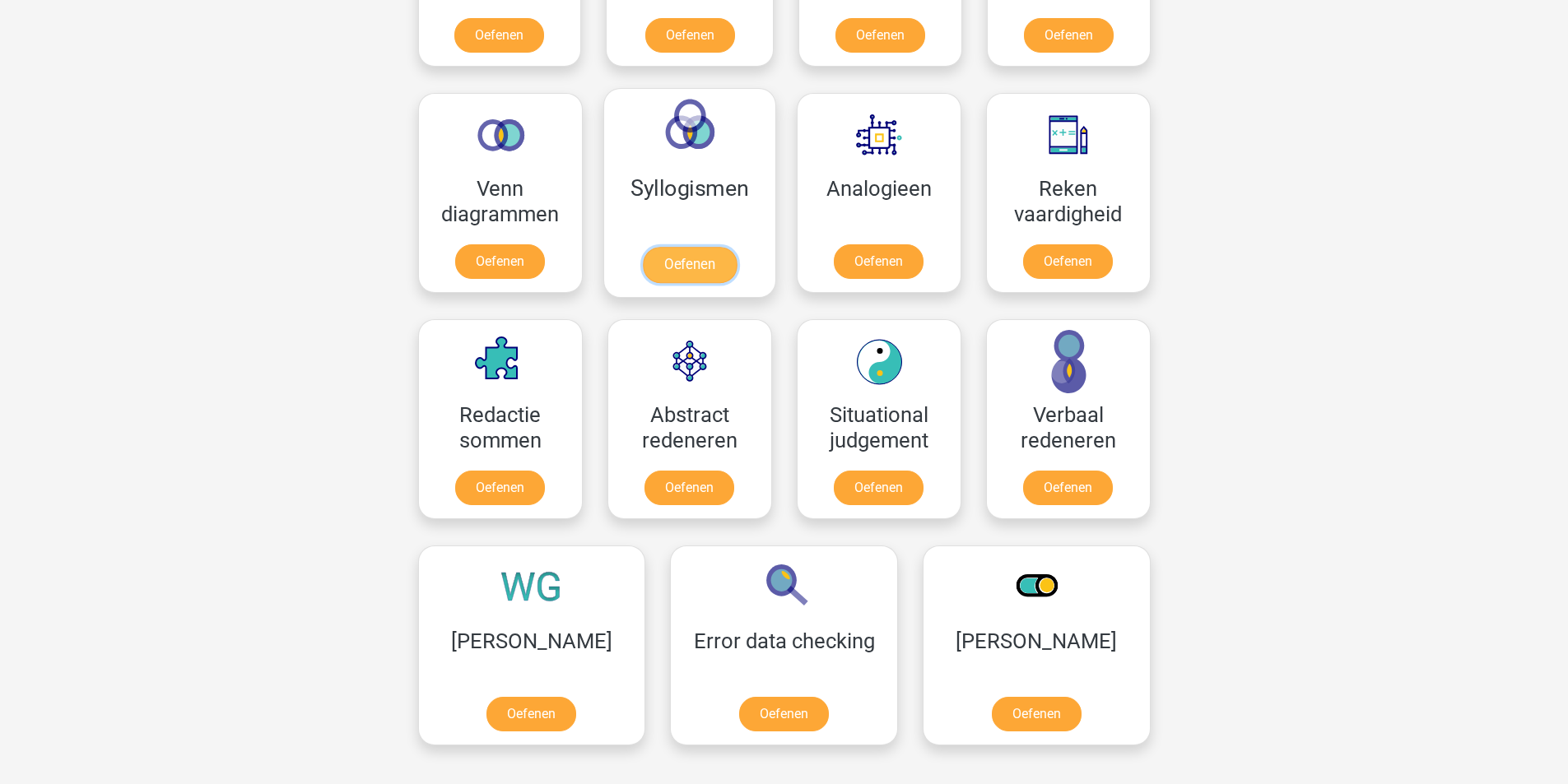
click at [713, 263] on link "Oefenen" at bounding box center [689, 264] width 94 height 36
click at [832, 489] on link "Oefenen" at bounding box center [878, 491] width 94 height 36
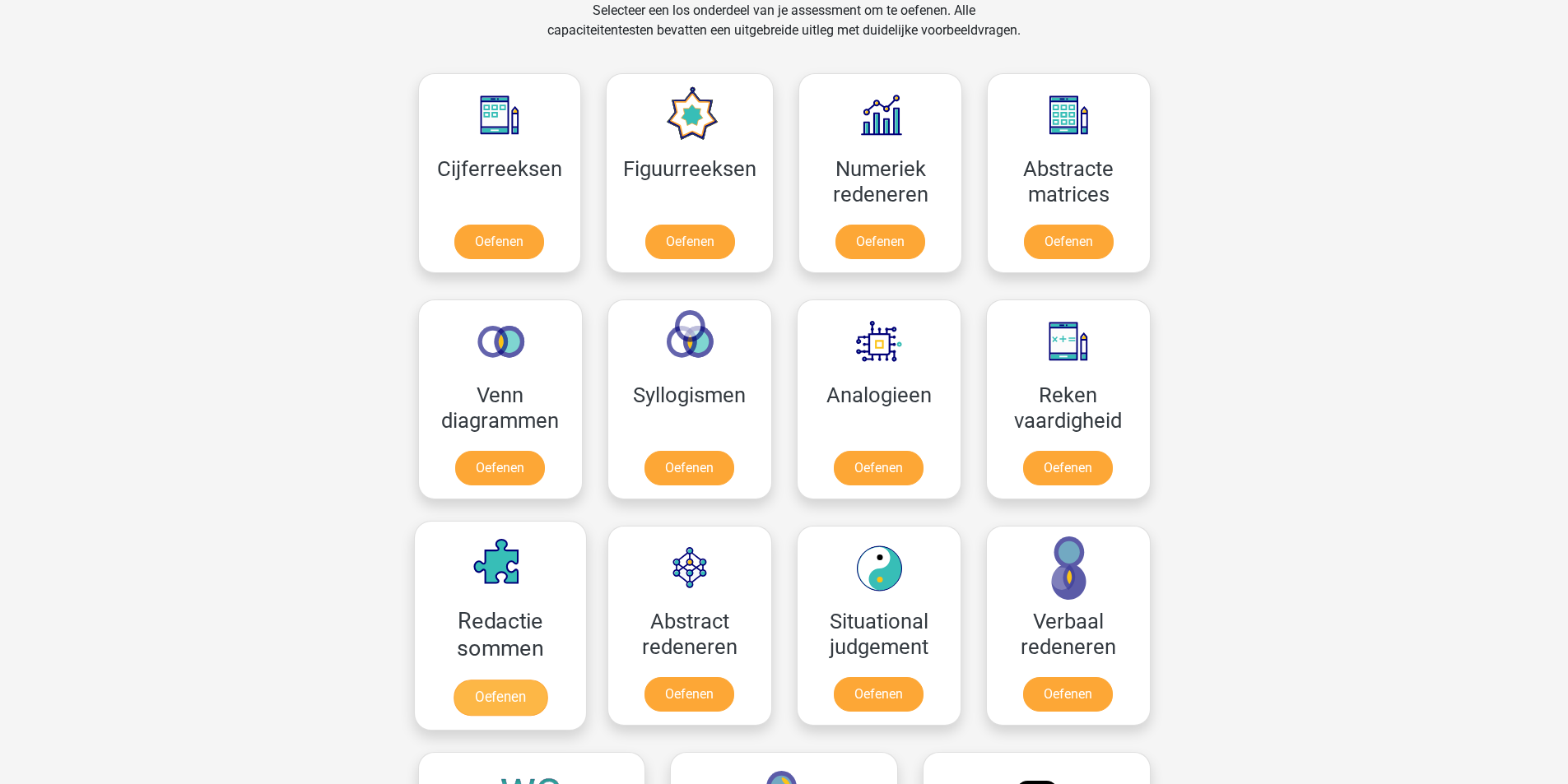
scroll to position [576, 0]
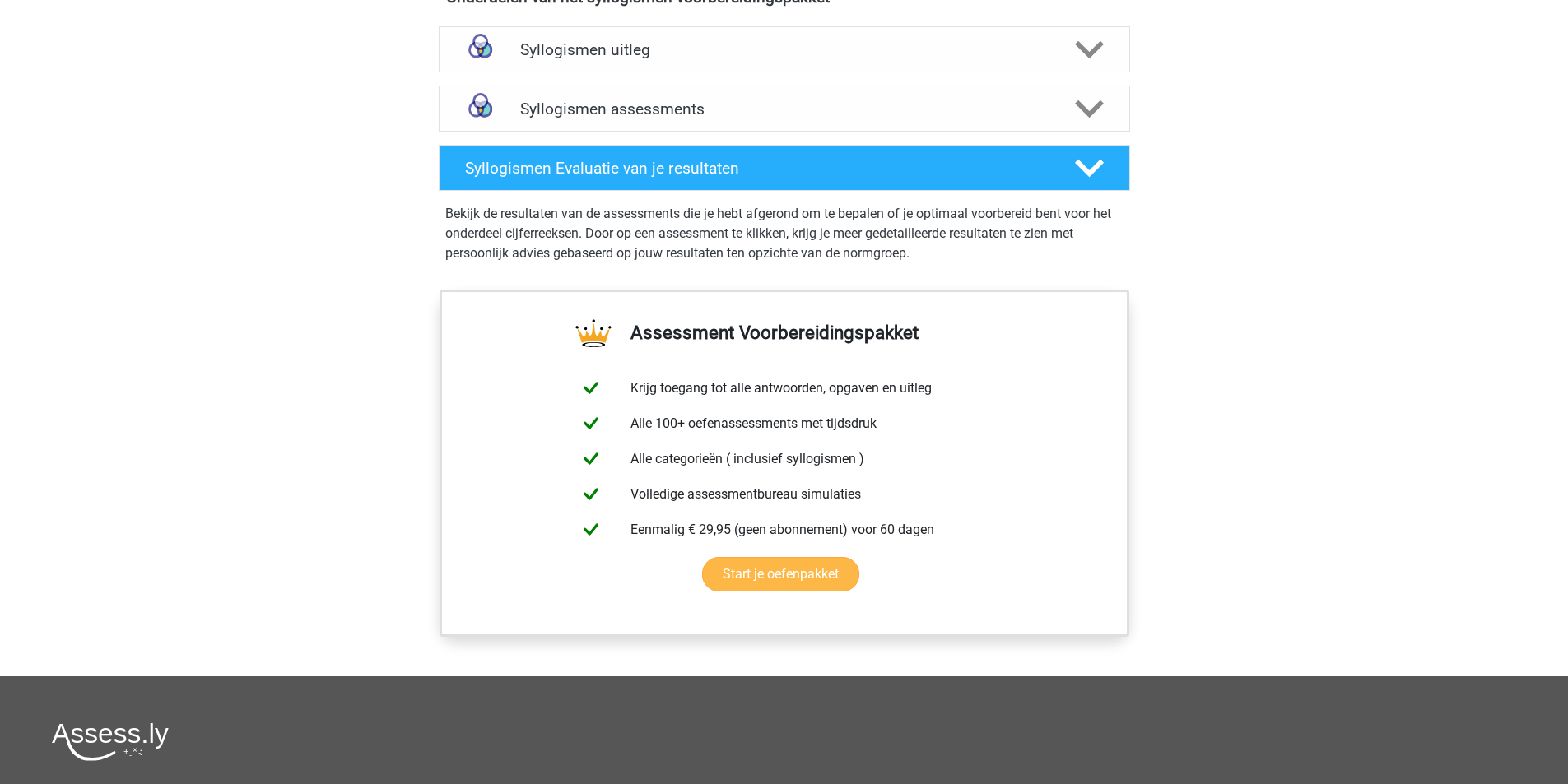
scroll to position [987, 0]
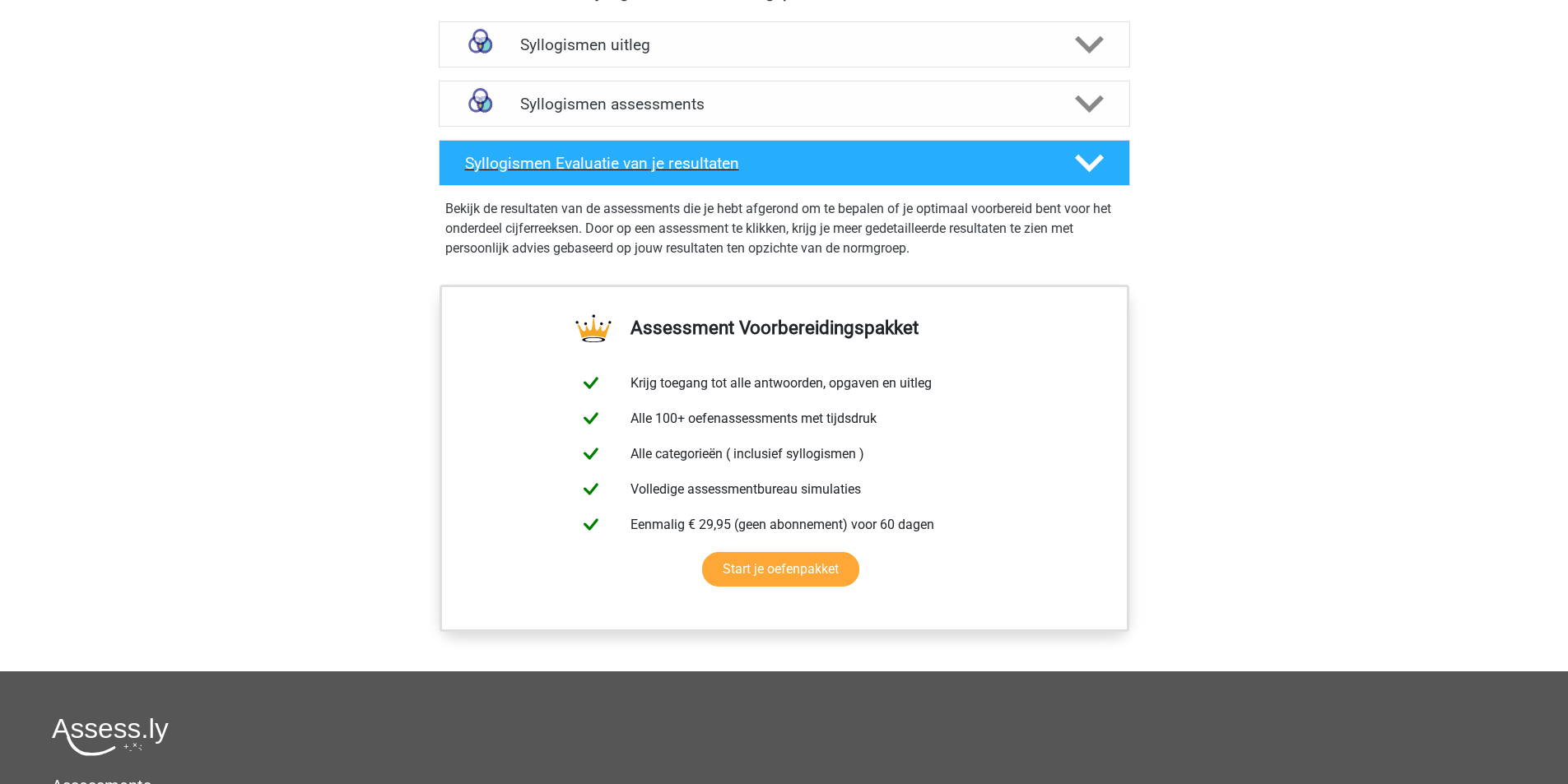
click at [710, 160] on h4 "Syllogismen Evaluatie van je resultaten" at bounding box center [757, 163] width 584 height 19
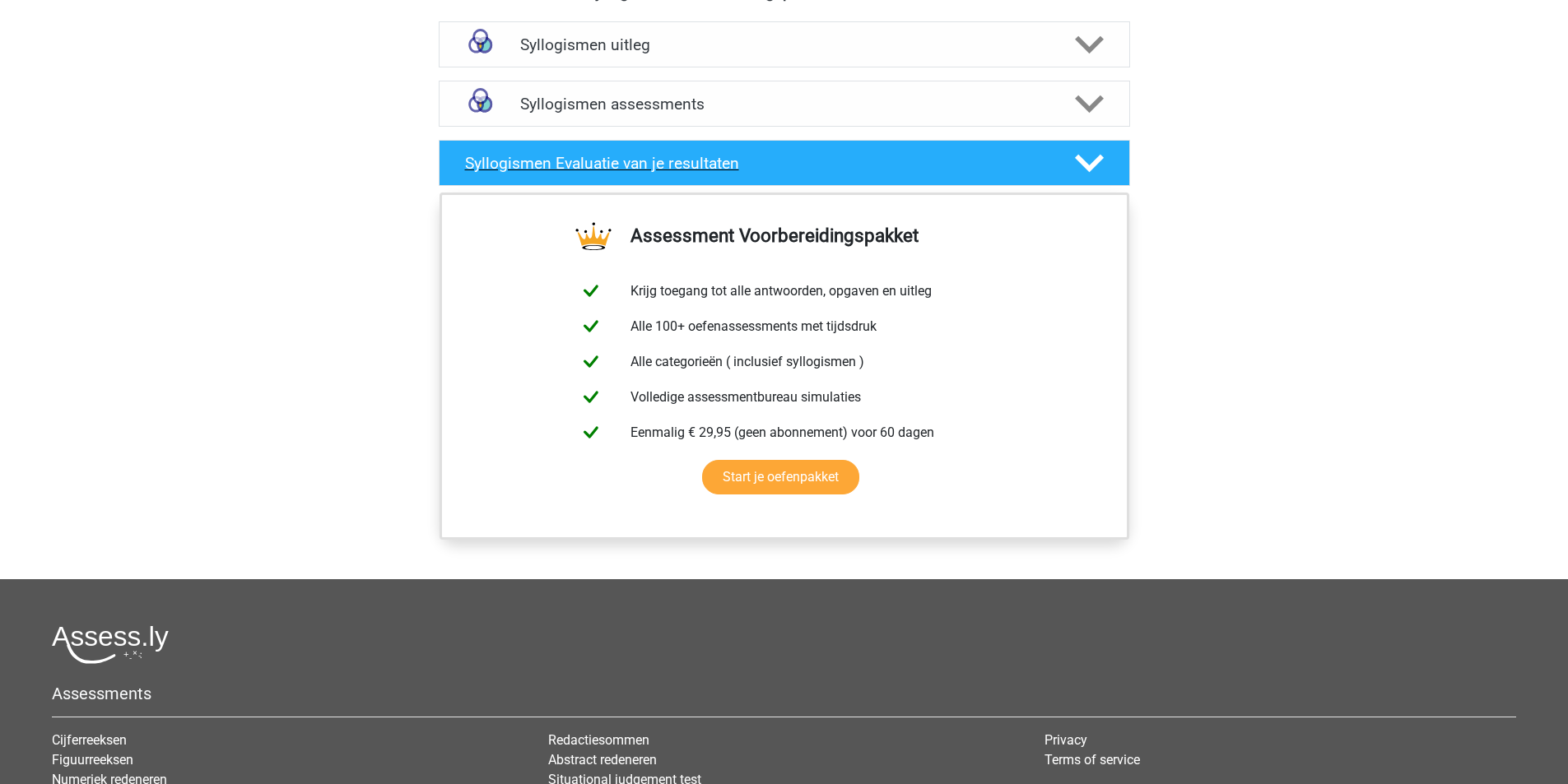
click at [711, 163] on h4 "Syllogismen Evaluatie van je resultaten" at bounding box center [757, 163] width 584 height 19
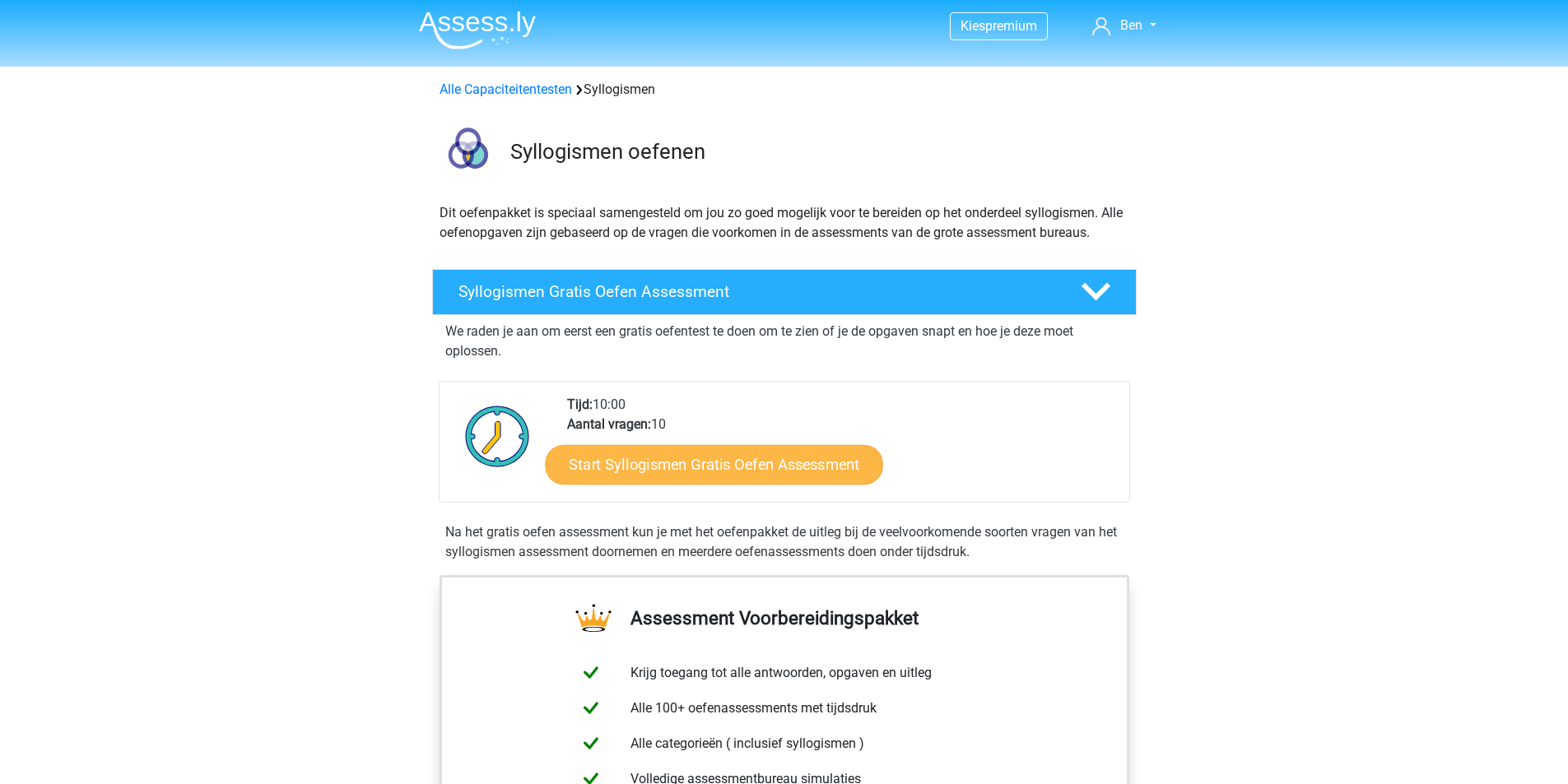
scroll to position [0, 0]
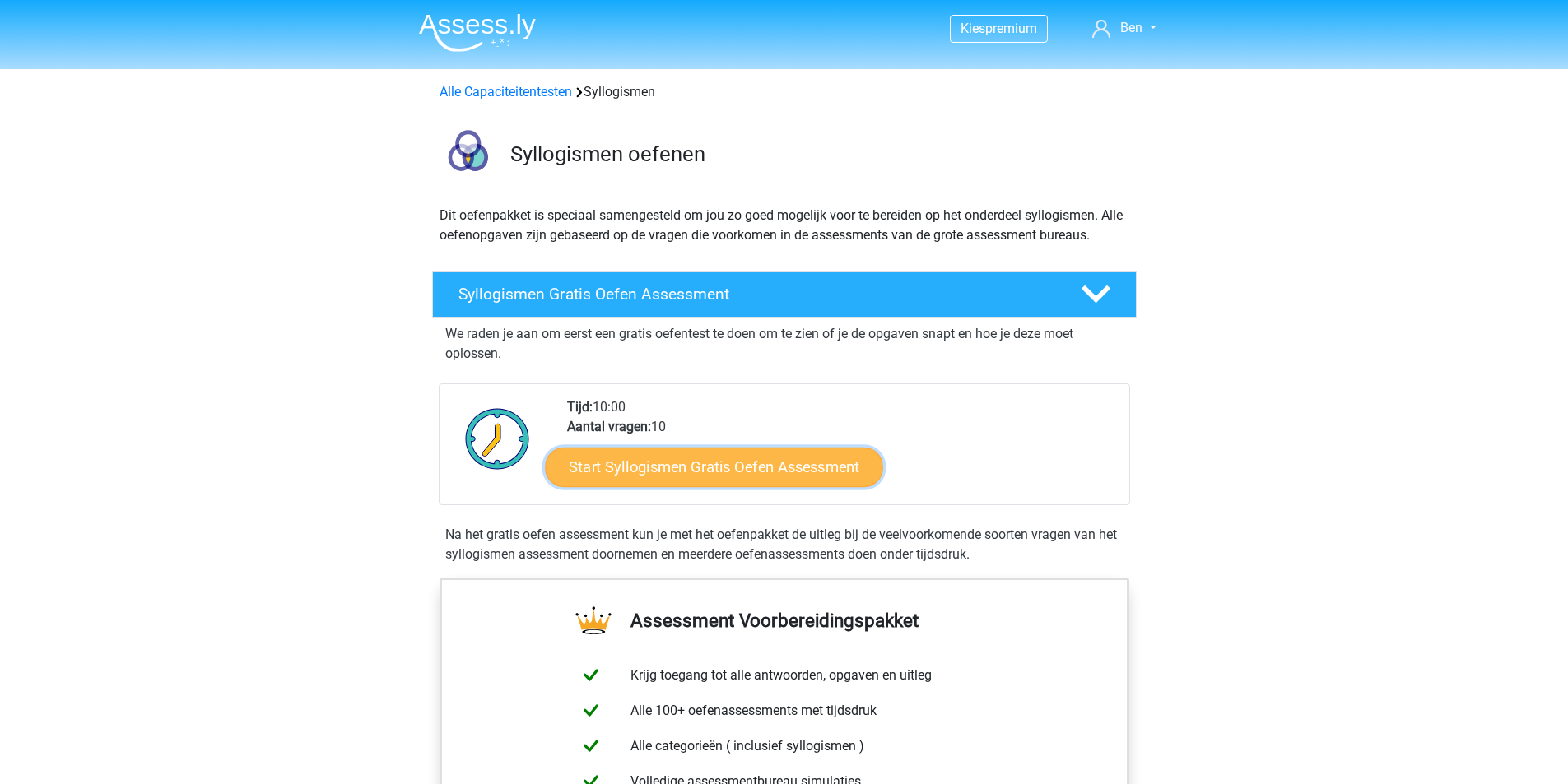
click at [692, 462] on link "Start Syllogismen Gratis Oefen Assessment" at bounding box center [714, 467] width 338 height 39
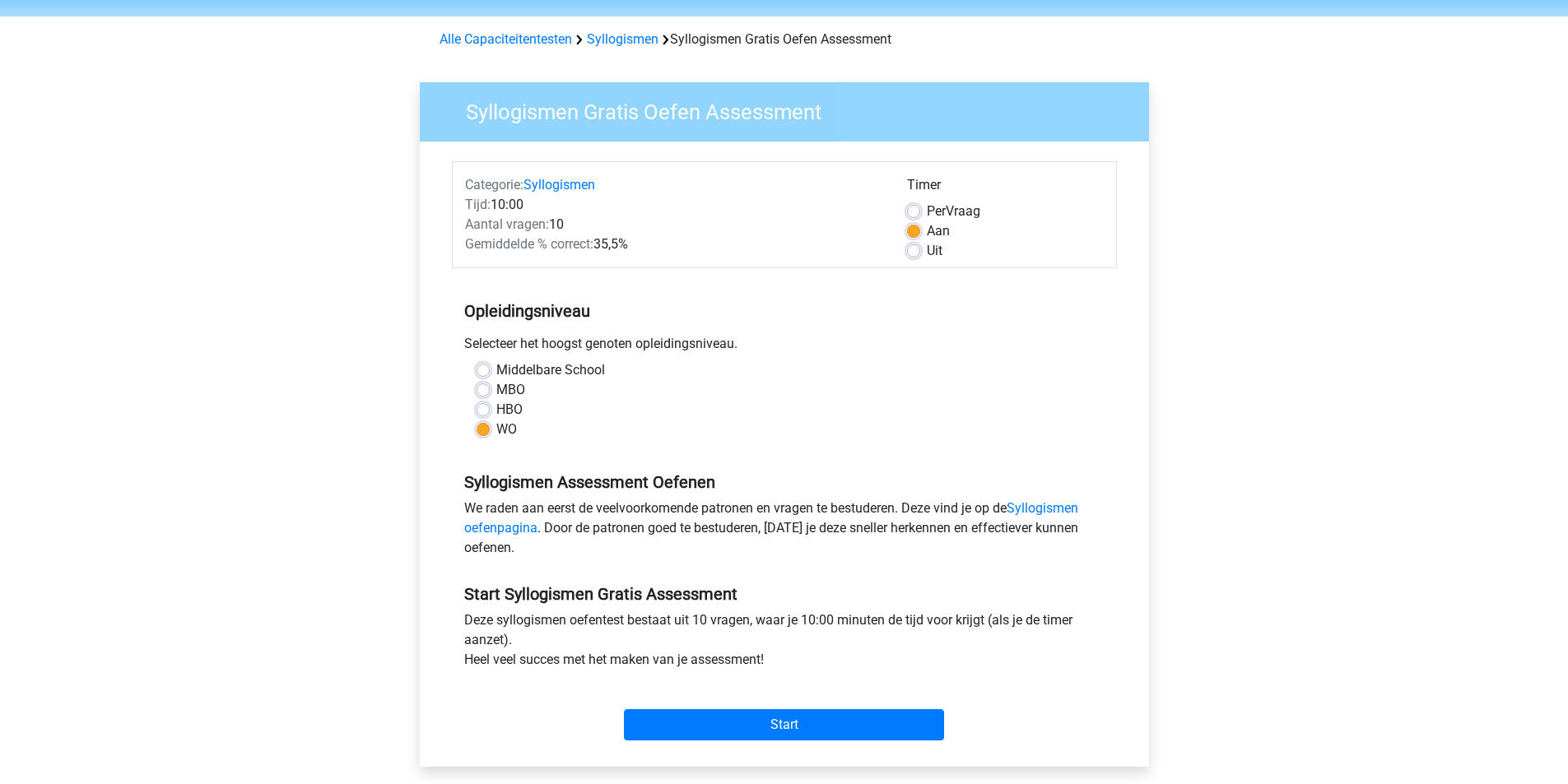
scroll to position [82, 0]
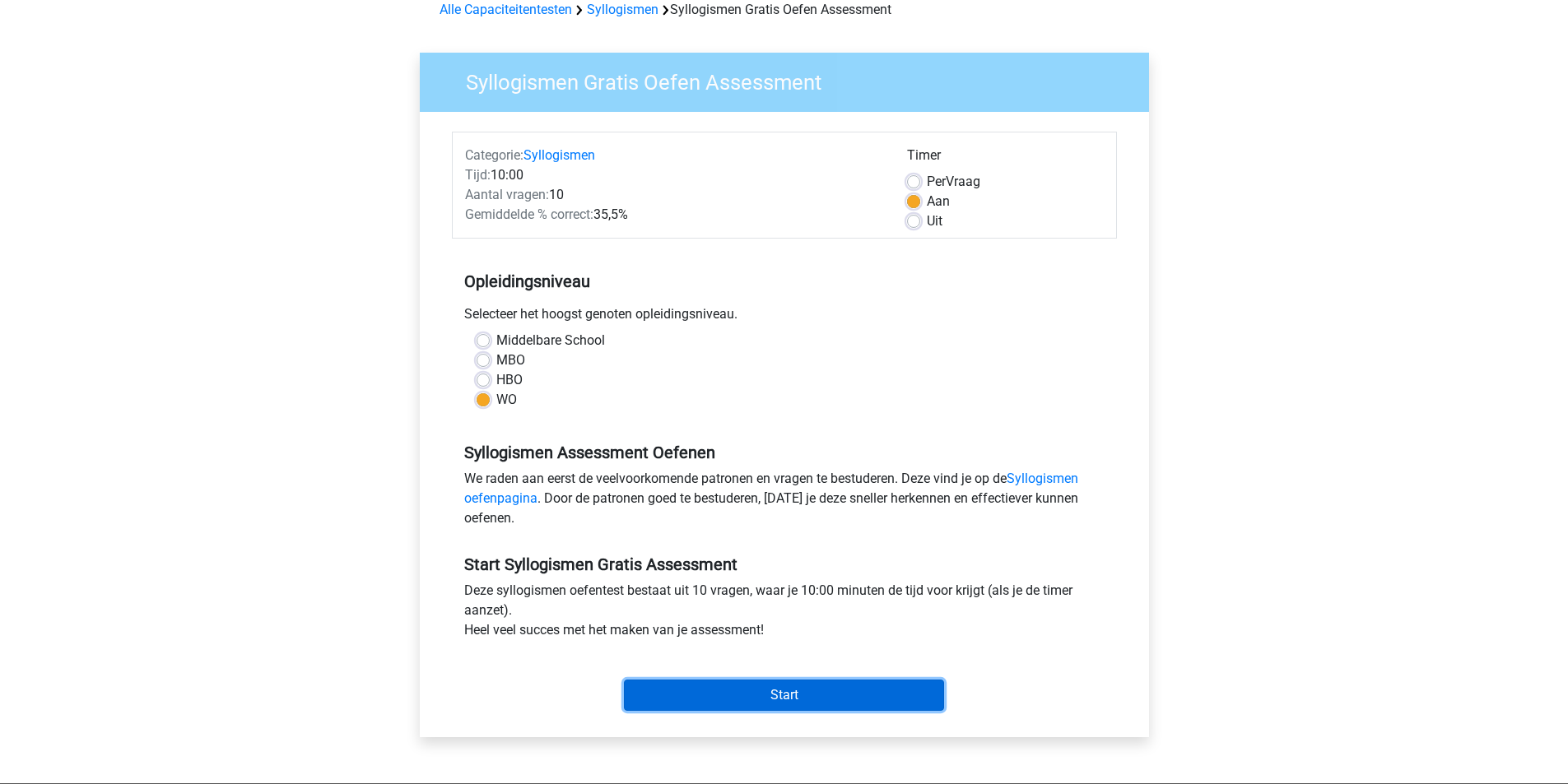
click at [682, 705] on input "Start" at bounding box center [784, 695] width 320 height 32
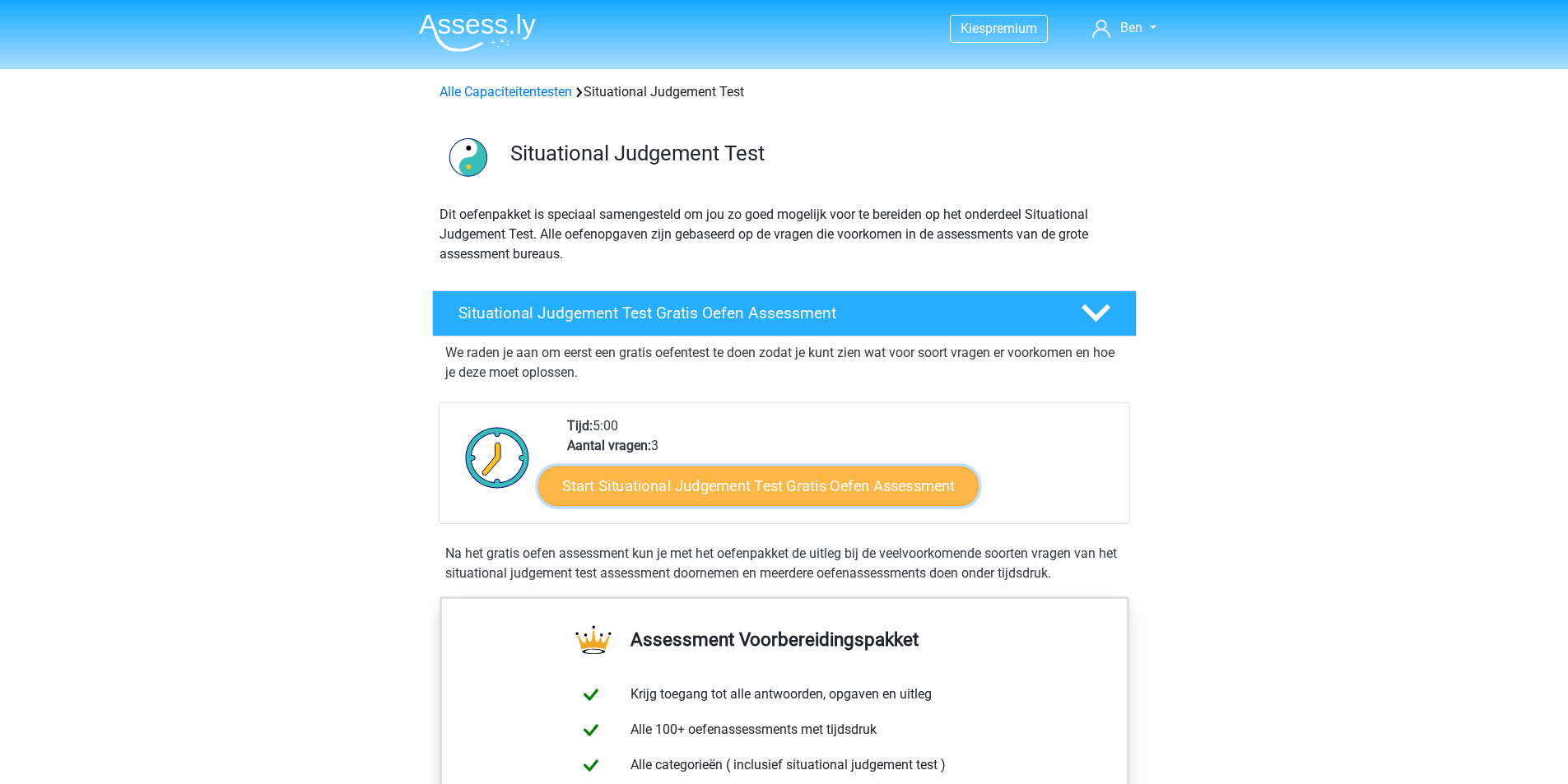
click at [834, 489] on link "Start Situational Judgement Test Gratis Oefen Assessment" at bounding box center [759, 486] width 440 height 39
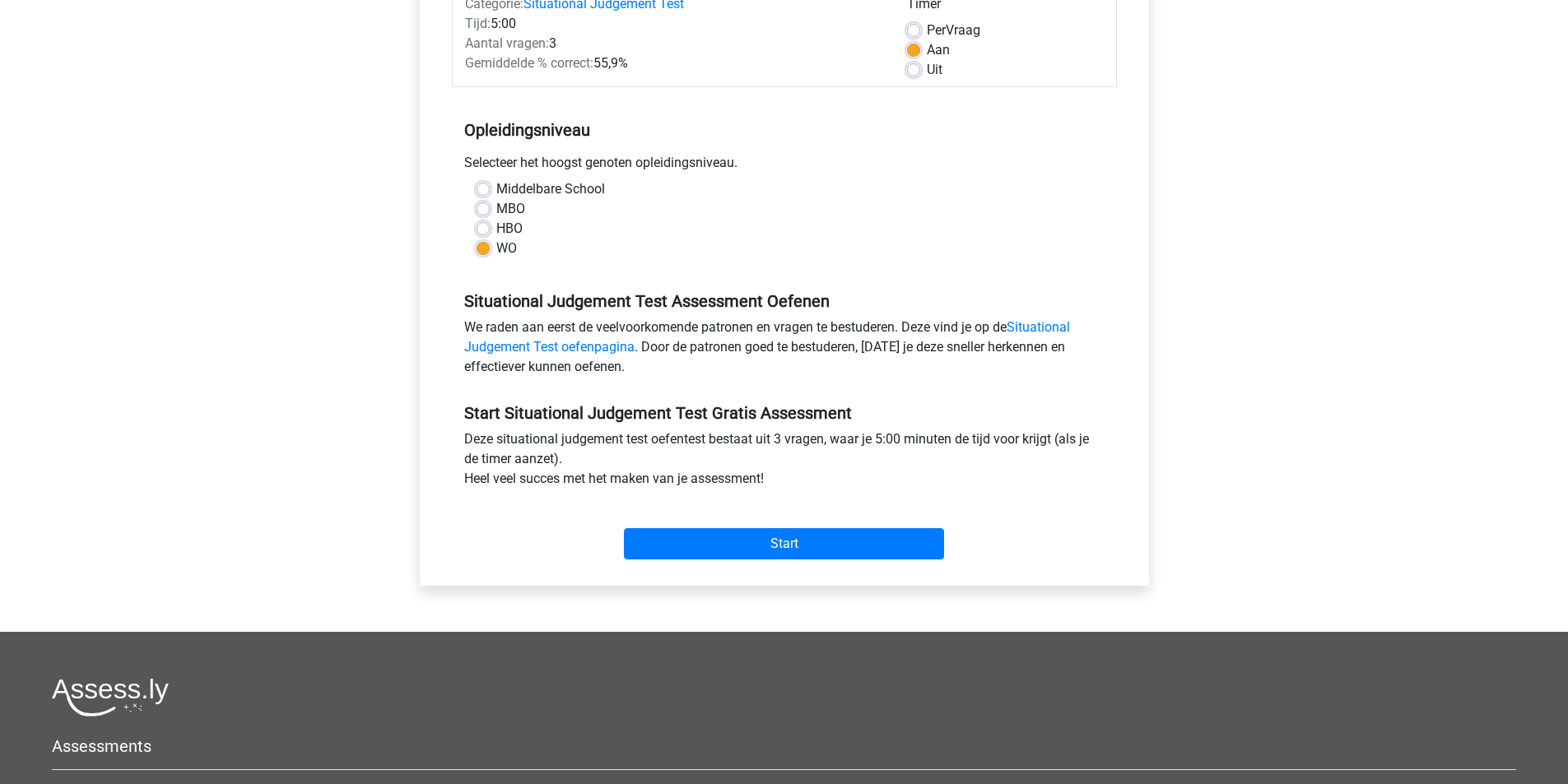
scroll to position [411, 0]
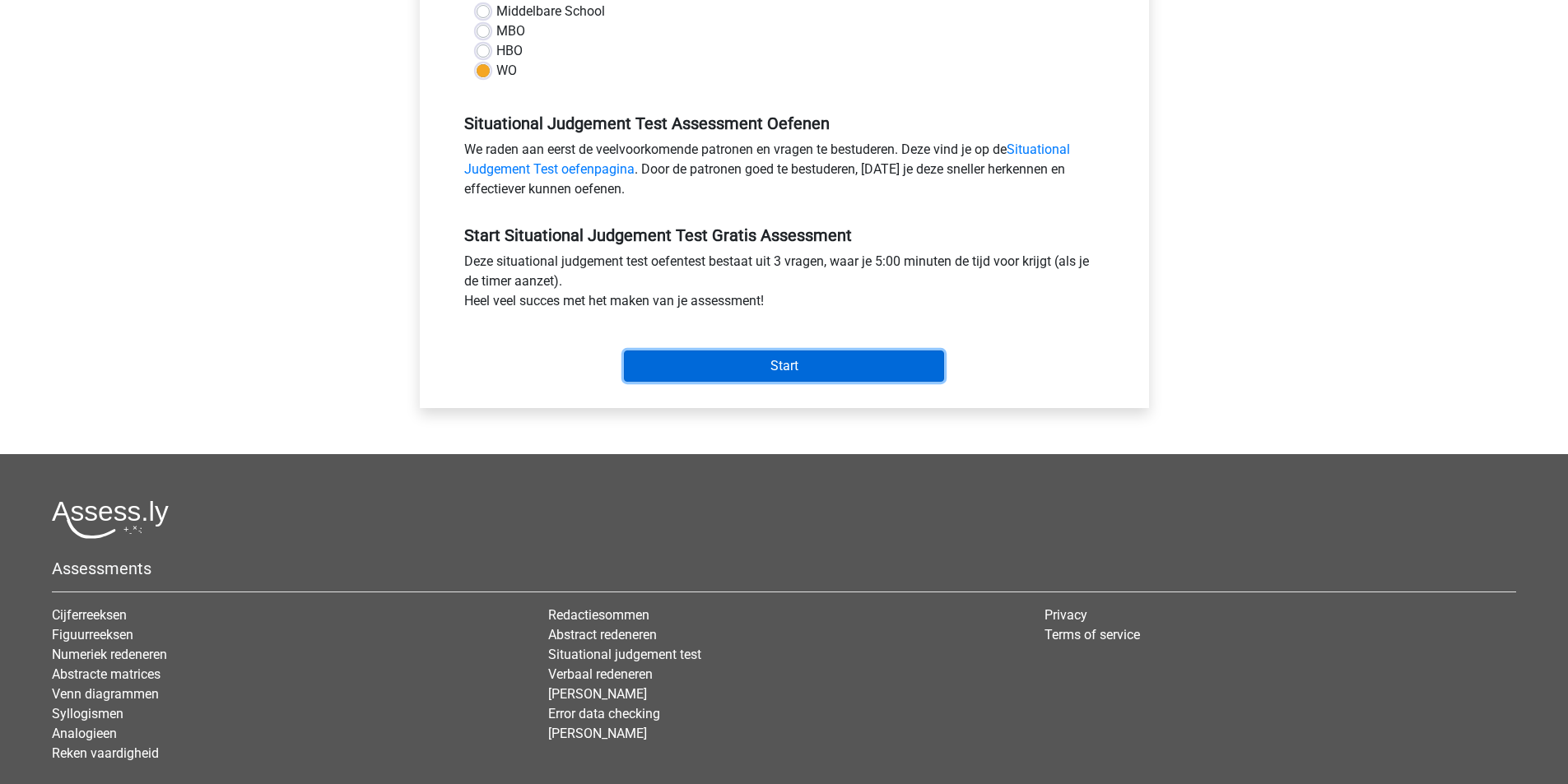
click at [849, 360] on input "Start" at bounding box center [784, 366] width 320 height 32
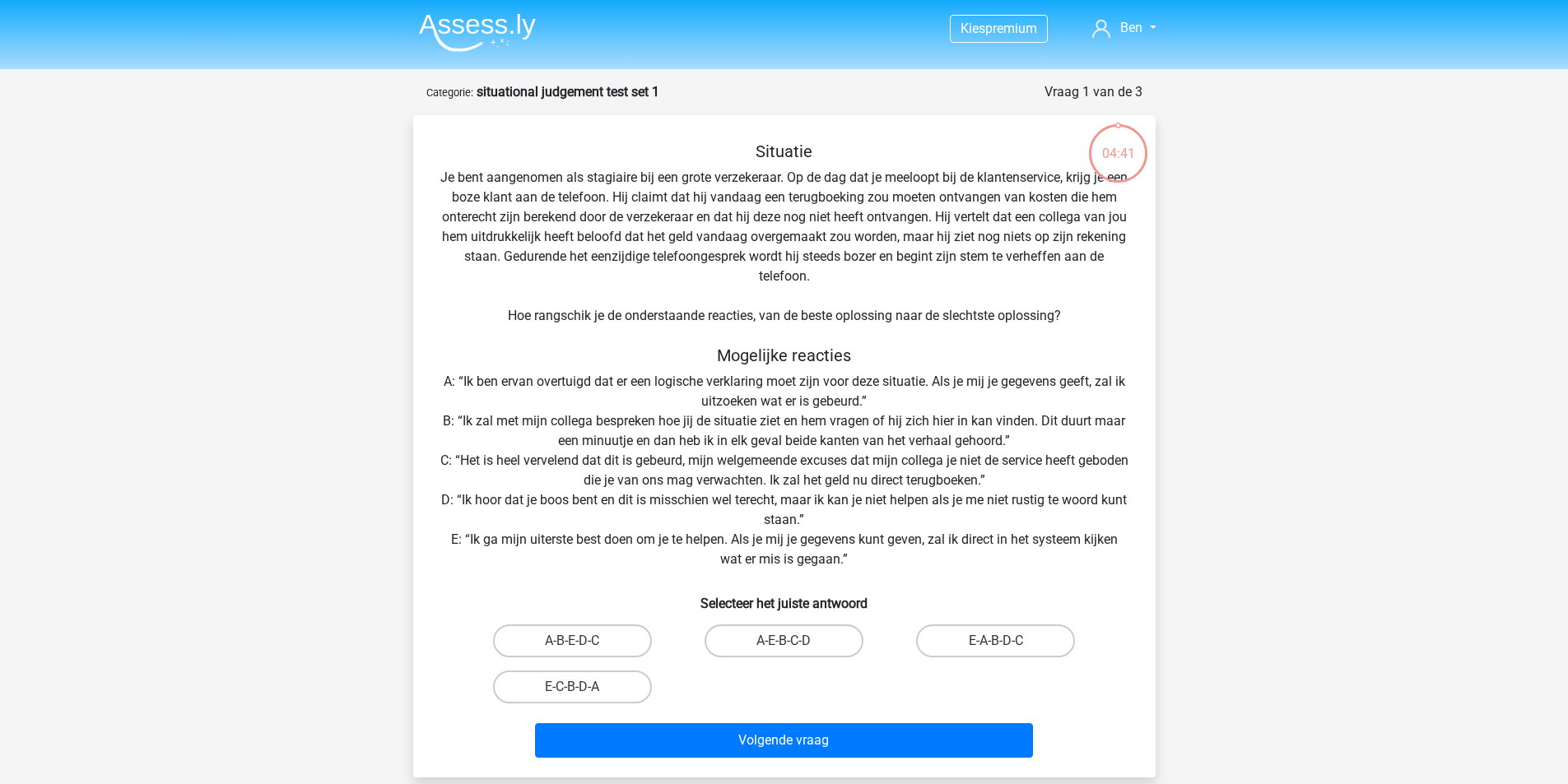
scroll to position [82, 0]
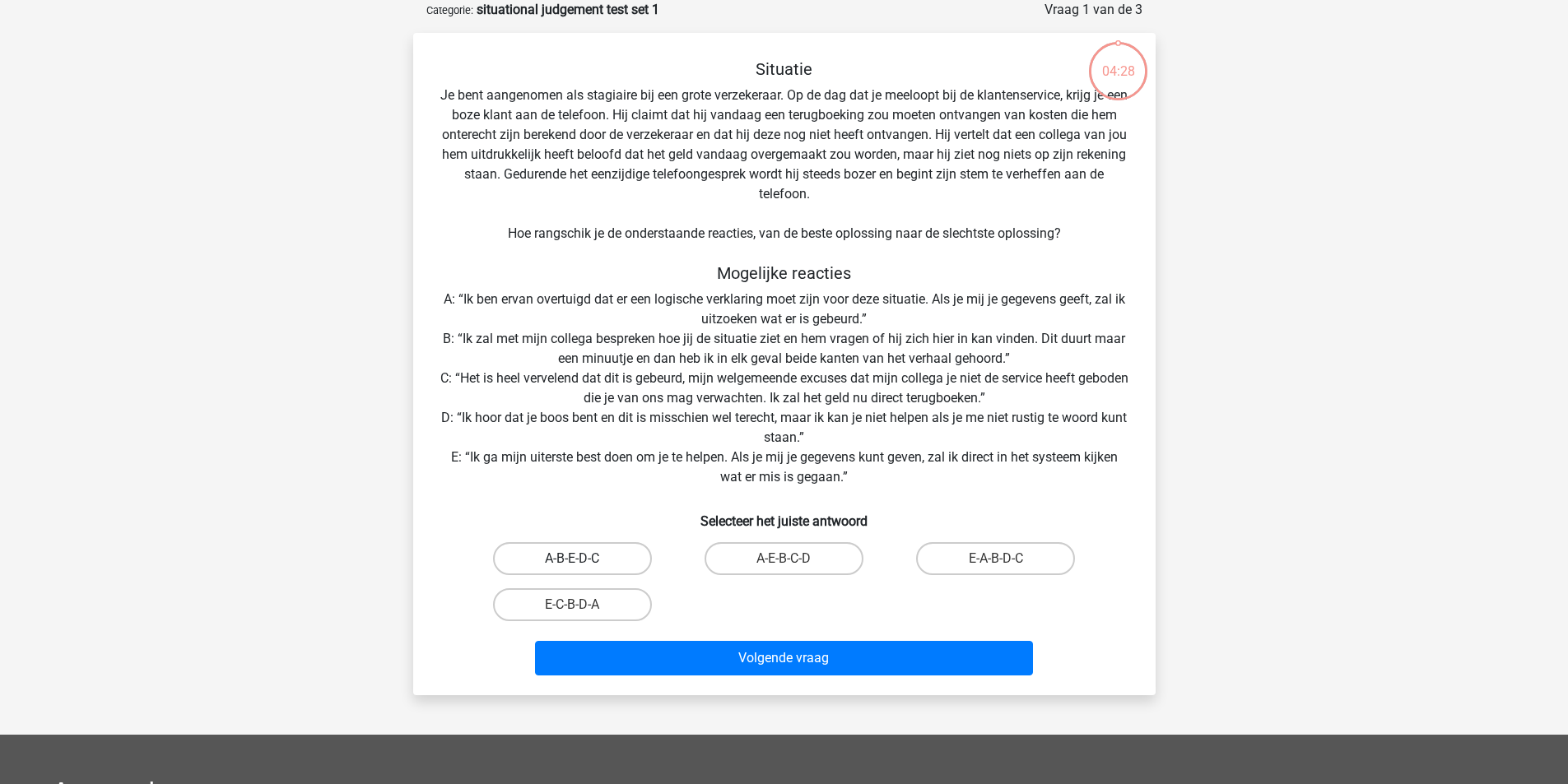
click at [620, 560] on label "A-B-E-D-C" at bounding box center [573, 559] width 159 height 33
click at [583, 560] on input "A-B-E-D-C" at bounding box center [577, 564] width 11 height 11
radio input "true"
click at [620, 557] on label "A-B-E-D-C" at bounding box center [573, 559] width 159 height 33
click at [583, 559] on input "A-B-E-D-C" at bounding box center [577, 564] width 11 height 11
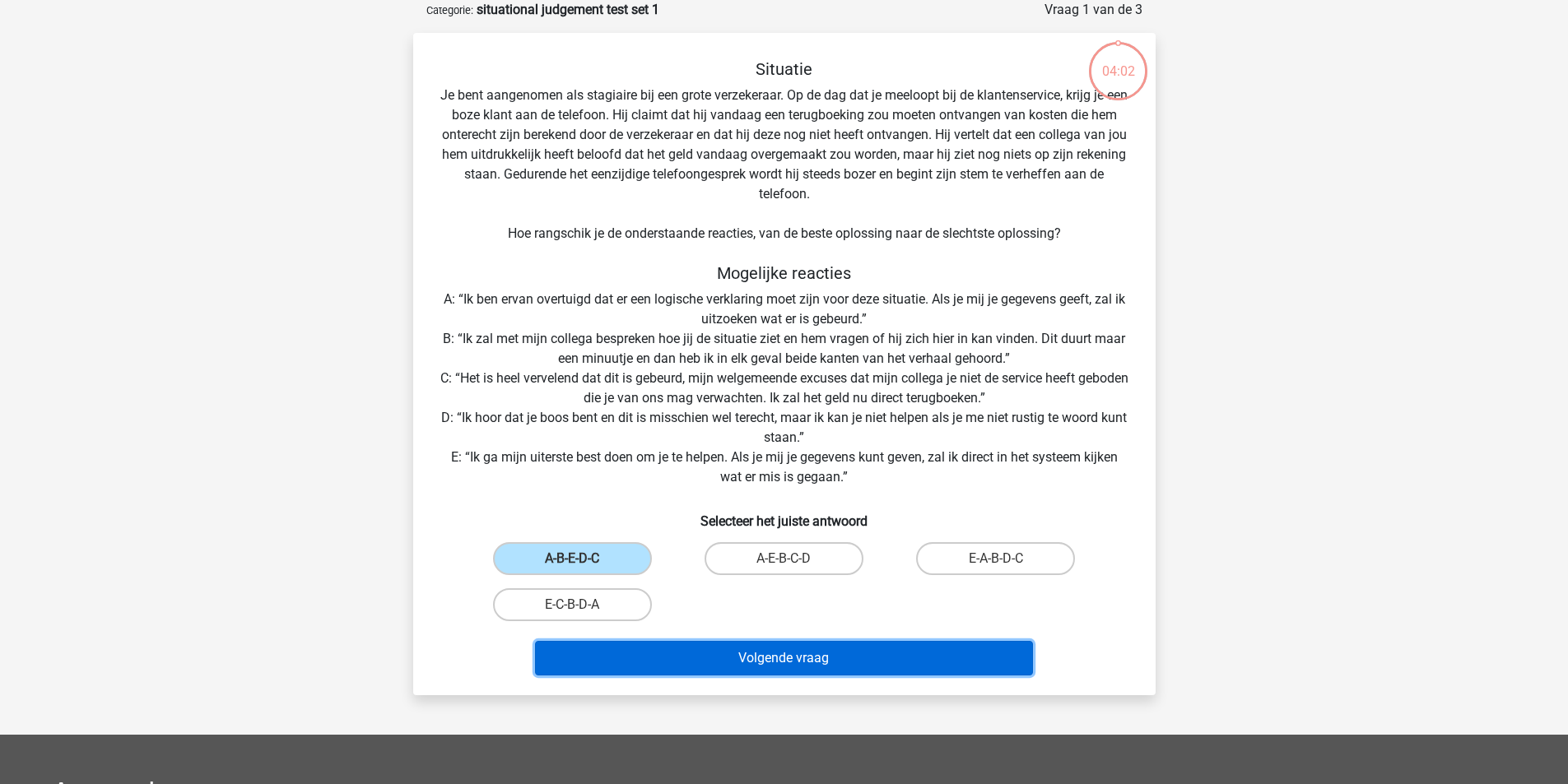
click at [638, 653] on button "Volgende vraag" at bounding box center [784, 658] width 498 height 35
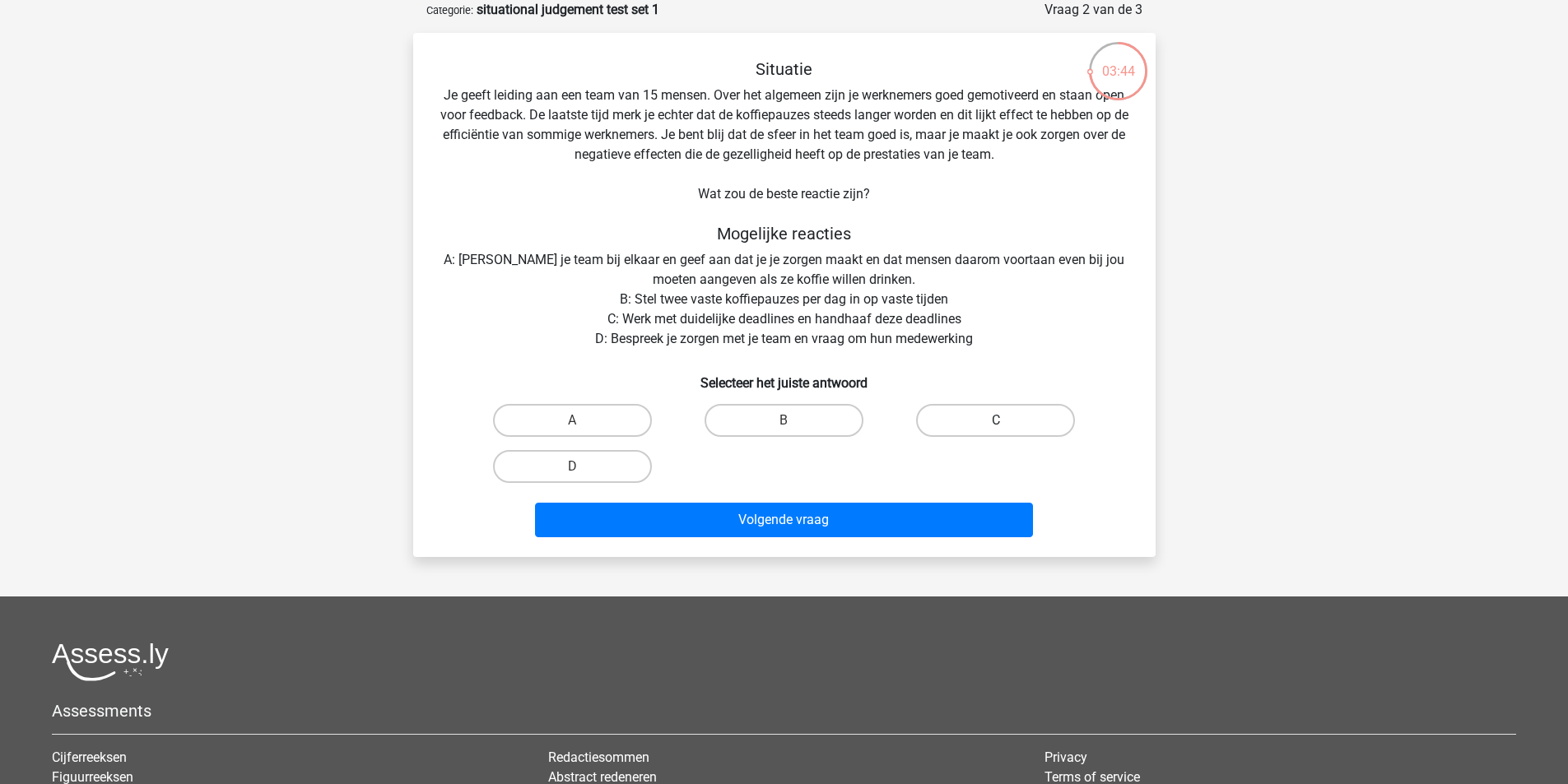
click at [965, 415] on label "C" at bounding box center [995, 421] width 159 height 33
click at [996, 421] on input "C" at bounding box center [1001, 426] width 11 height 11
radio input "true"
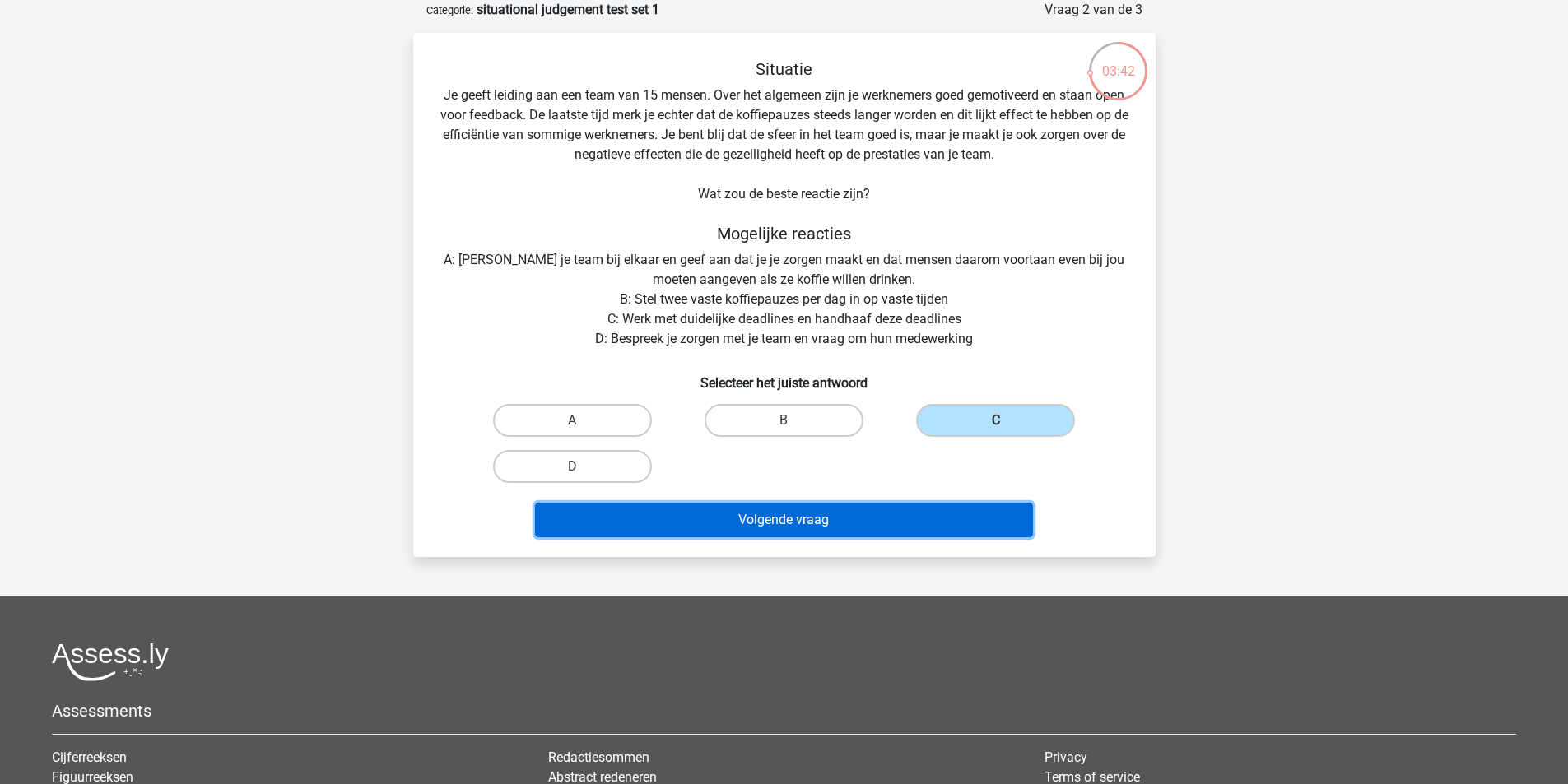
click at [816, 526] on button "Volgende vraag" at bounding box center [784, 520] width 498 height 35
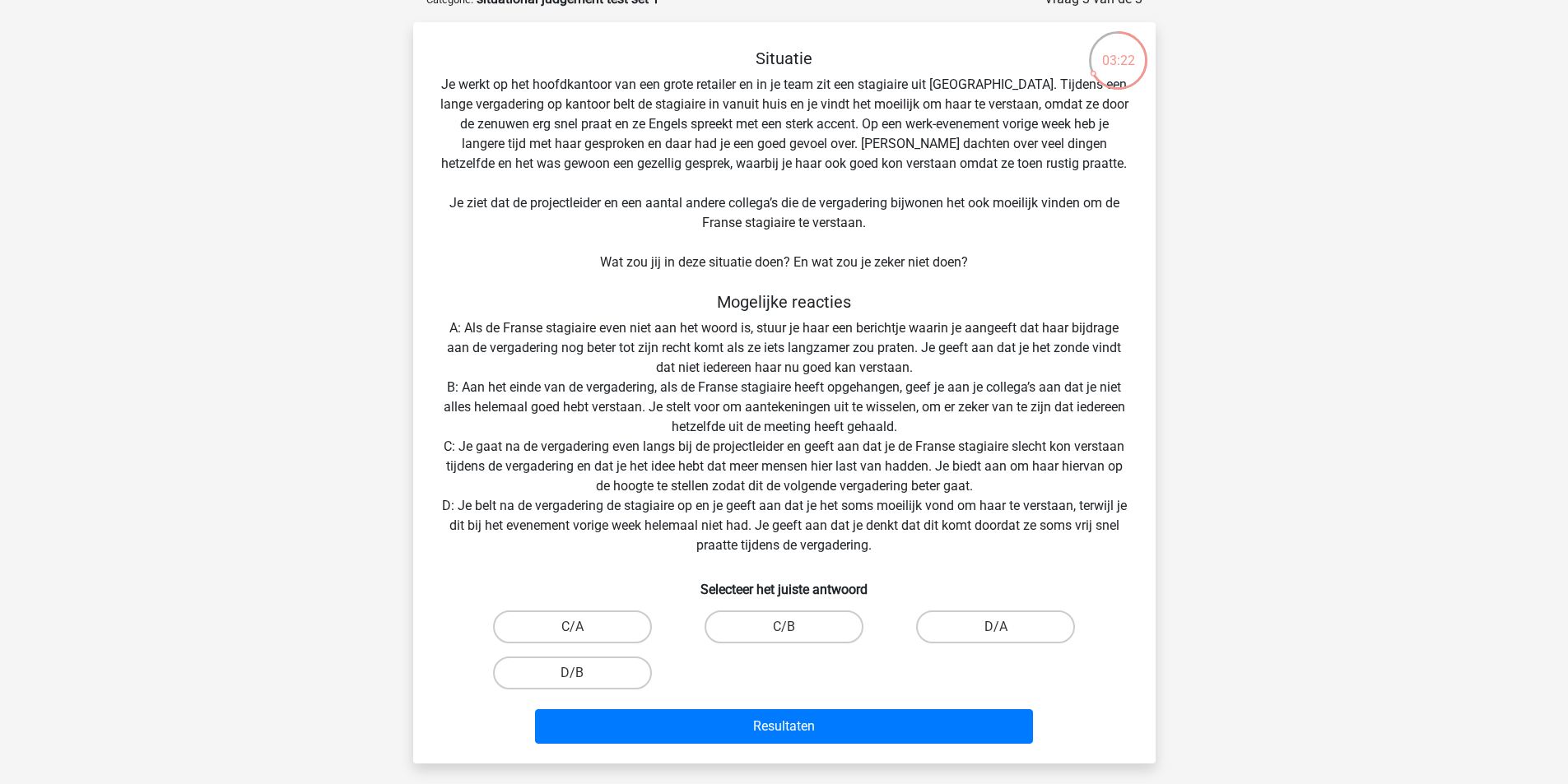
scroll to position [165, 0]
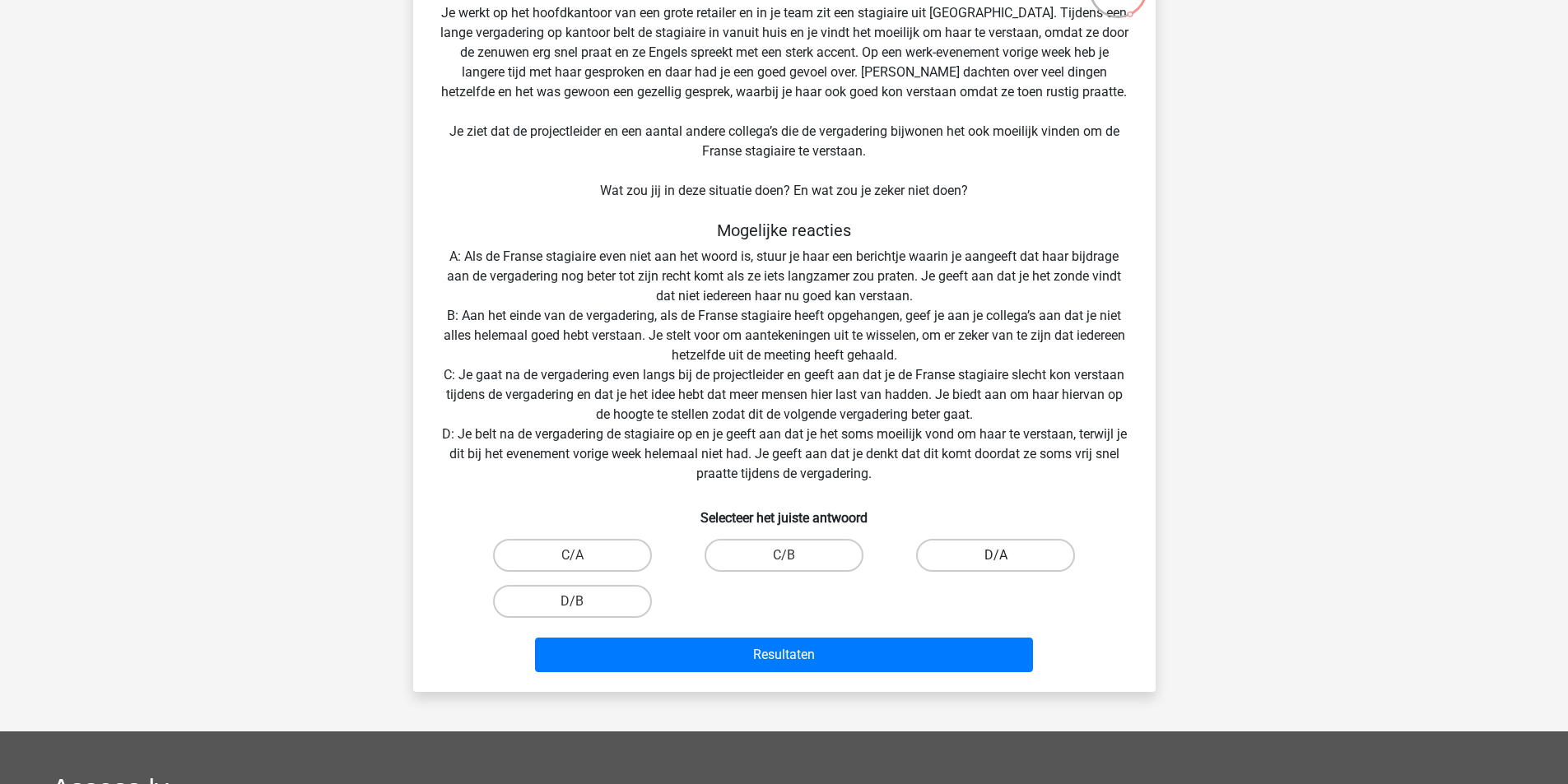
click at [983, 552] on label "D/A" at bounding box center [995, 555] width 159 height 33
click at [996, 555] on input "D/A" at bounding box center [1001, 560] width 11 height 11
radio input "true"
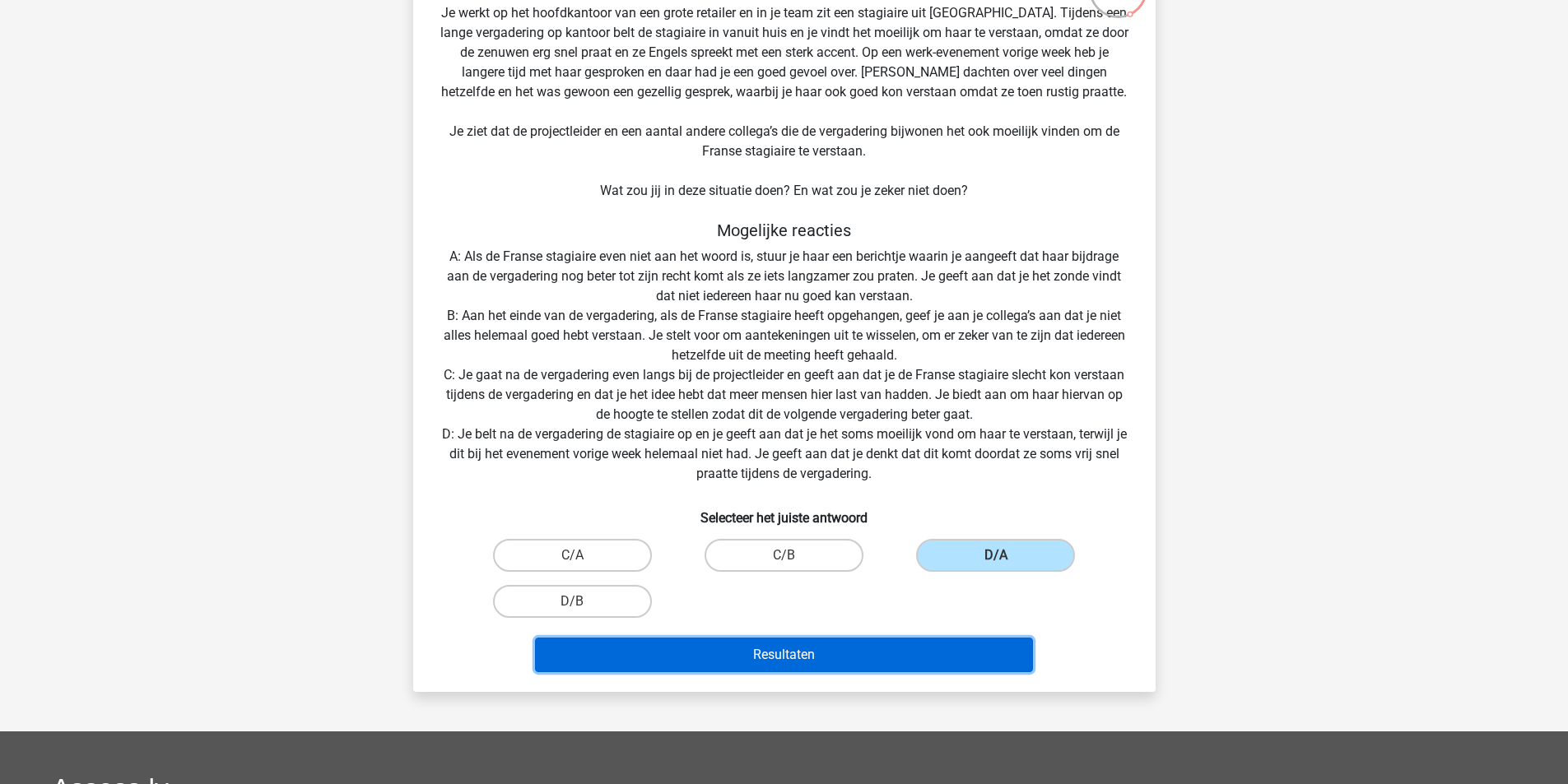
click at [969, 655] on button "Resultaten" at bounding box center [784, 654] width 498 height 35
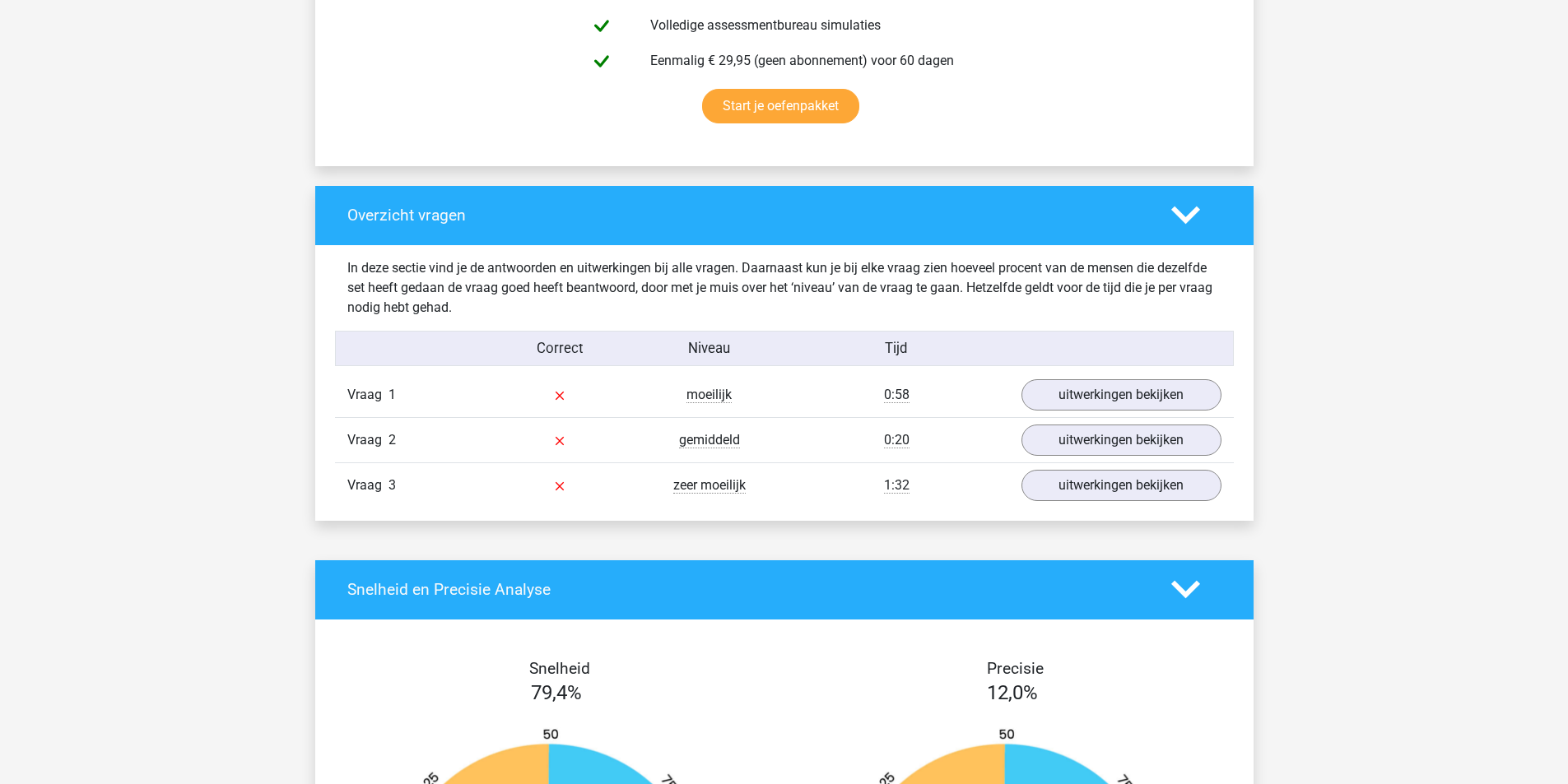
scroll to position [1070, 0]
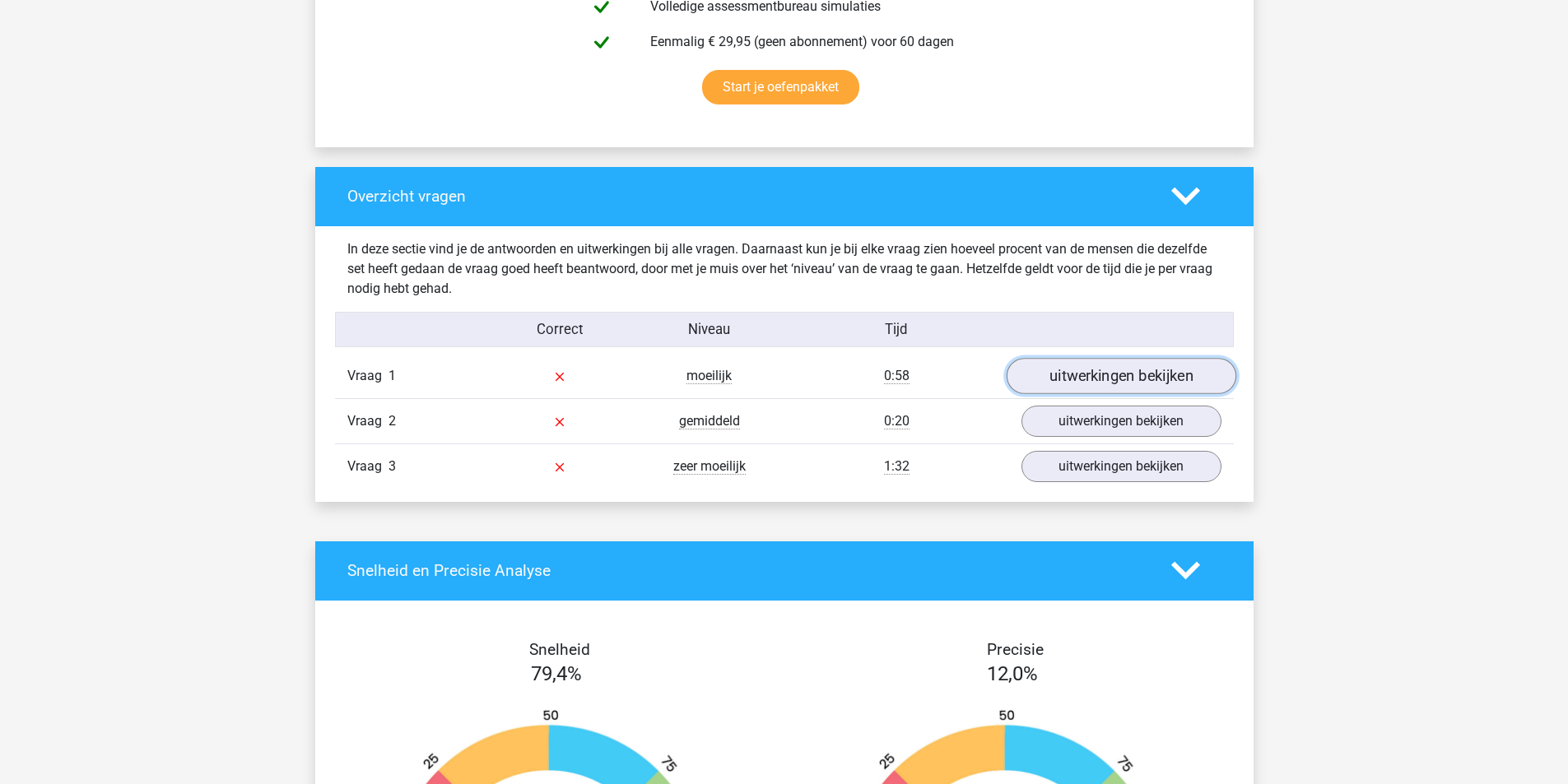
click at [1117, 373] on link "uitwerkingen bekijken" at bounding box center [1121, 376] width 230 height 36
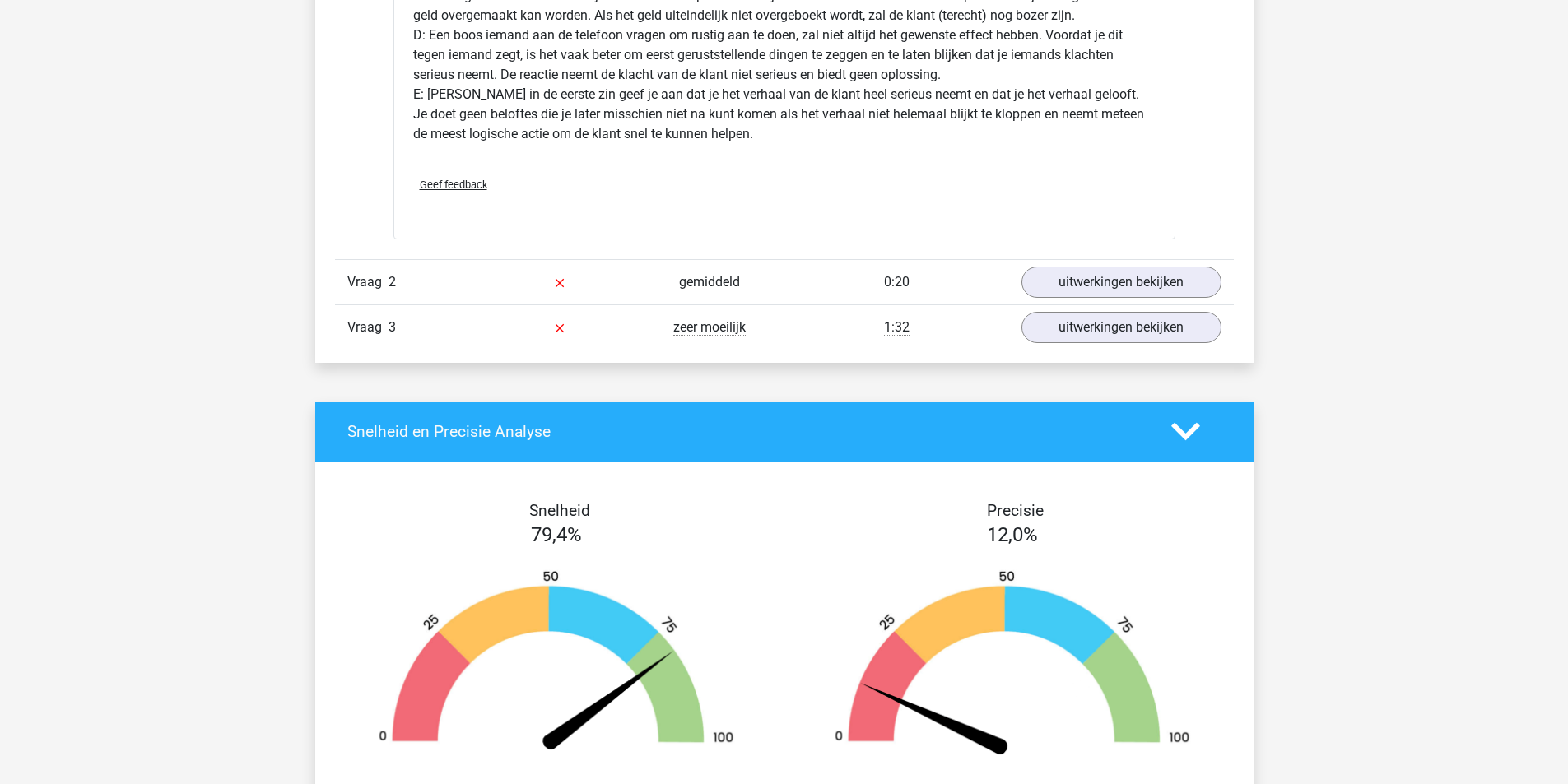
scroll to position [2304, 0]
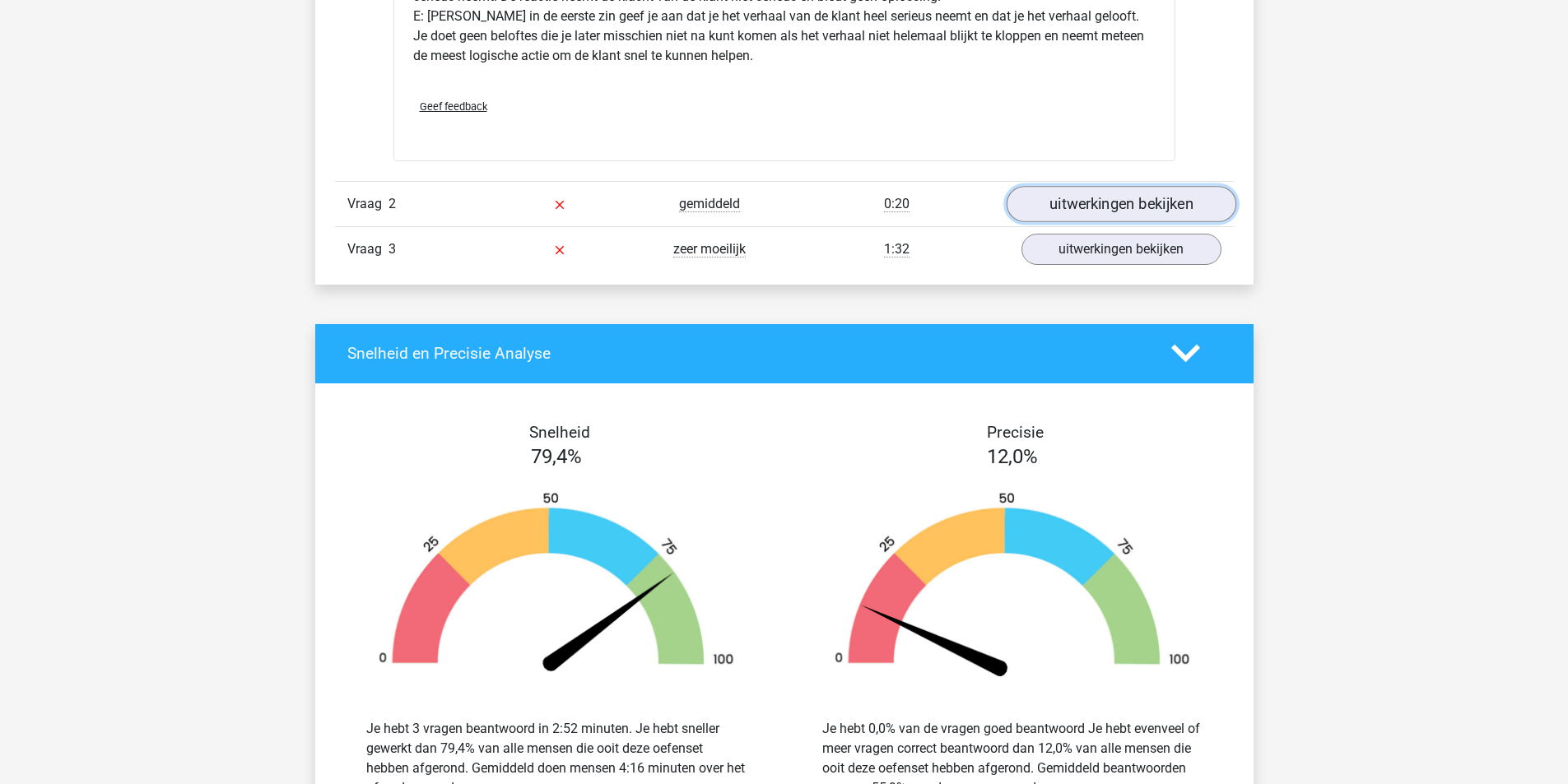
click at [1158, 189] on link "uitwerkingen bekijken" at bounding box center [1121, 204] width 230 height 36
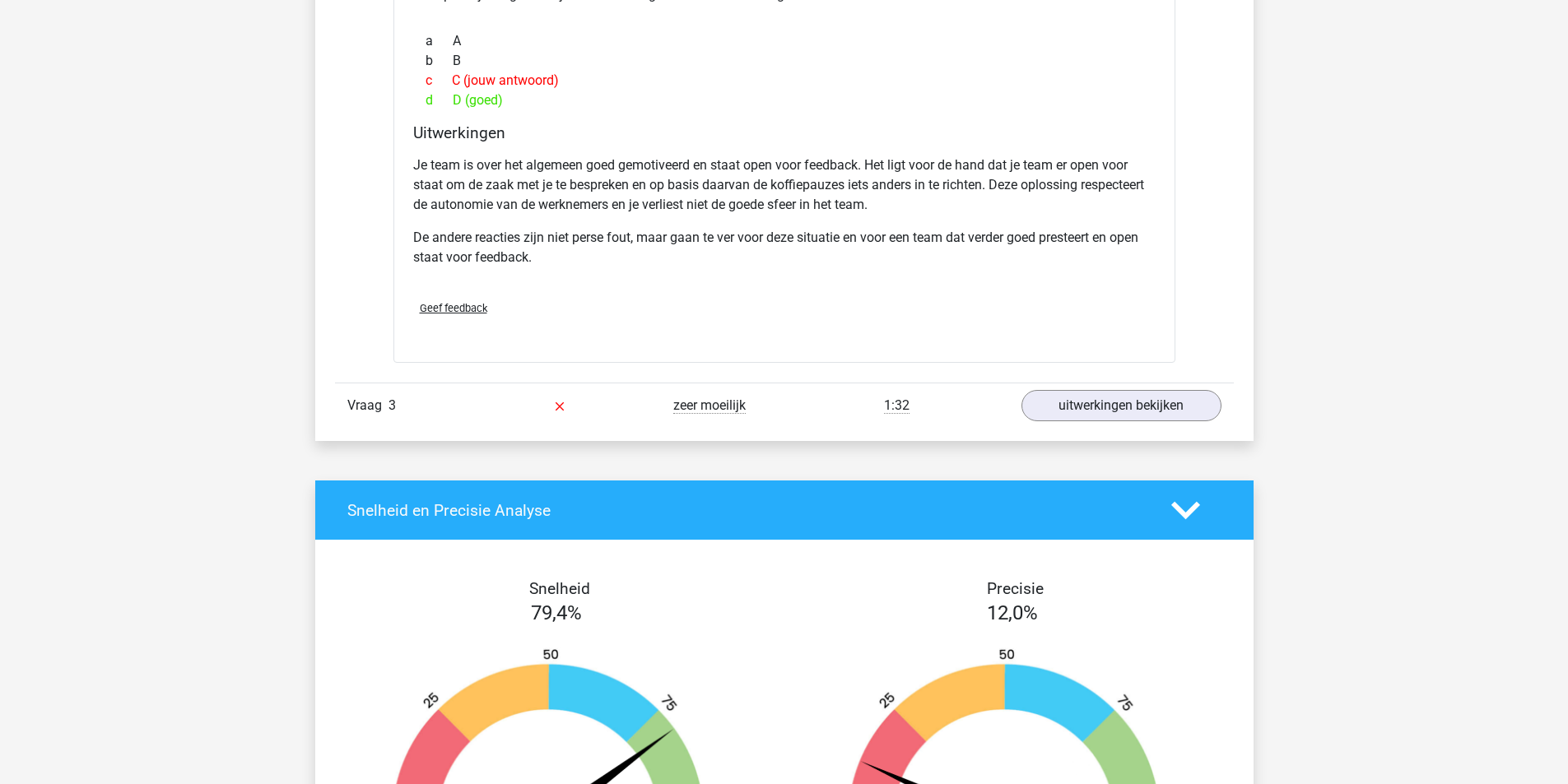
scroll to position [2880, 0]
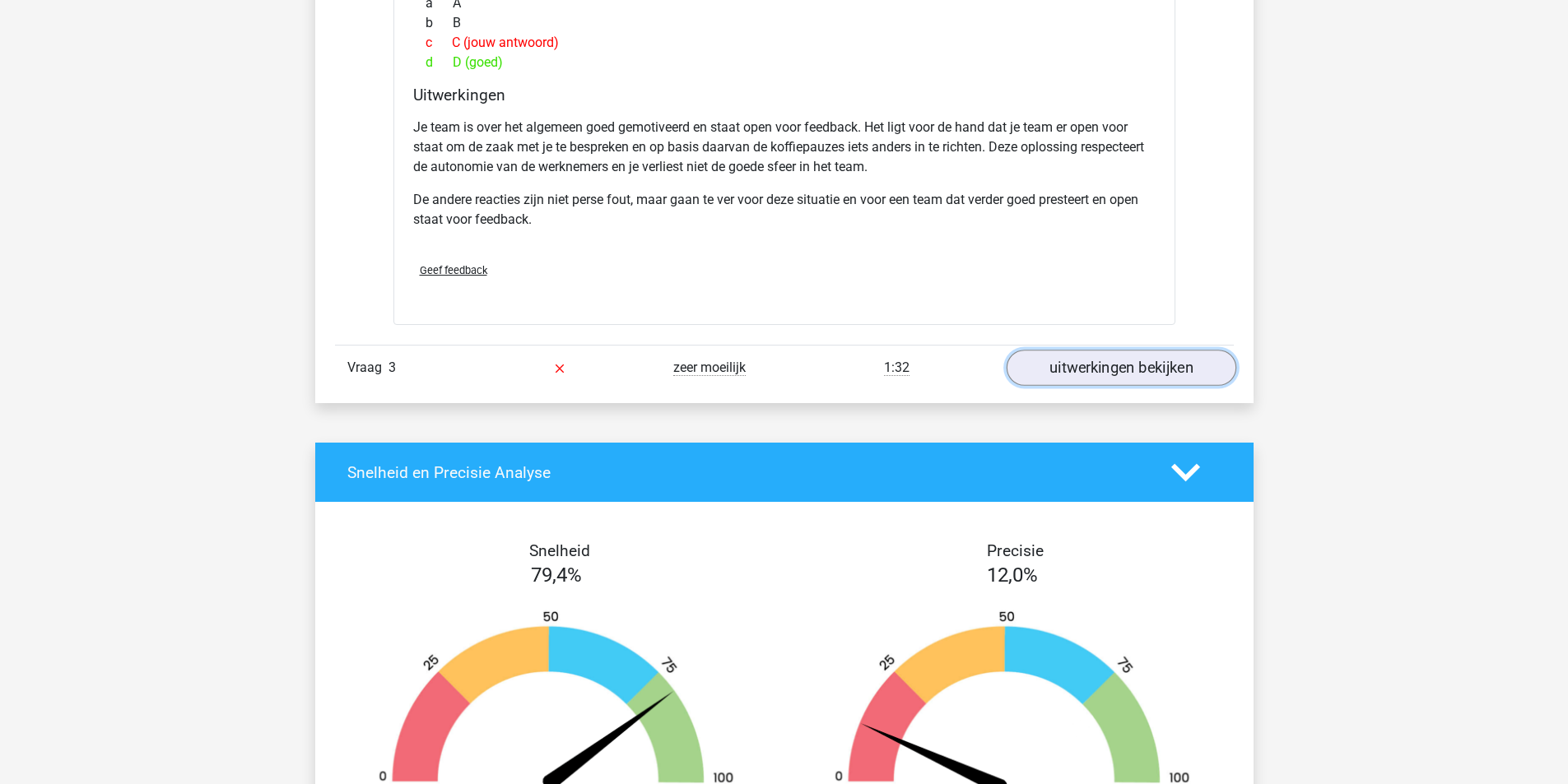
click at [1107, 373] on link "uitwerkingen bekijken" at bounding box center [1121, 368] width 230 height 36
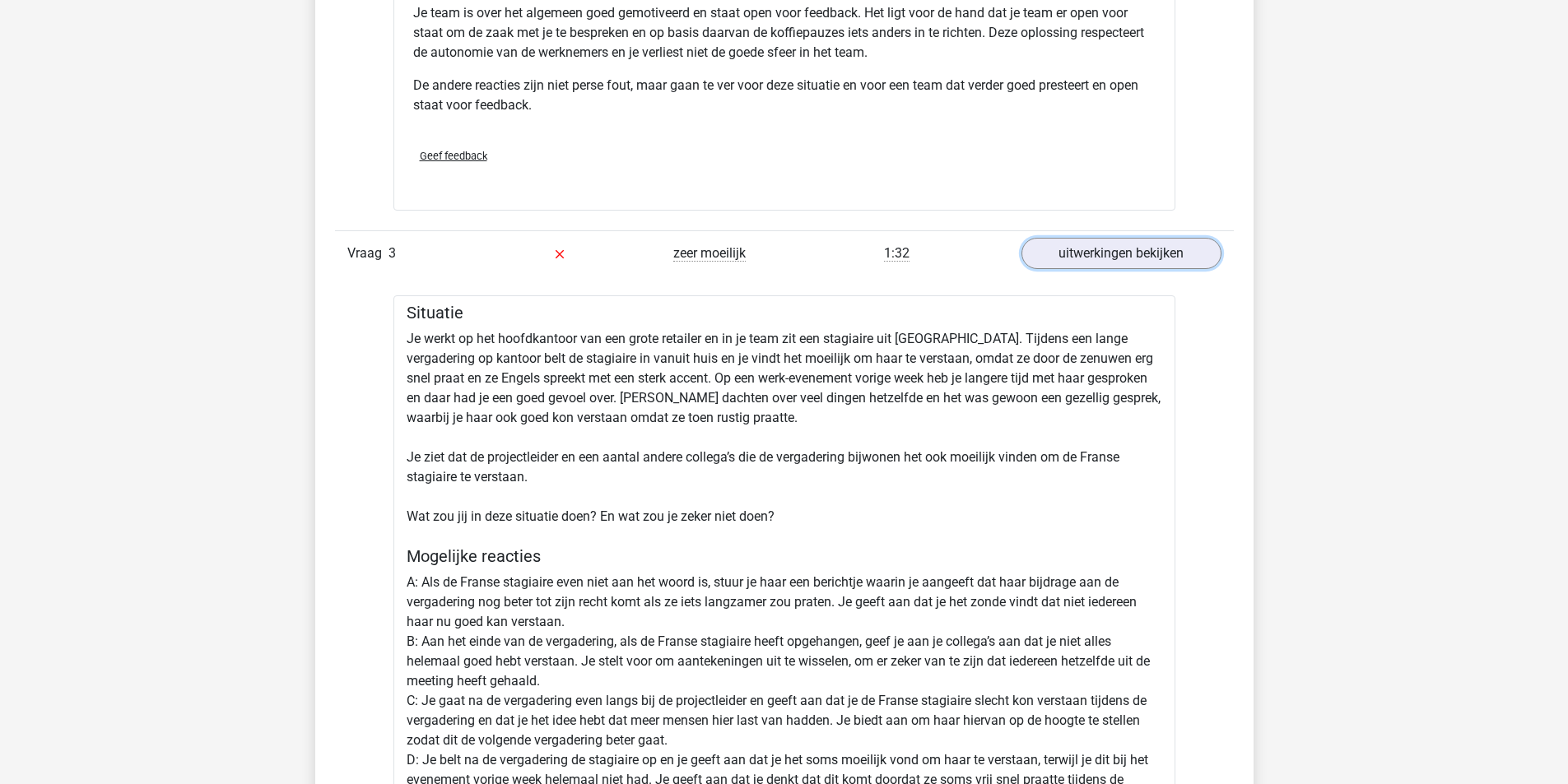
scroll to position [3209, 0]
